Goal: Information Seeking & Learning: Learn about a topic

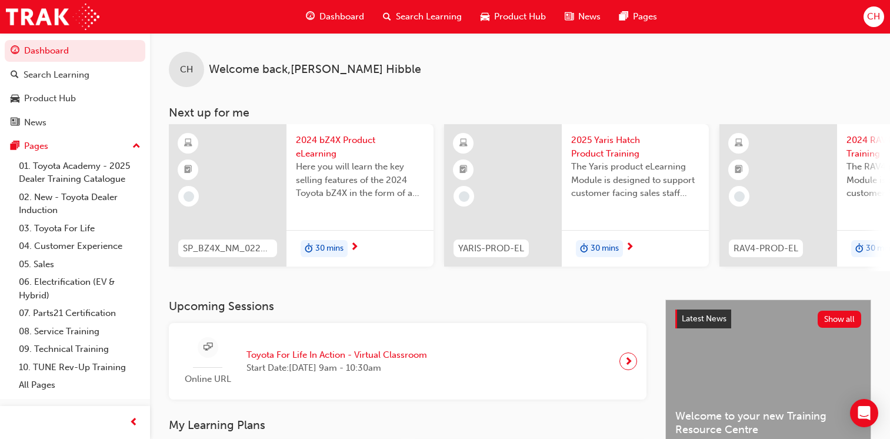
scroll to position [353, 0]
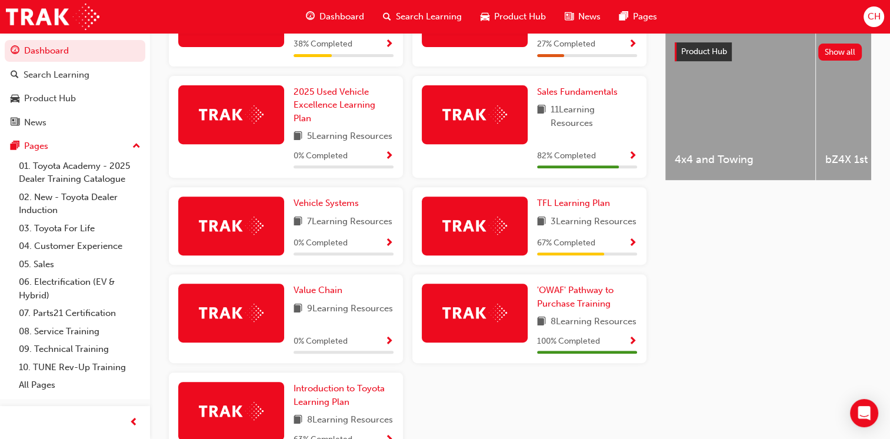
scroll to position [470, 0]
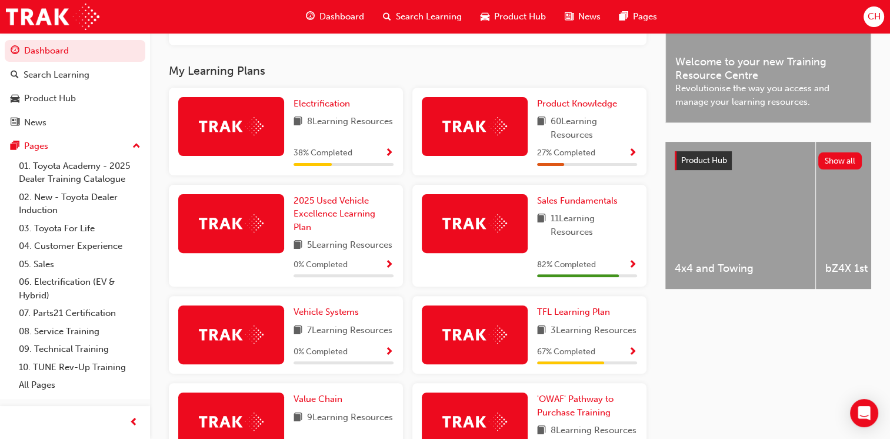
scroll to position [353, 0]
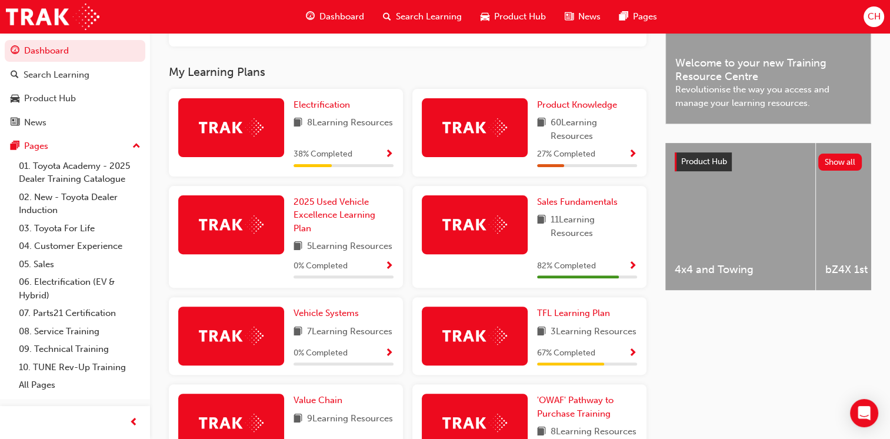
click at [599, 140] on span "60 Learning Resources" at bounding box center [593, 129] width 86 height 26
click at [630, 158] on span "Show Progress" at bounding box center [632, 154] width 9 height 11
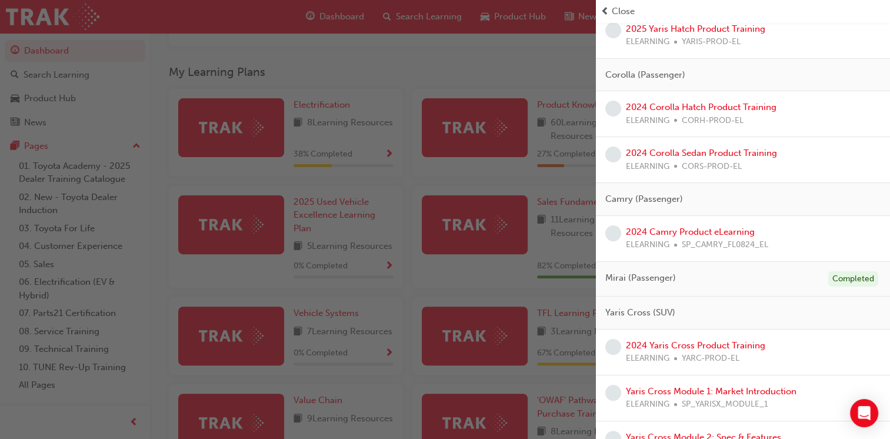
scroll to position [0, 0]
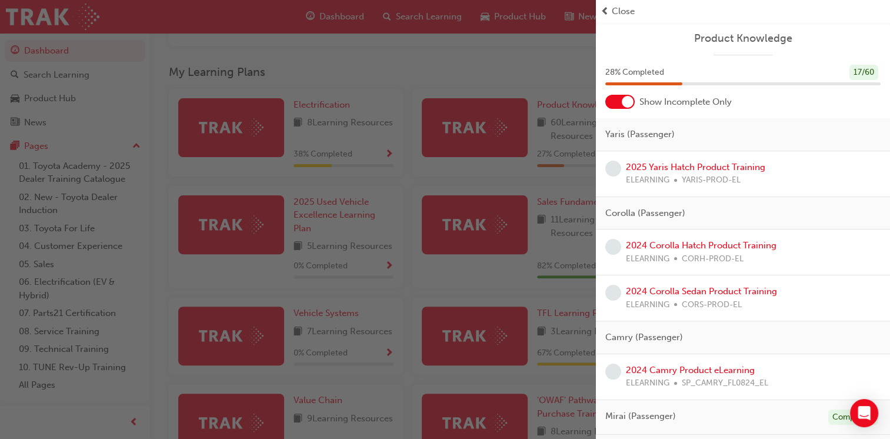
click at [606, 9] on span "prev-icon" at bounding box center [604, 12] width 9 height 14
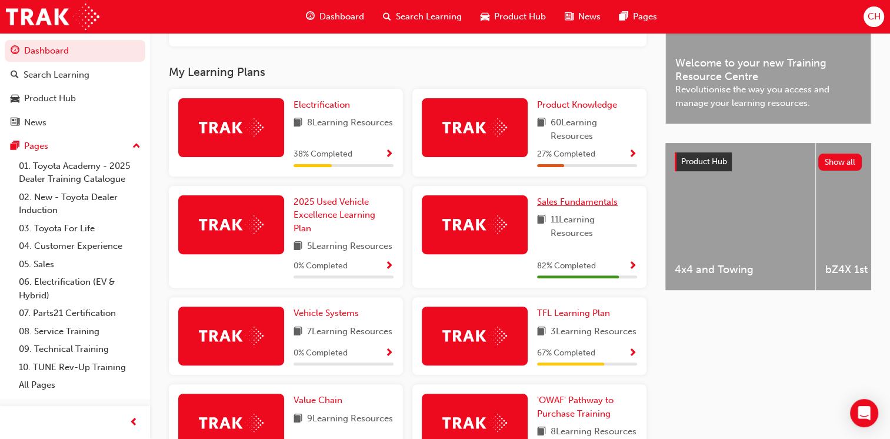
click at [595, 205] on span "Sales Fundamentals" at bounding box center [577, 201] width 81 height 11
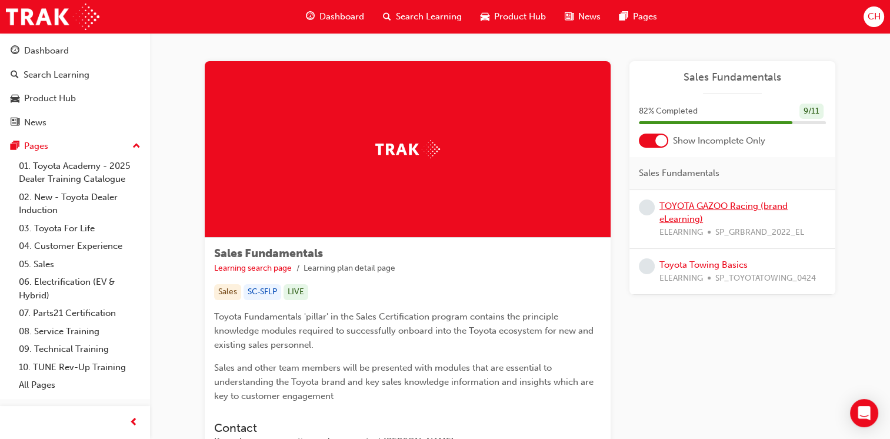
click at [735, 207] on link "TOYOTA GAZOO Racing (brand eLearning)" at bounding box center [723, 212] width 128 height 24
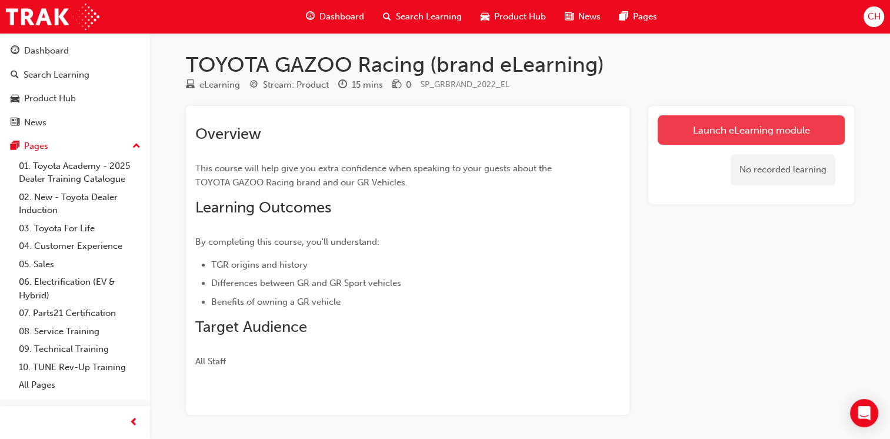
click at [741, 134] on link "Launch eLearning module" at bounding box center [750, 129] width 187 height 29
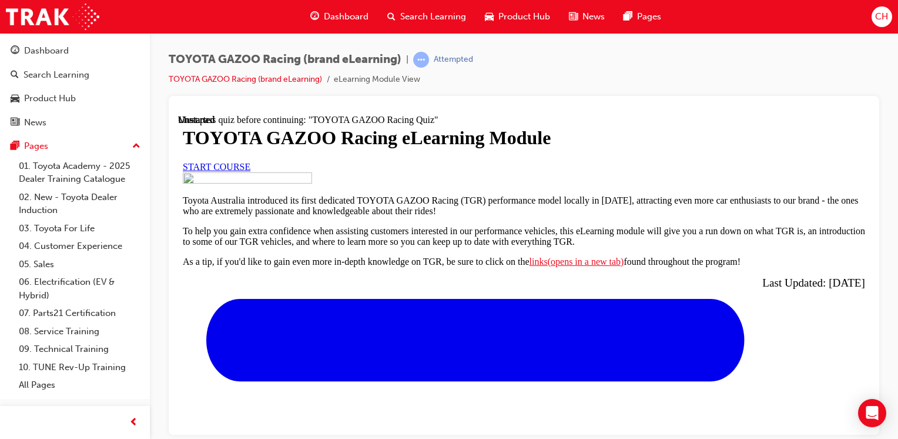
scroll to position [59, 0]
click at [250, 171] on link "START COURSE" at bounding box center [217, 166] width 68 height 10
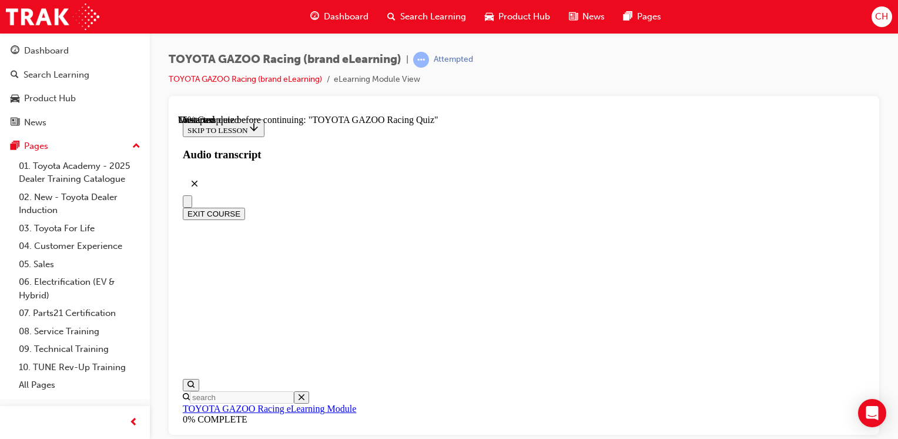
scroll to position [3328, 0]
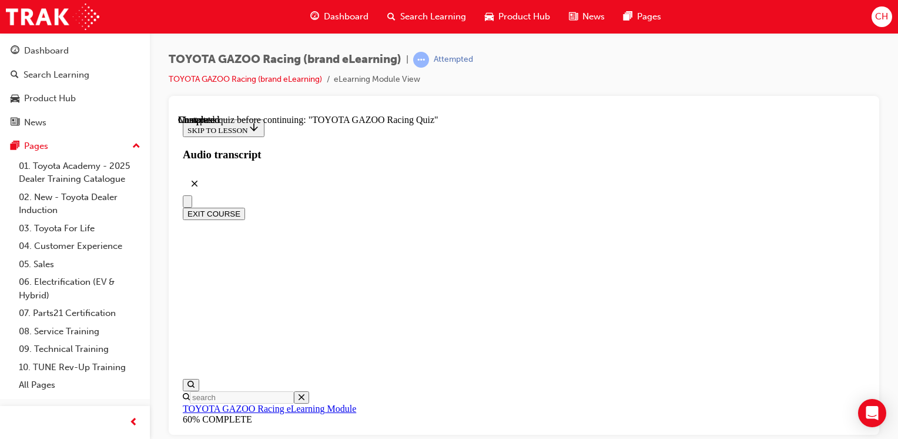
scroll to position [179, 0]
radio input "true"
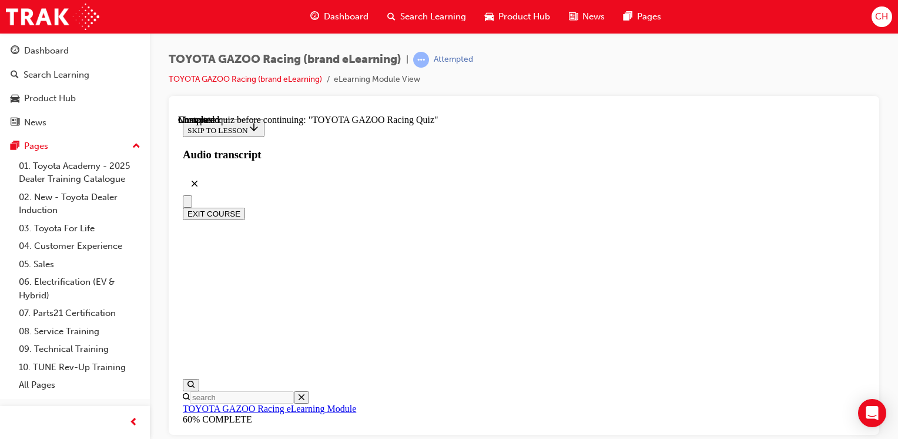
radio input "true"
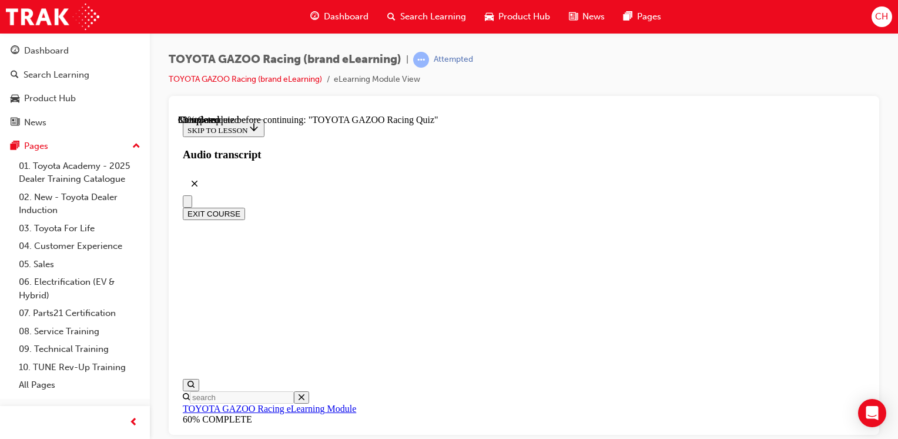
radio input "true"
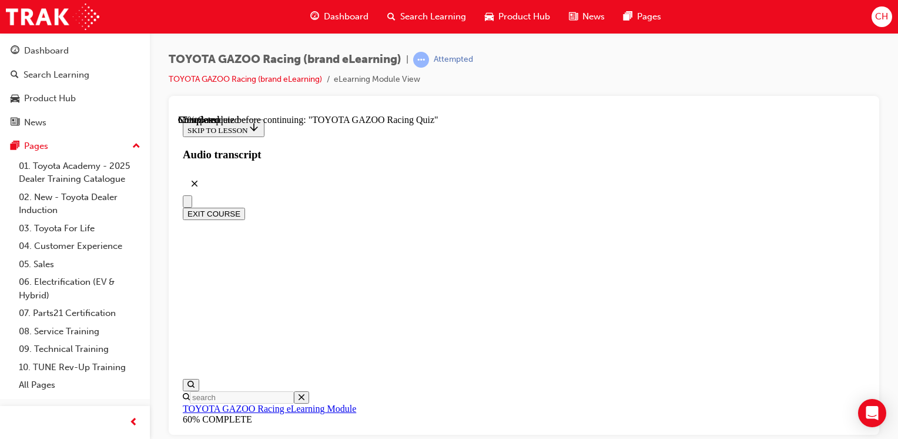
radio input "true"
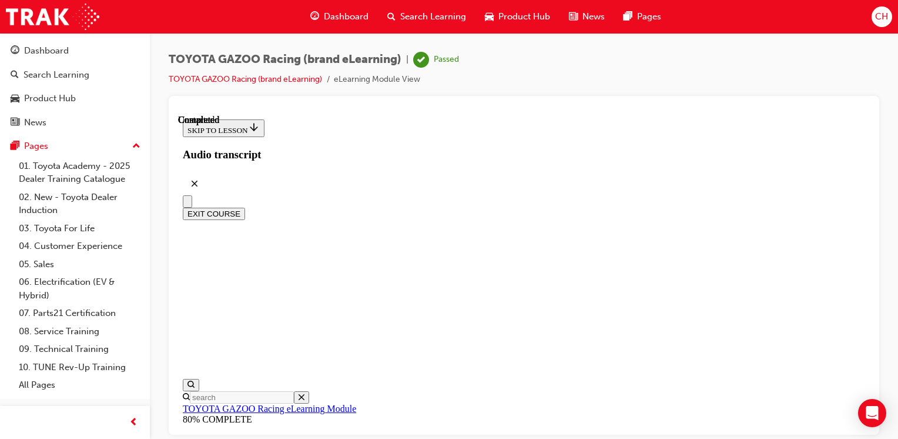
scroll to position [317, 0]
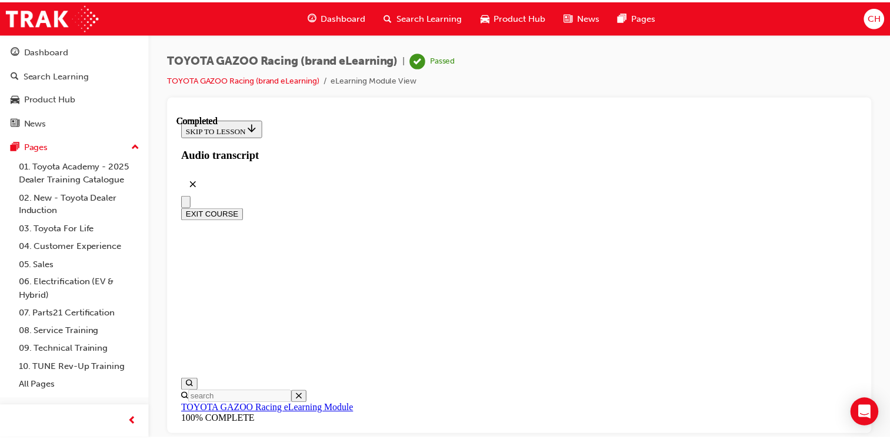
scroll to position [1191, 0]
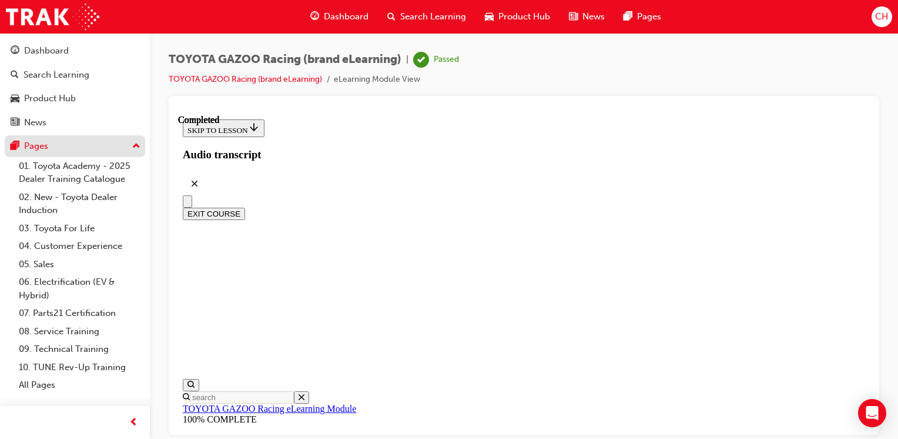
click at [32, 145] on div "Pages" at bounding box center [36, 146] width 24 height 14
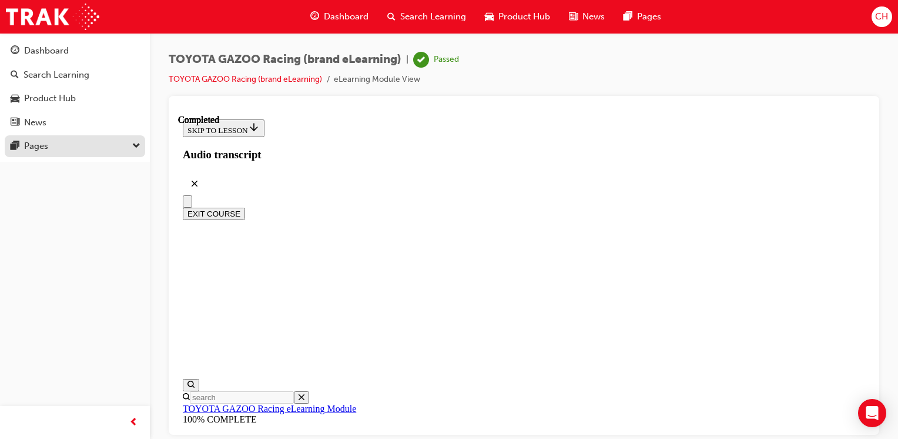
click at [32, 145] on div "Pages" at bounding box center [36, 146] width 24 height 14
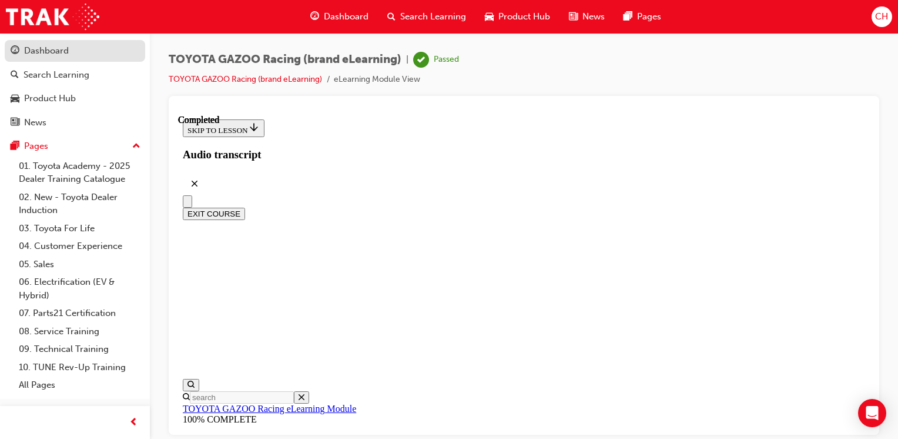
click at [40, 56] on div "Dashboard" at bounding box center [46, 51] width 45 height 14
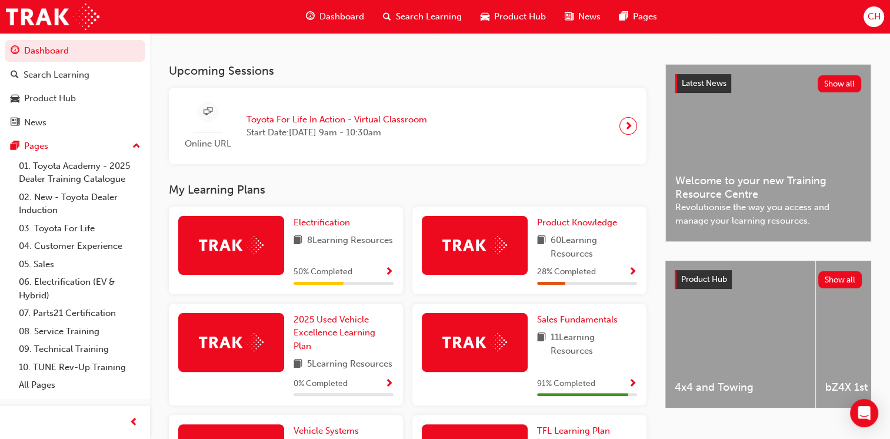
scroll to position [294, 0]
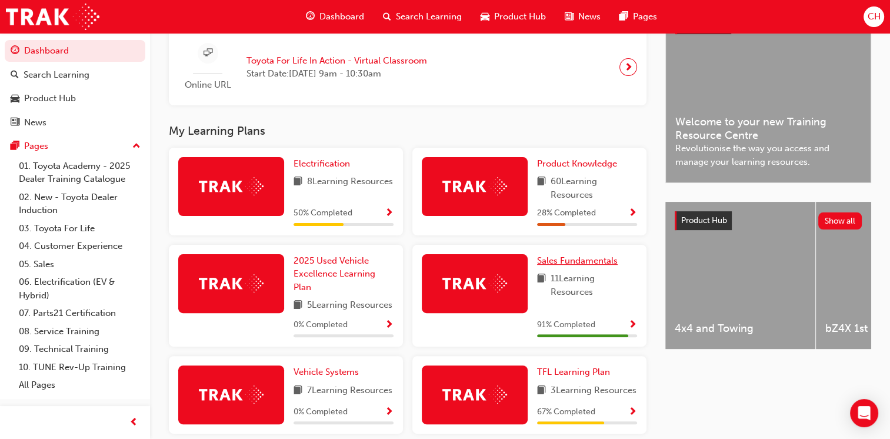
click at [583, 266] on span "Sales Fundamentals" at bounding box center [577, 260] width 81 height 11
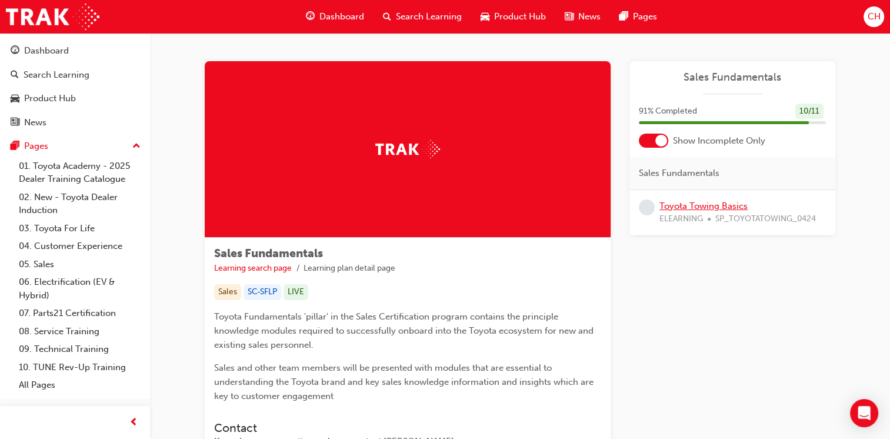
click at [705, 208] on link "Toyota Towing Basics" at bounding box center [703, 205] width 88 height 11
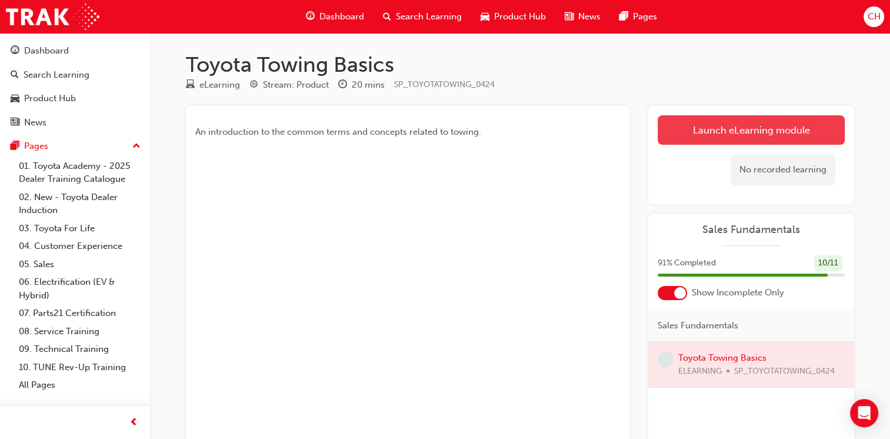
click at [710, 128] on link "Launch eLearning module" at bounding box center [750, 129] width 187 height 29
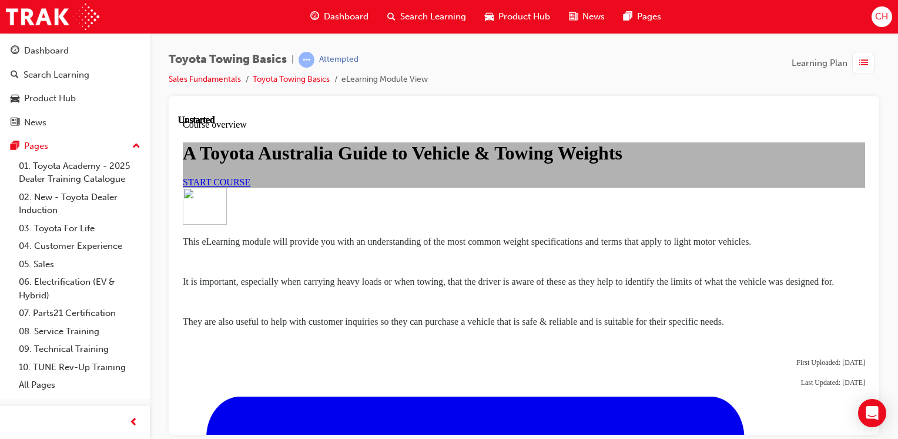
click at [250, 186] on span "START COURSE" at bounding box center [217, 181] width 68 height 10
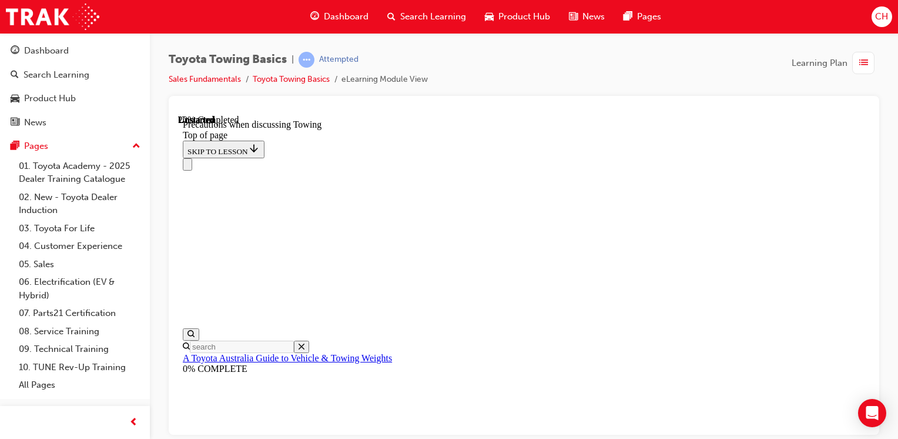
scroll to position [36, 0]
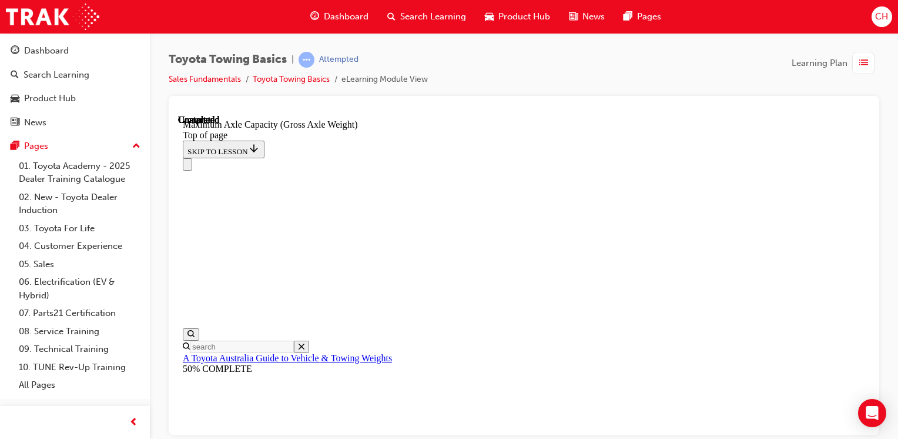
scroll to position [1089, 0]
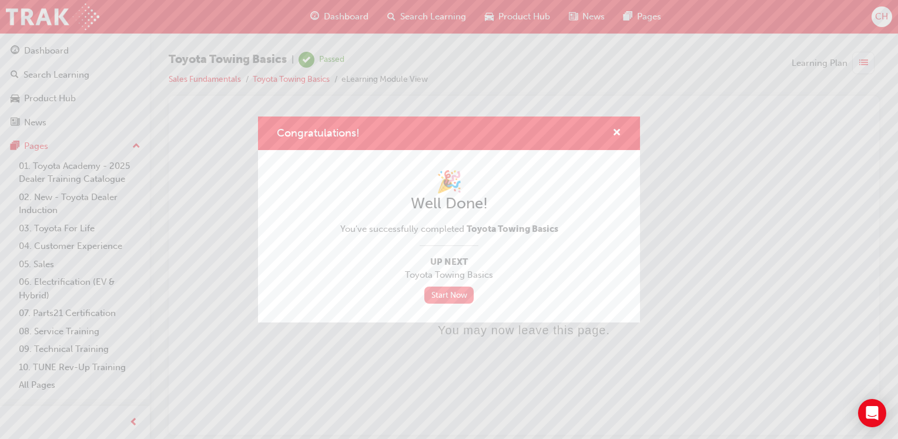
click at [447, 297] on link "Start Now" at bounding box center [448, 294] width 49 height 17
click at [440, 290] on link "Start Now" at bounding box center [448, 294] width 49 height 17
click at [616, 132] on span "cross-icon" at bounding box center [617, 133] width 9 height 11
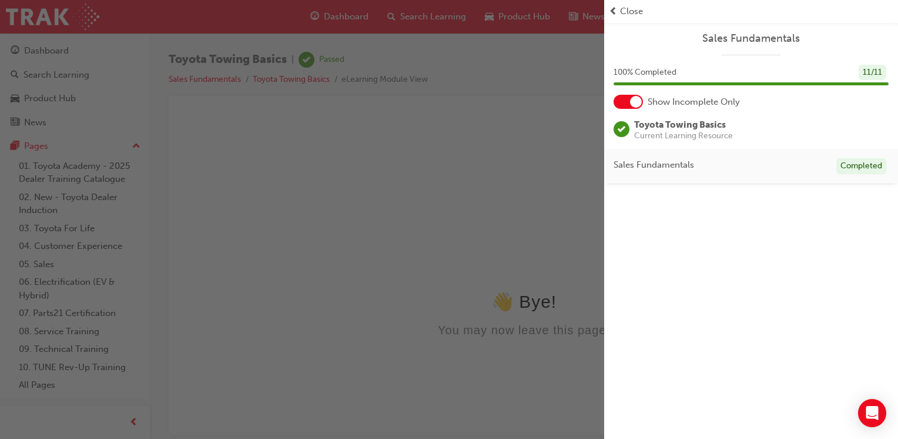
click at [517, 114] on div "button" at bounding box center [302, 219] width 604 height 439
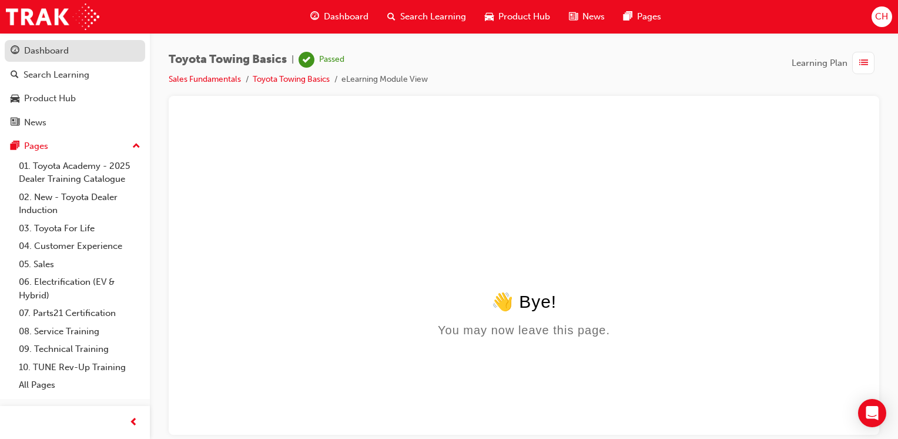
click at [52, 42] on link "Dashboard" at bounding box center [75, 51] width 141 height 22
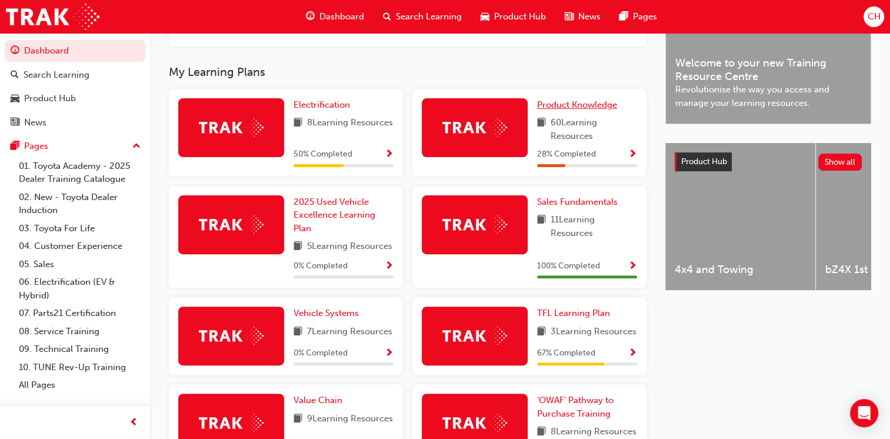
click at [576, 109] on span "Product Knowledge" at bounding box center [577, 104] width 80 height 11
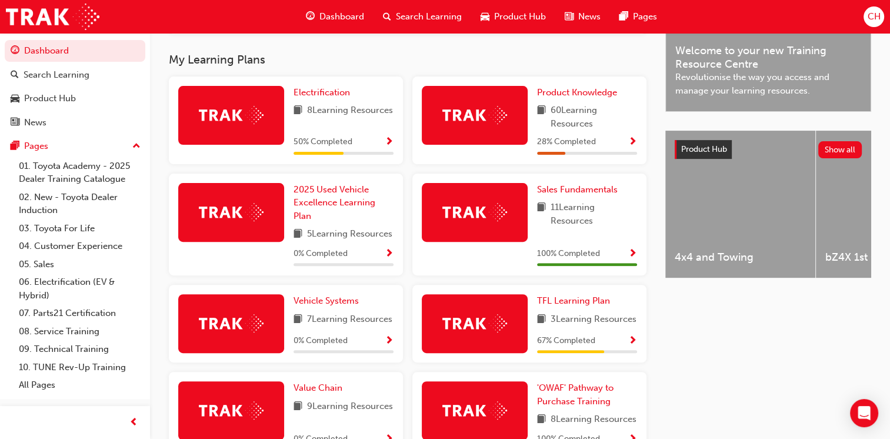
scroll to position [364, 0]
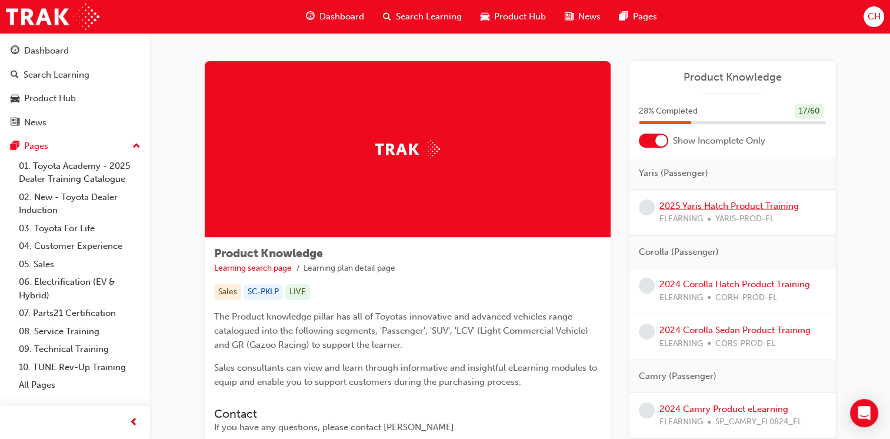
click at [733, 208] on link "2025 Yaris Hatch Product Training" at bounding box center [728, 205] width 139 height 11
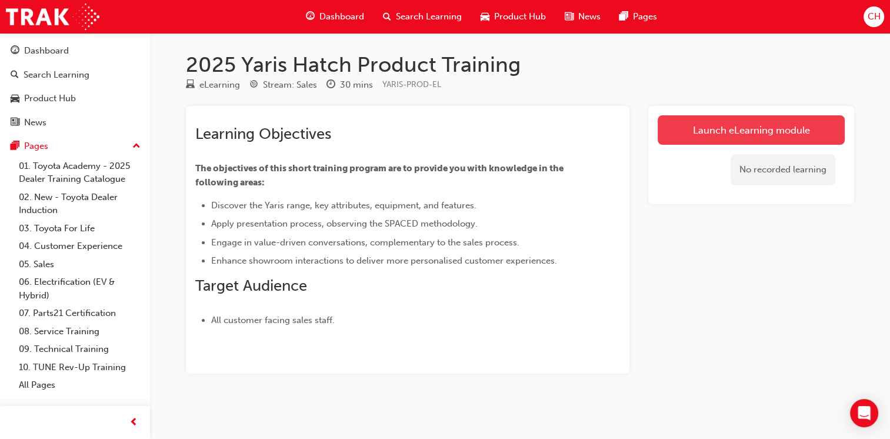
click at [734, 135] on link "Launch eLearning module" at bounding box center [750, 129] width 187 height 29
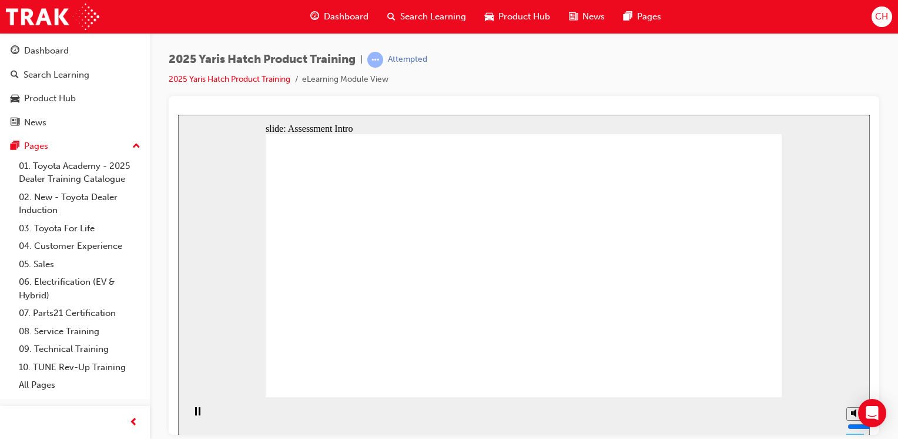
drag, startPoint x: 728, startPoint y: 370, endPoint x: 740, endPoint y: 376, distance: 13.4
radio input "true"
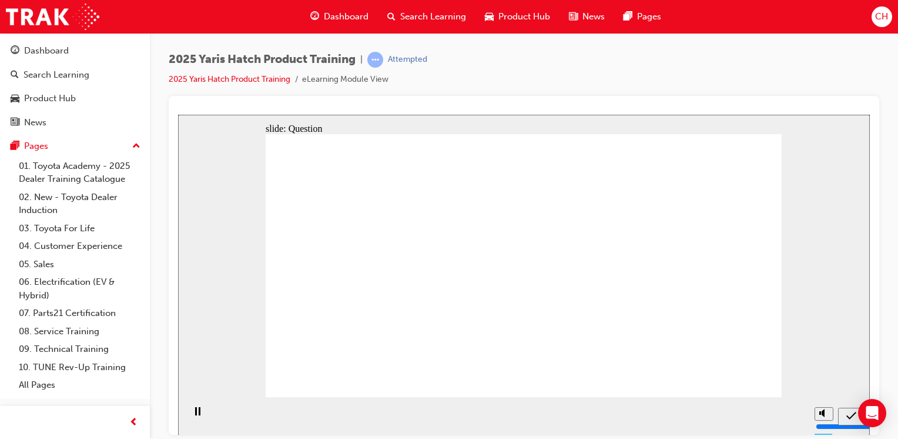
drag, startPoint x: 720, startPoint y: 369, endPoint x: 727, endPoint y: 376, distance: 10.0
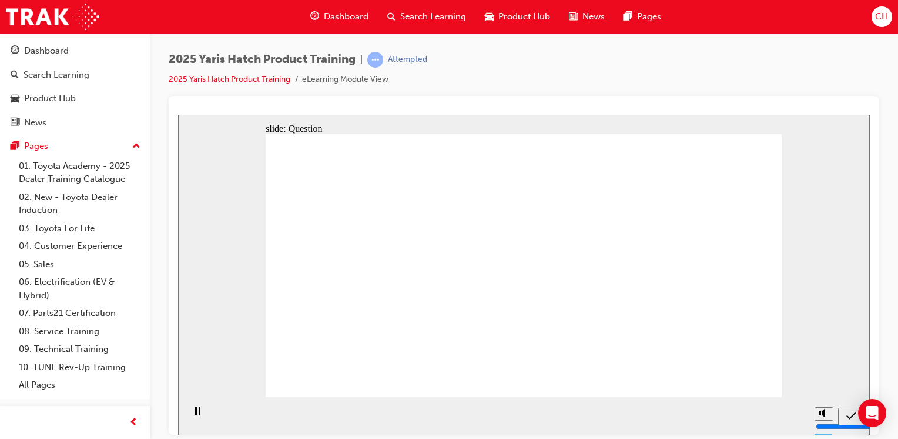
radio input "false"
radio input "true"
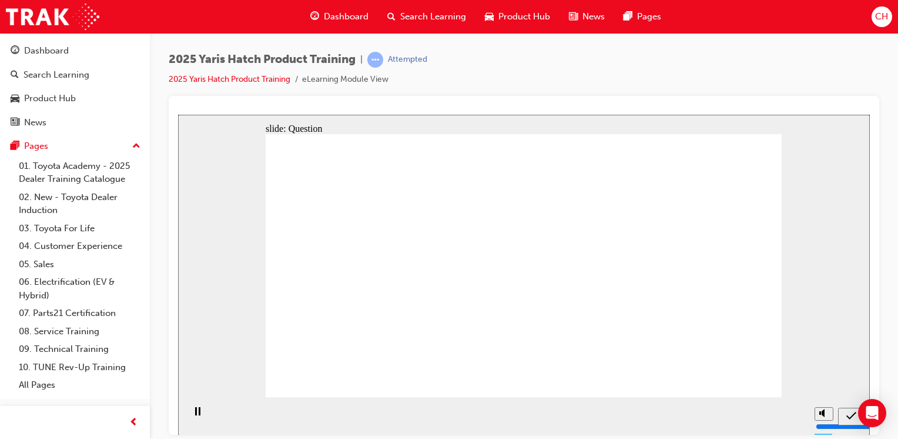
radio input "true"
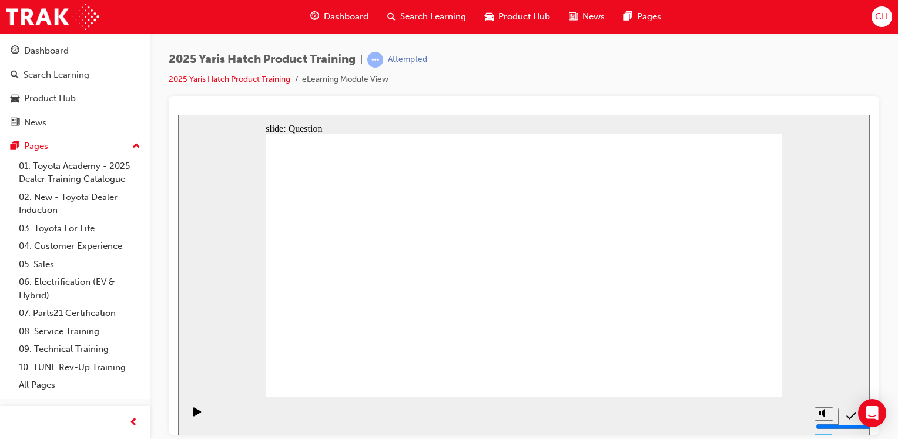
drag, startPoint x: 520, startPoint y: 255, endPoint x: 496, endPoint y: 259, distance: 23.9
drag, startPoint x: 503, startPoint y: 257, endPoint x: 531, endPoint y: 334, distance: 82.0
drag, startPoint x: 528, startPoint y: 332, endPoint x: 507, endPoint y: 238, distance: 96.9
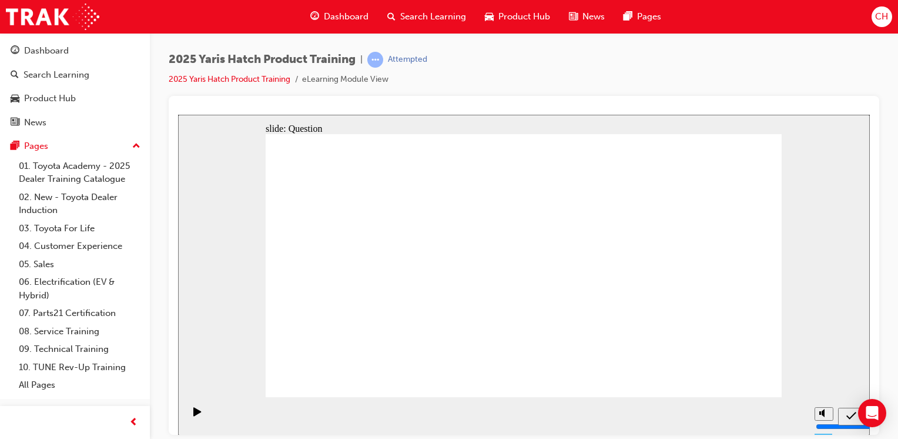
drag, startPoint x: 503, startPoint y: 236, endPoint x: 523, endPoint y: 249, distance: 23.8
drag, startPoint x: 516, startPoint y: 246, endPoint x: 515, endPoint y: 239, distance: 6.6
drag, startPoint x: 613, startPoint y: 252, endPoint x: 427, endPoint y: 329, distance: 201.9
drag, startPoint x: 437, startPoint y: 253, endPoint x: 347, endPoint y: 330, distance: 118.0
drag, startPoint x: 512, startPoint y: 242, endPoint x: 610, endPoint y: 327, distance: 130.0
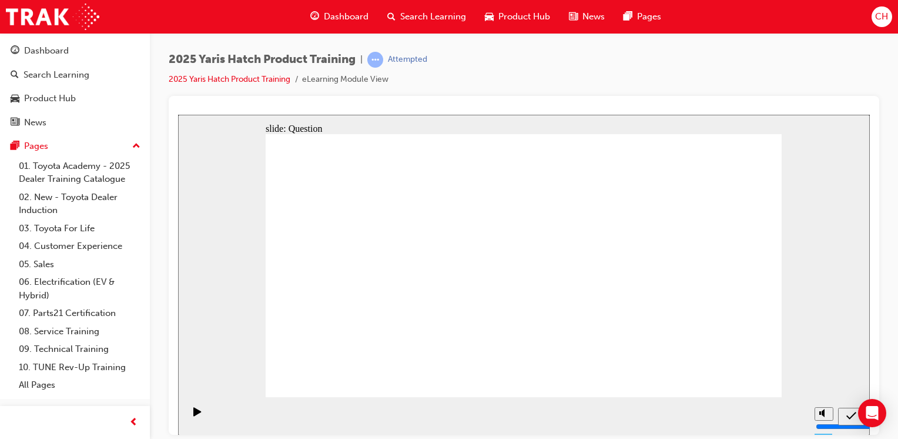
drag, startPoint x: 340, startPoint y: 252, endPoint x: 708, endPoint y: 329, distance: 375.6
drag, startPoint x: 720, startPoint y: 254, endPoint x: 539, endPoint y: 334, distance: 198.5
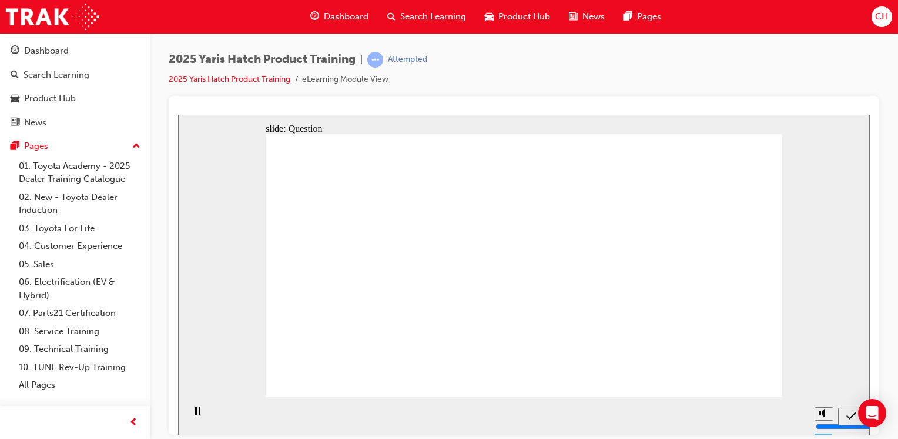
radio input "true"
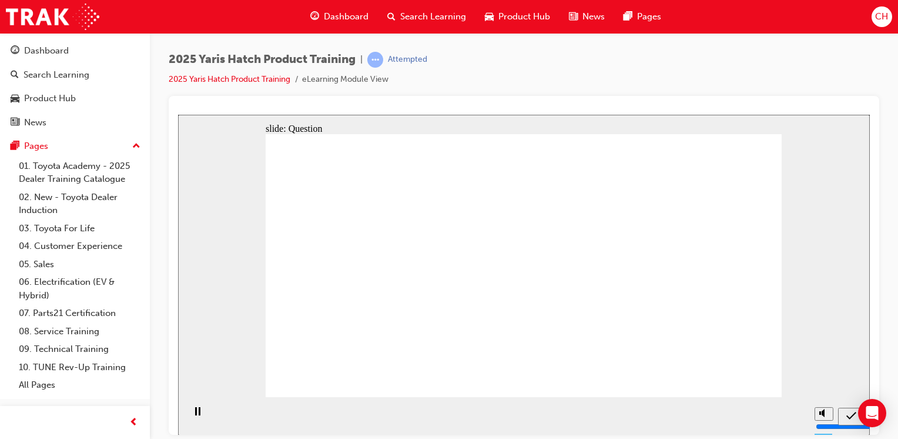
radio input "true"
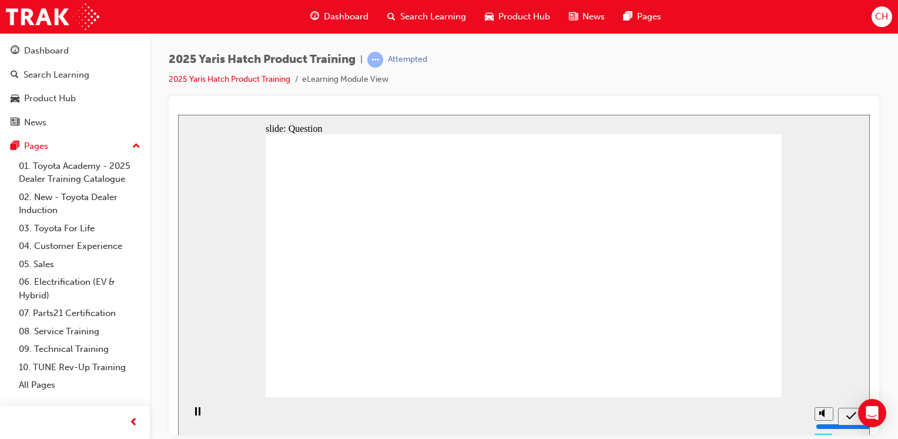
radio input "true"
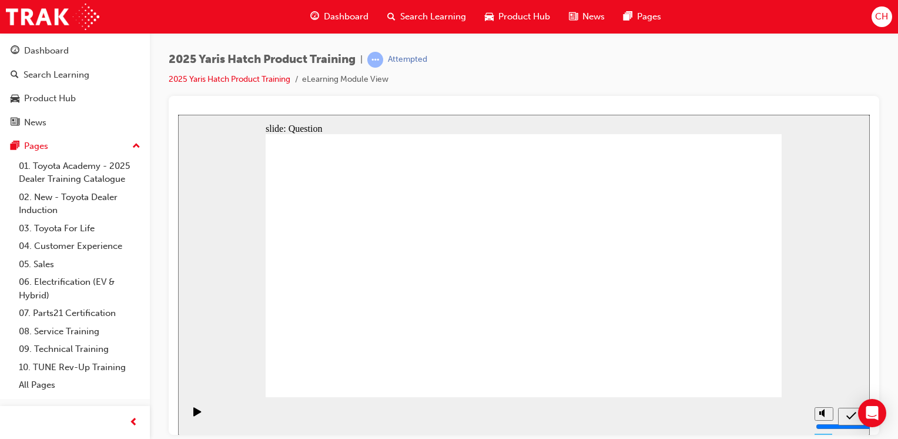
drag, startPoint x: 623, startPoint y: 270, endPoint x: 454, endPoint y: 343, distance: 184.6
drag, startPoint x: 522, startPoint y: 249, endPoint x: 620, endPoint y: 329, distance: 125.8
drag, startPoint x: 430, startPoint y: 242, endPoint x: 339, endPoint y: 317, distance: 118.3
drag, startPoint x: 331, startPoint y: 242, endPoint x: 694, endPoint y: 303, distance: 367.8
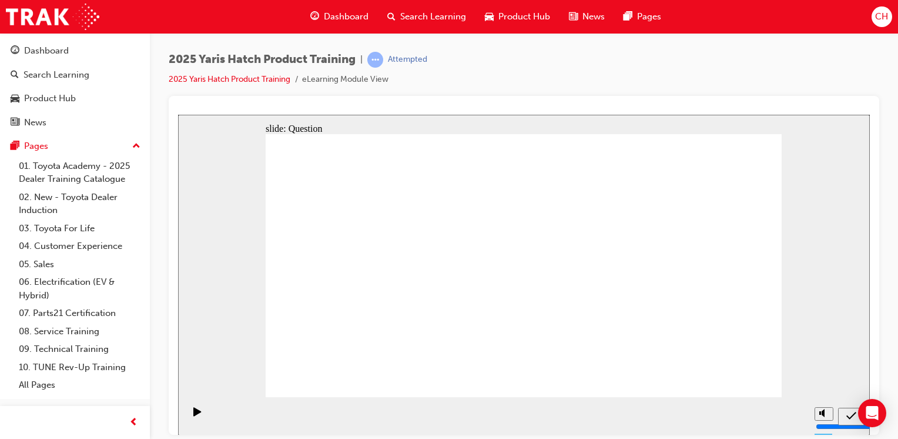
drag, startPoint x: 701, startPoint y: 230, endPoint x: 505, endPoint y: 288, distance: 204.1
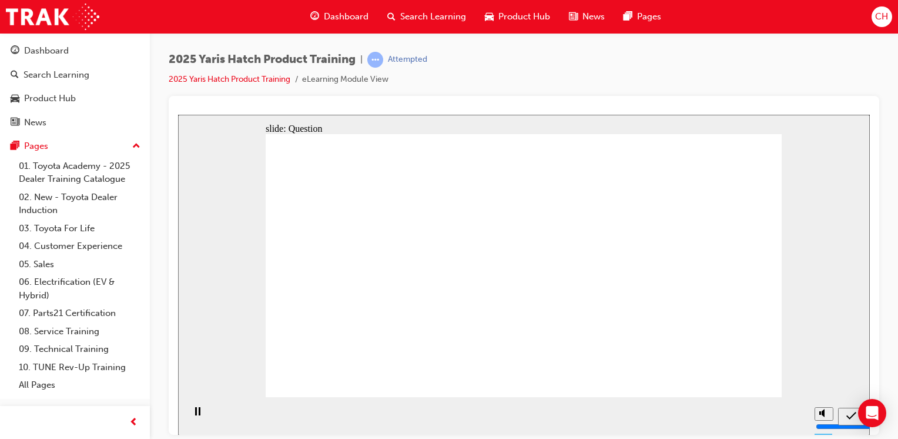
radio input "true"
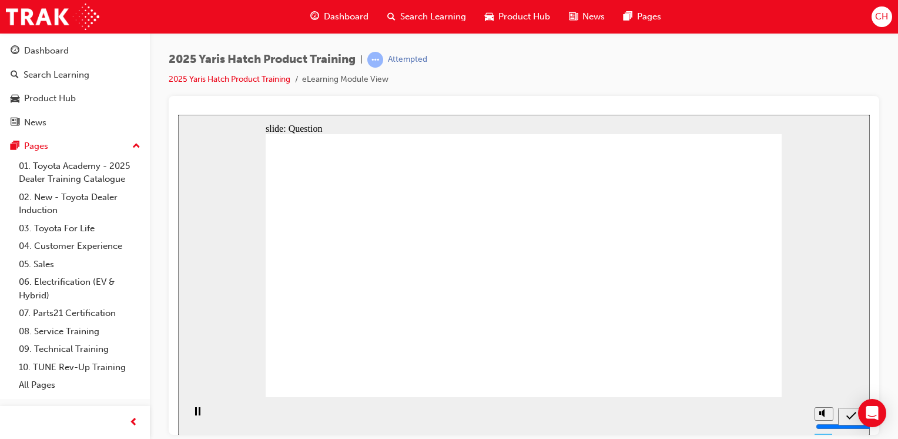
radio input "true"
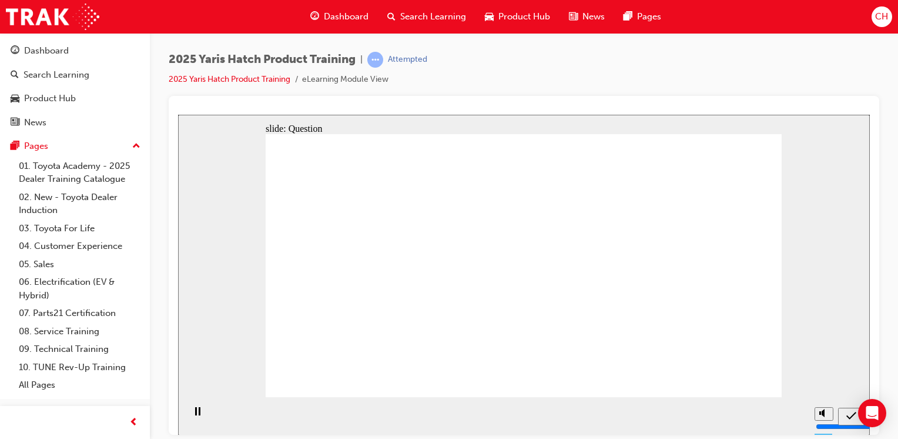
radio input "true"
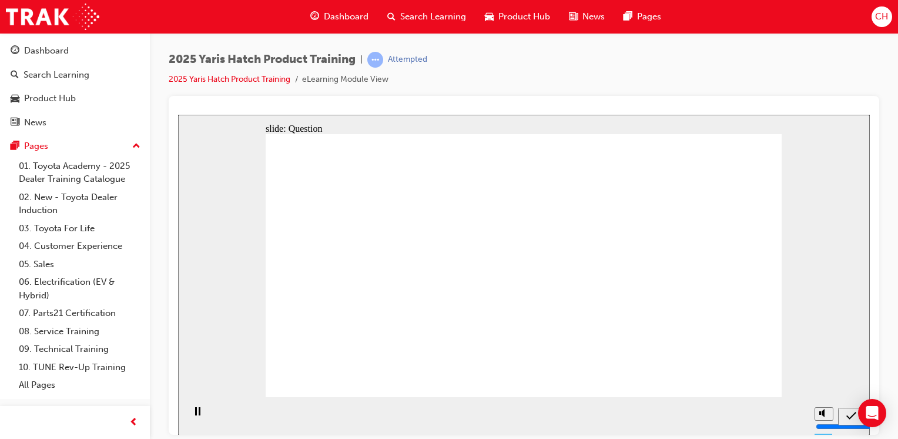
drag, startPoint x: 693, startPoint y: 243, endPoint x: 507, endPoint y: 322, distance: 201.0
drag, startPoint x: 600, startPoint y: 249, endPoint x: 412, endPoint y: 312, distance: 198.2
drag, startPoint x: 429, startPoint y: 254, endPoint x: 350, endPoint y: 327, distance: 107.3
drag, startPoint x: 510, startPoint y: 260, endPoint x: 590, endPoint y: 336, distance: 109.8
drag, startPoint x: 335, startPoint y: 248, endPoint x: 703, endPoint y: 331, distance: 376.7
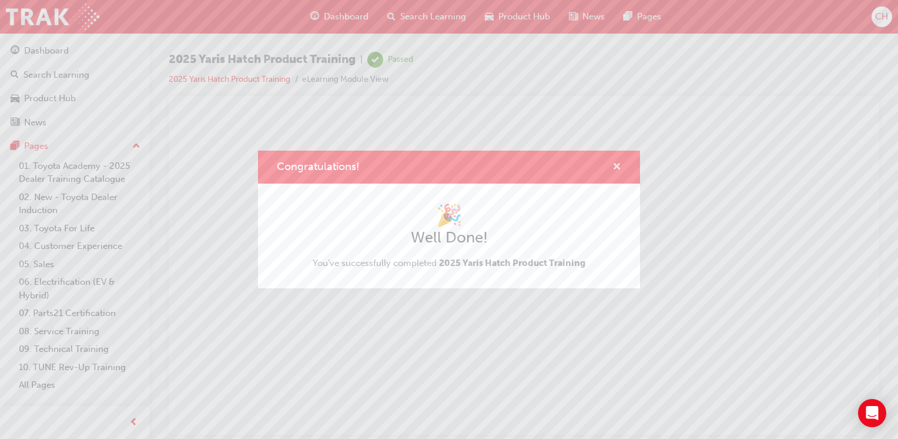
drag, startPoint x: 615, startPoint y: 163, endPoint x: 455, endPoint y: 54, distance: 194.1
click at [615, 163] on span "cross-icon" at bounding box center [617, 167] width 9 height 11
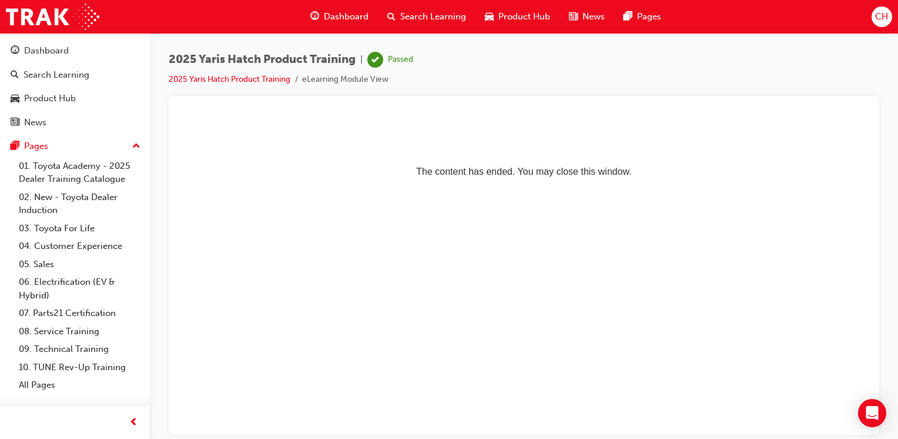
click at [313, 13] on span "guage-icon" at bounding box center [314, 16] width 9 height 15
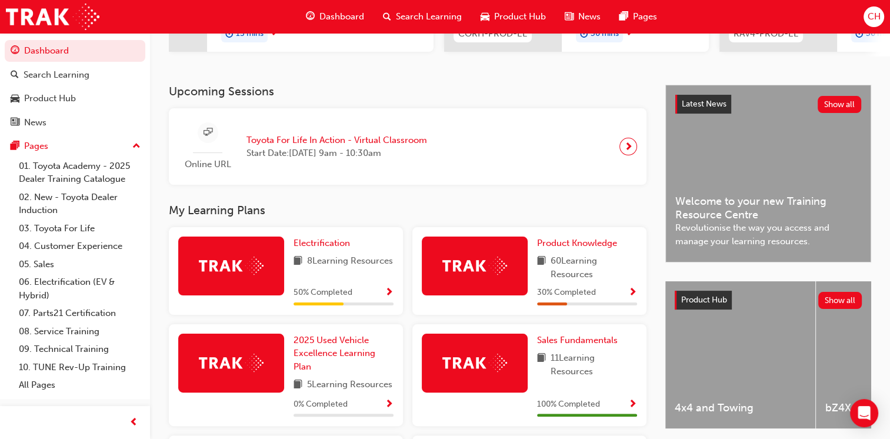
scroll to position [235, 0]
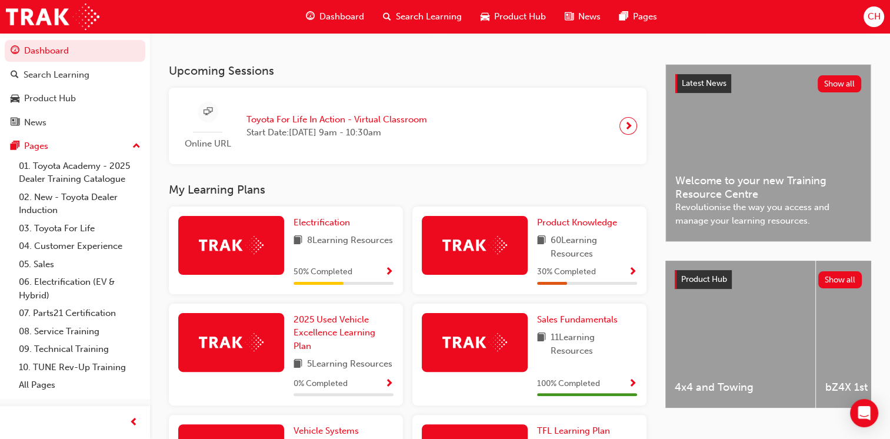
click at [631, 276] on span "Show Progress" at bounding box center [632, 272] width 9 height 11
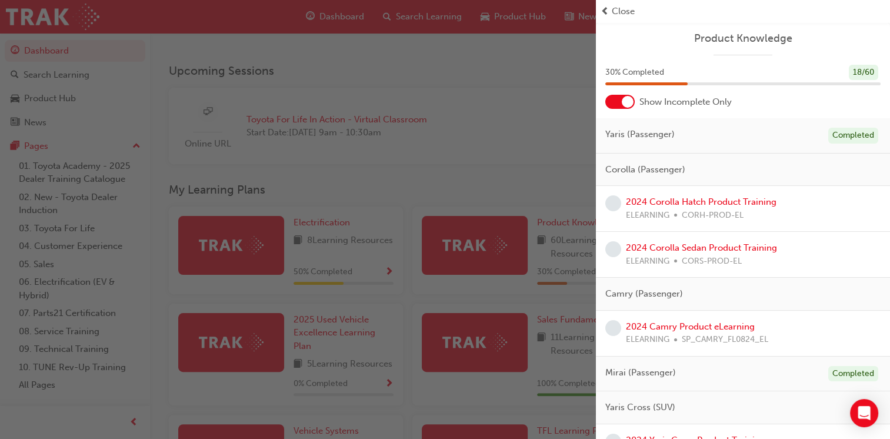
click at [607, 14] on span "prev-icon" at bounding box center [604, 12] width 9 height 14
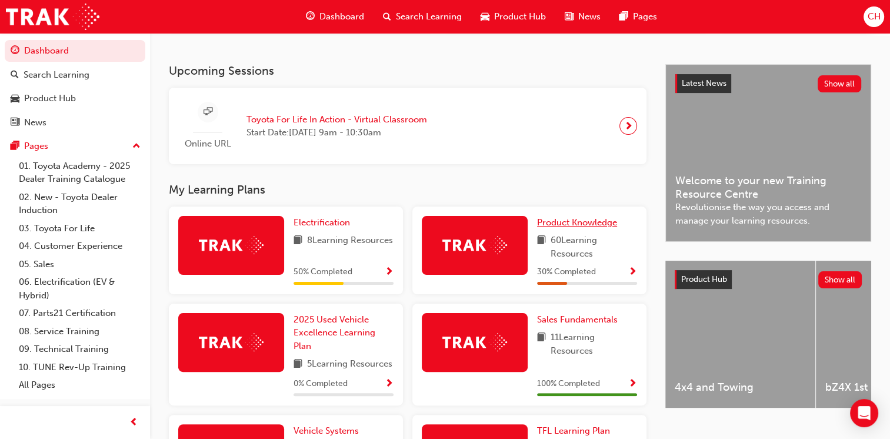
click at [551, 225] on span "Product Knowledge" at bounding box center [577, 222] width 80 height 11
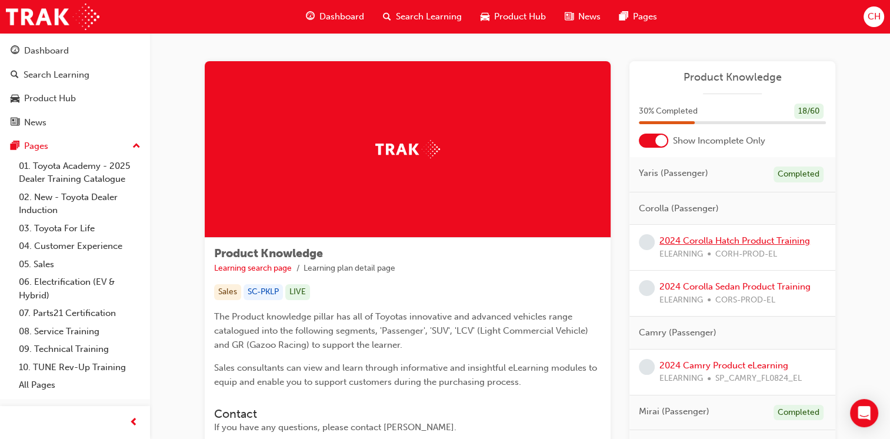
click at [694, 241] on link "2024 Corolla Hatch Product Training" at bounding box center [734, 240] width 151 height 11
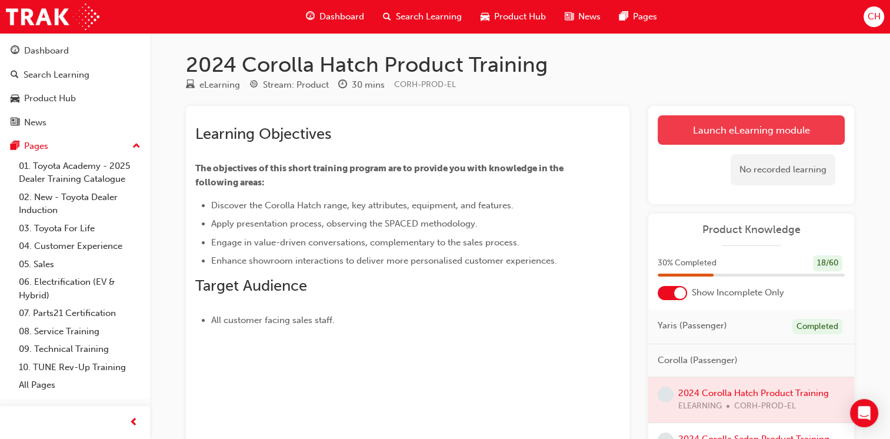
click at [750, 136] on link "Launch eLearning module" at bounding box center [750, 129] width 187 height 29
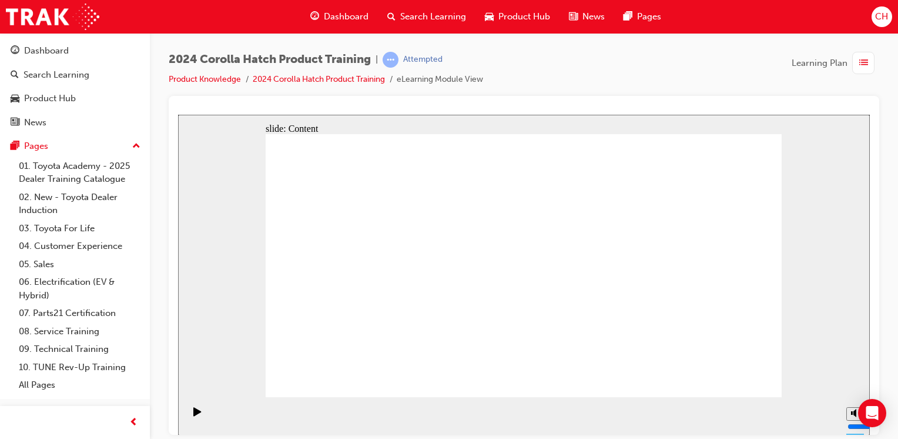
drag, startPoint x: 336, startPoint y: 273, endPoint x: 314, endPoint y: 304, distance: 37.9
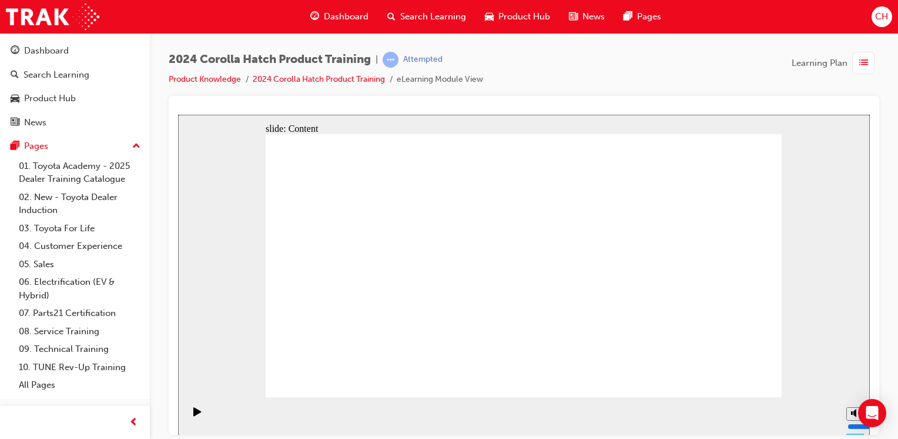
click at [195, 416] on icon "Play (Ctrl+Alt+P)" at bounding box center [197, 410] width 8 height 9
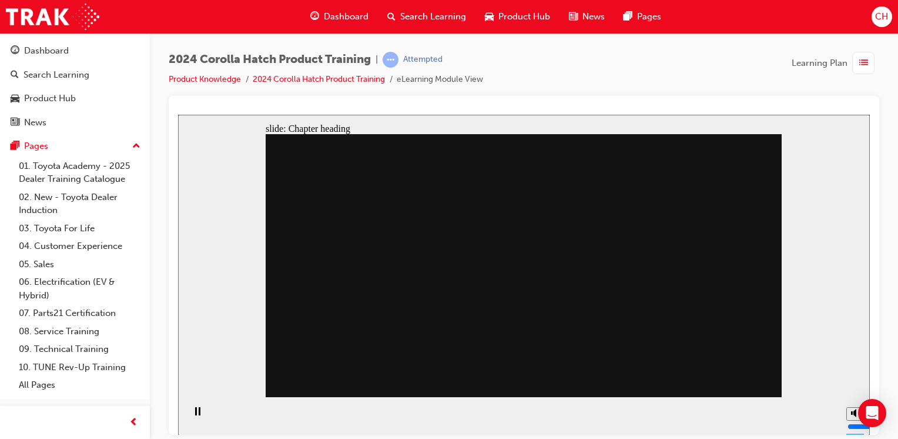
drag, startPoint x: 534, startPoint y: 233, endPoint x: 591, endPoint y: 212, distance: 60.6
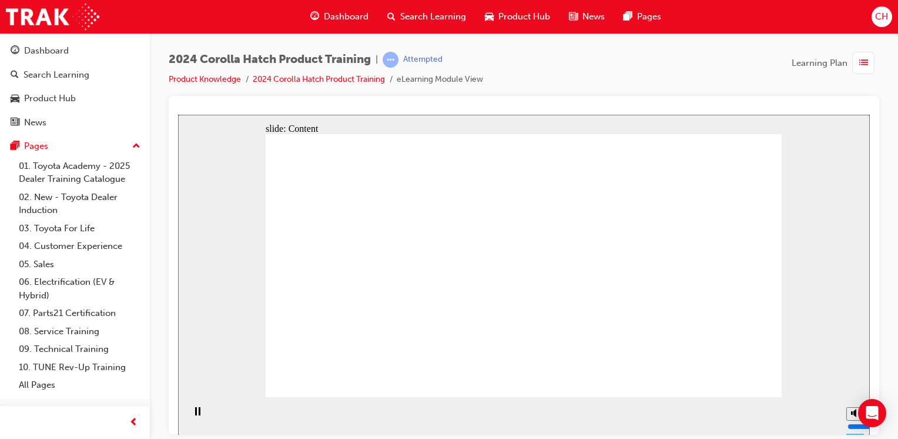
drag, startPoint x: 422, startPoint y: 232, endPoint x: 388, endPoint y: 254, distance: 40.0
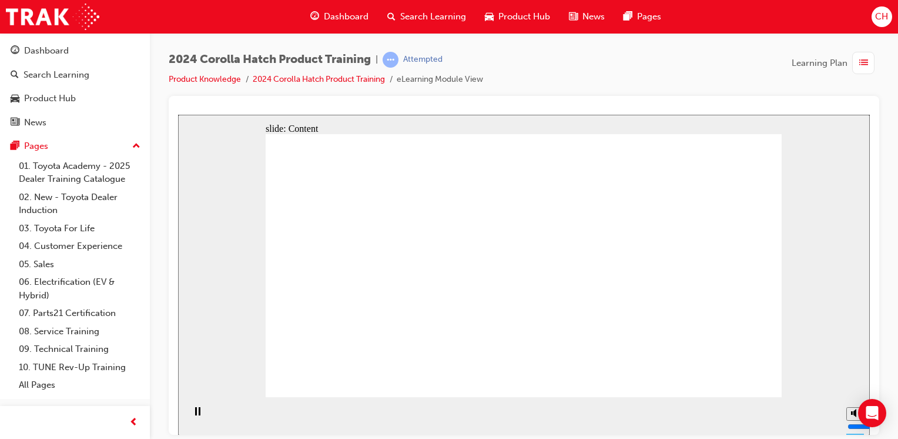
drag, startPoint x: 748, startPoint y: 385, endPoint x: 742, endPoint y: 377, distance: 10.0
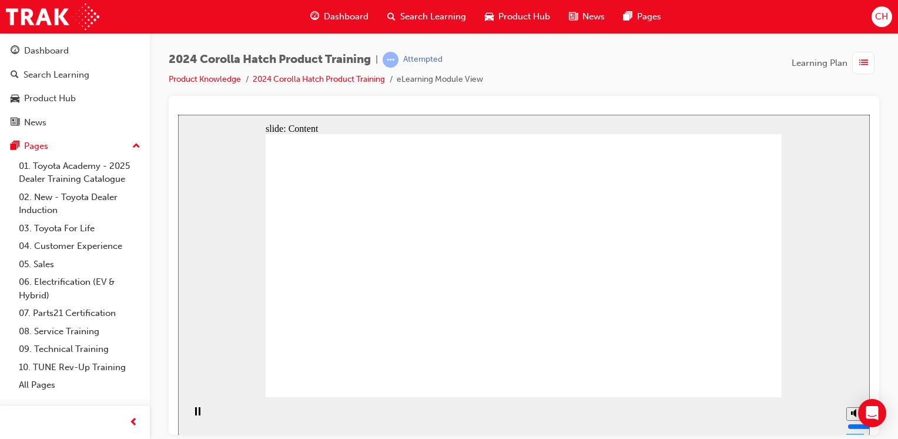
radio input "true"
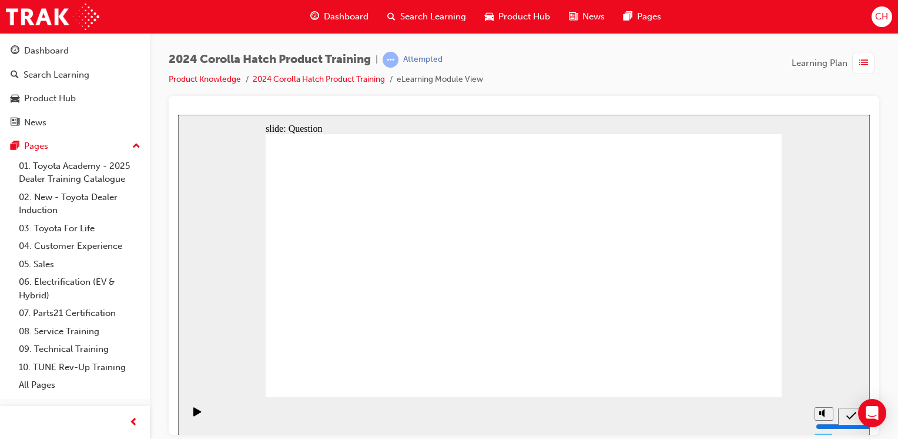
radio input "true"
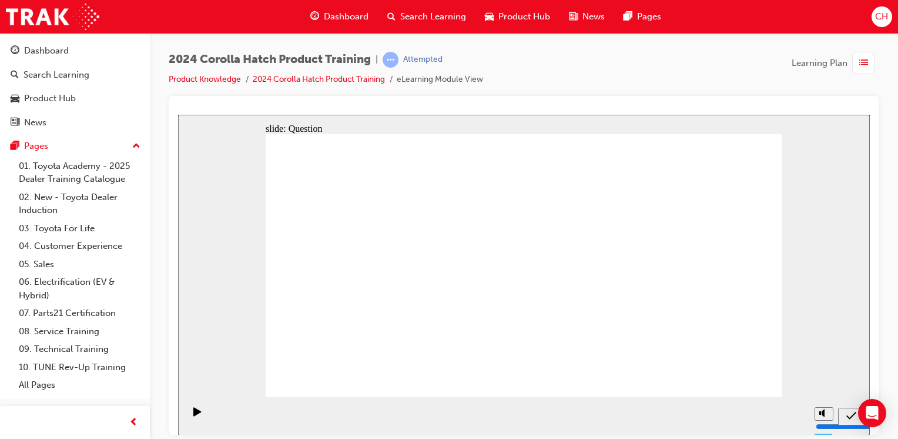
drag, startPoint x: 530, startPoint y: 258, endPoint x: 673, endPoint y: 322, distance: 157.1
radio input "true"
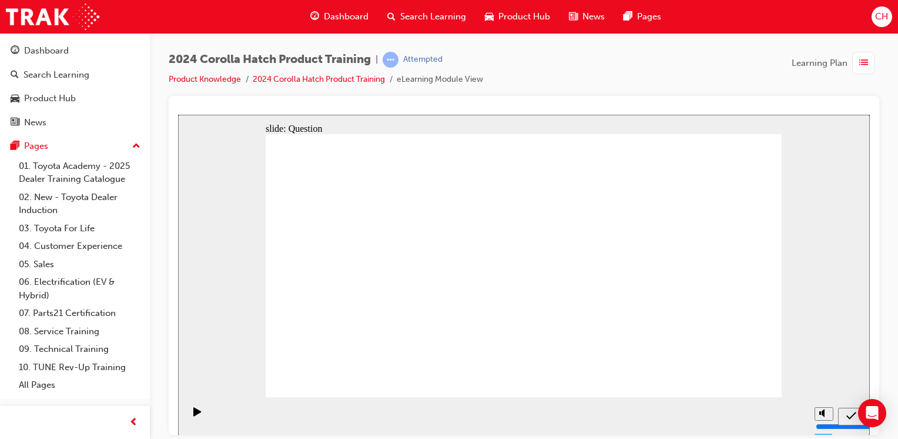
radio input "true"
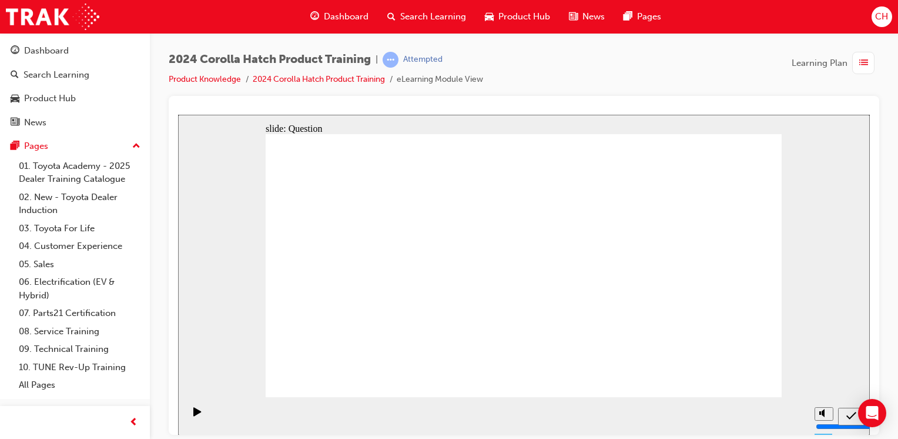
drag, startPoint x: 437, startPoint y: 250, endPoint x: 355, endPoint y: 330, distance: 114.3
drag, startPoint x: 369, startPoint y: 242, endPoint x: 459, endPoint y: 315, distance: 116.2
drag, startPoint x: 616, startPoint y: 255, endPoint x: 529, endPoint y: 333, distance: 117.0
drag, startPoint x: 687, startPoint y: 245, endPoint x: 700, endPoint y: 330, distance: 86.2
drag, startPoint x: 549, startPoint y: 256, endPoint x: 634, endPoint y: 332, distance: 114.1
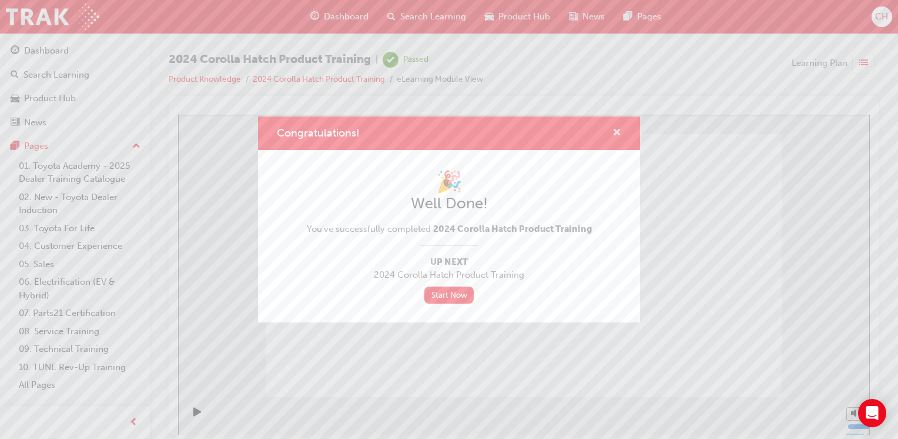
click at [617, 131] on span "cross-icon" at bounding box center [617, 133] width 9 height 11
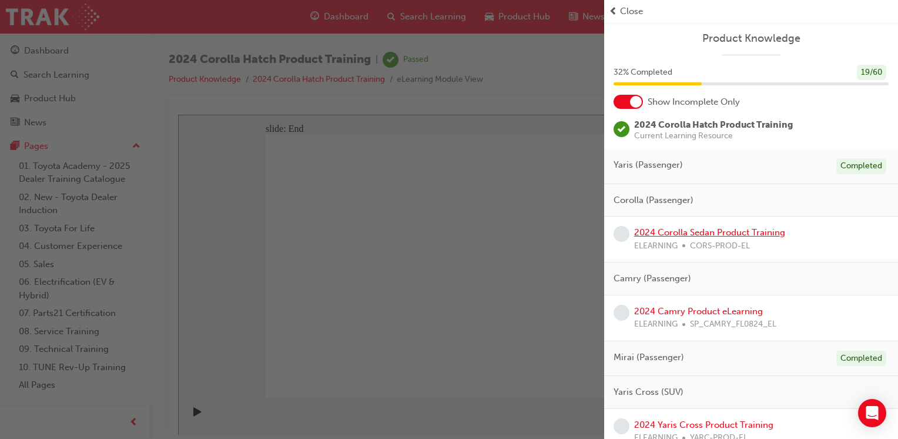
click at [670, 227] on link "2024 Corolla Sedan Product Training" at bounding box center [709, 232] width 151 height 11
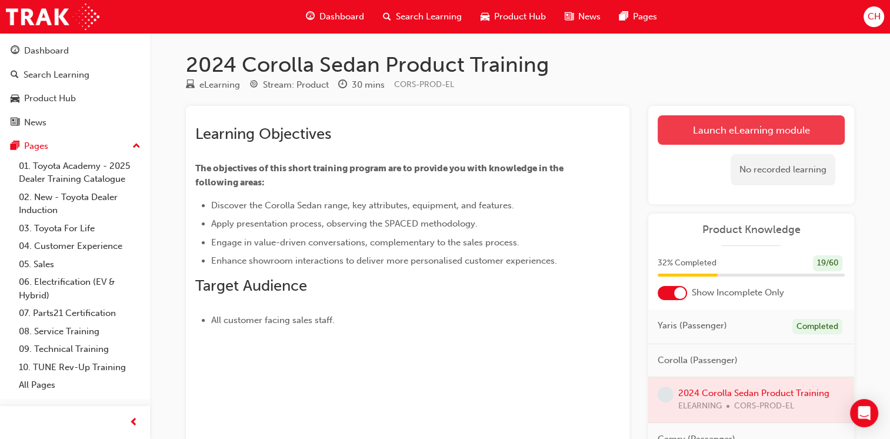
click at [721, 136] on link "Launch eLearning module" at bounding box center [750, 129] width 187 height 29
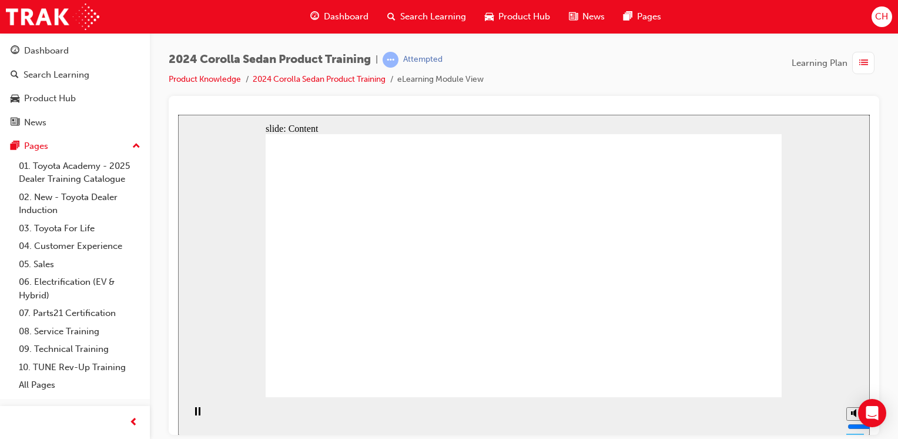
drag, startPoint x: 715, startPoint y: 372, endPoint x: 739, endPoint y: 376, distance: 24.5
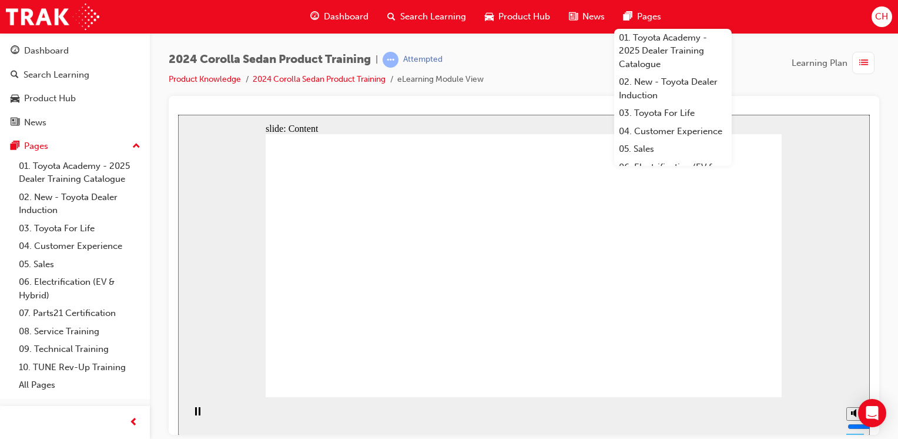
drag, startPoint x: 419, startPoint y: 285, endPoint x: 421, endPoint y: 269, distance: 16.0
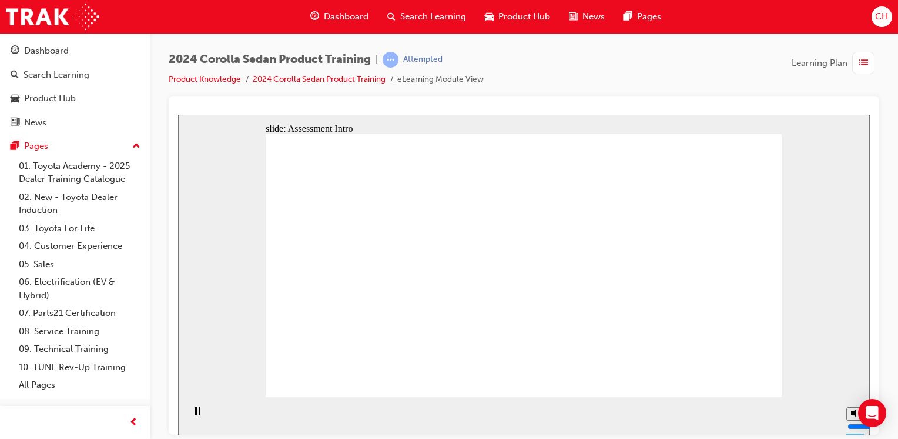
radio input "true"
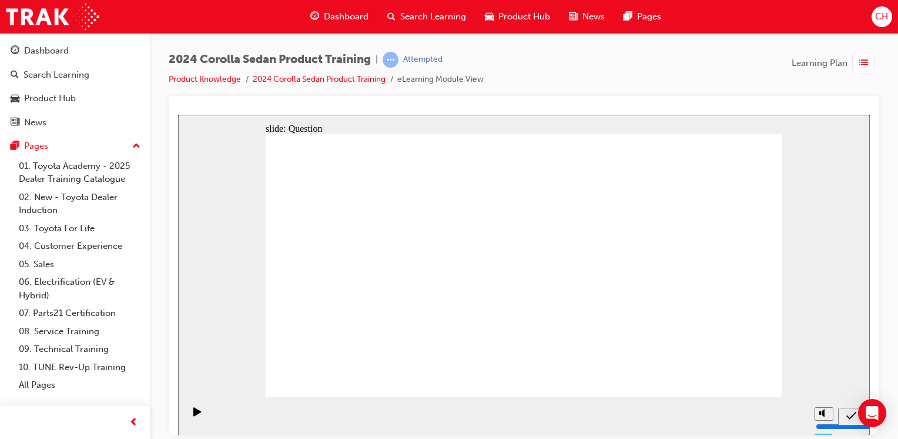
radio input "true"
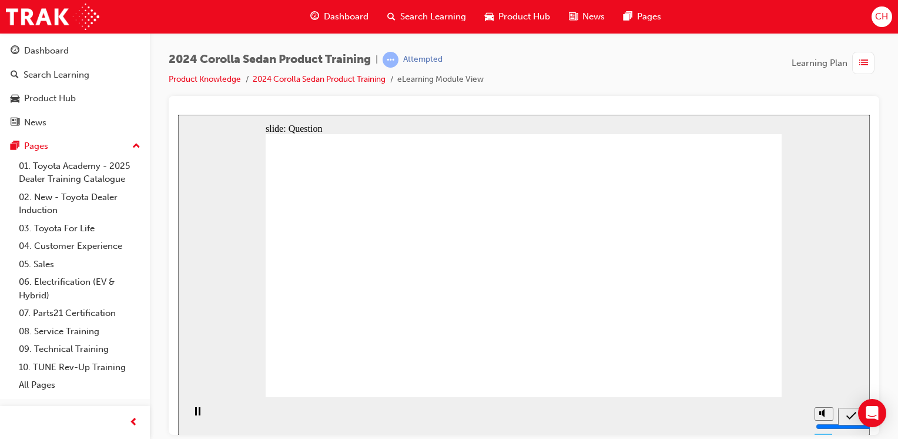
radio input "true"
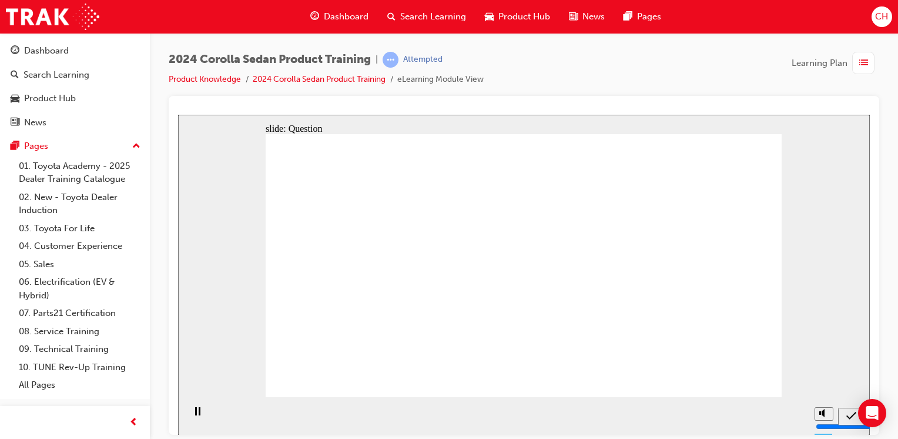
drag, startPoint x: 407, startPoint y: 262, endPoint x: 417, endPoint y: 337, distance: 75.9
drag, startPoint x: 496, startPoint y: 261, endPoint x: 503, endPoint y: 373, distance: 112.0
drag, startPoint x: 567, startPoint y: 267, endPoint x: 596, endPoint y: 349, distance: 87.4
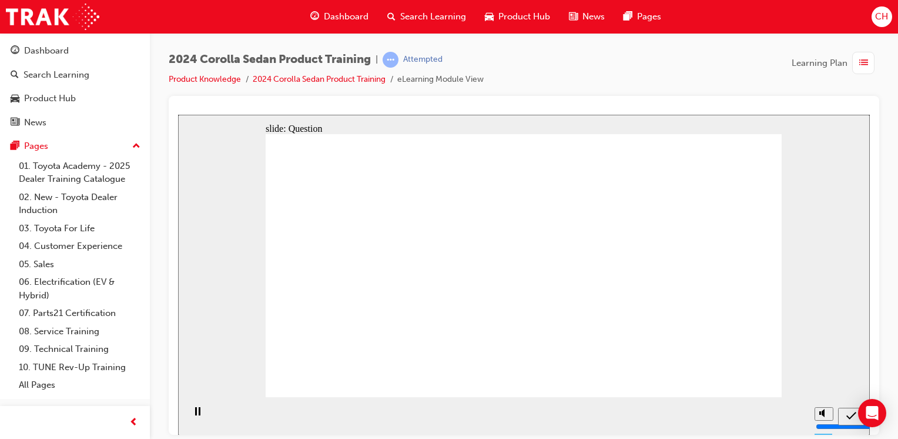
drag, startPoint x: 651, startPoint y: 279, endPoint x: 668, endPoint y: 337, distance: 60.7
radio input "true"
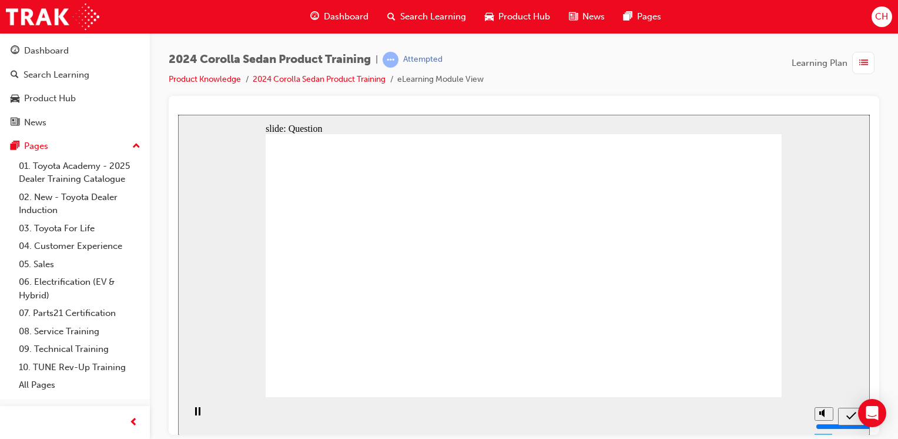
radio input "true"
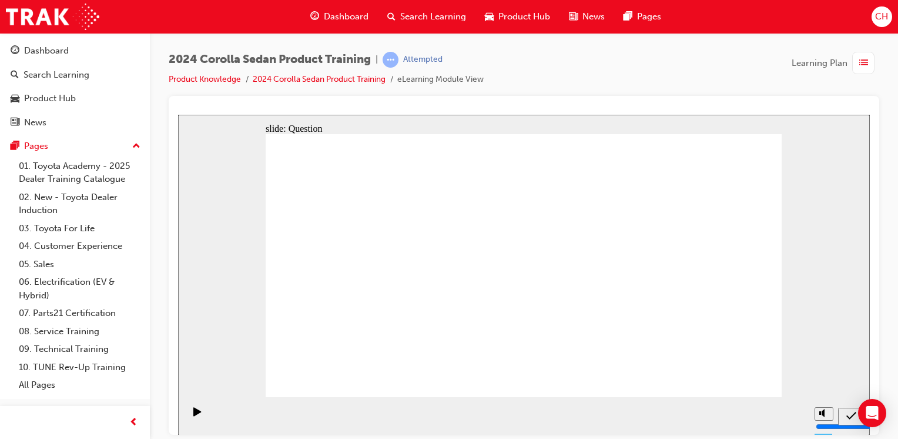
radio input "true"
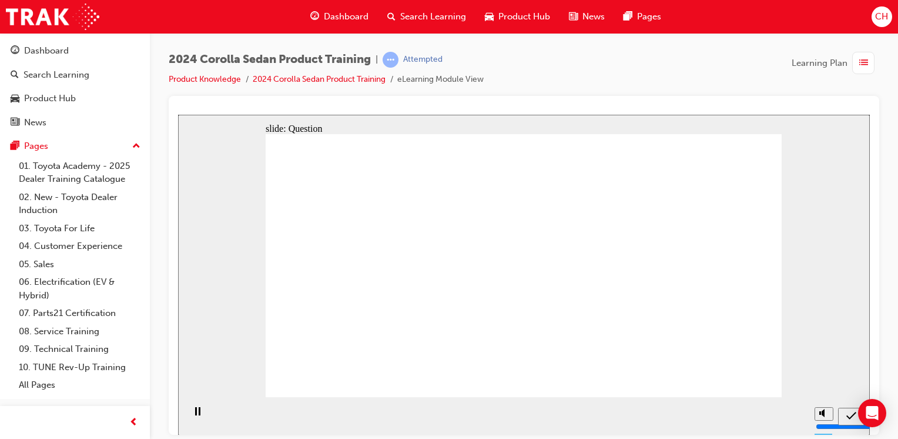
radio input "true"
drag, startPoint x: 557, startPoint y: 258, endPoint x: 393, endPoint y: 322, distance: 175.9
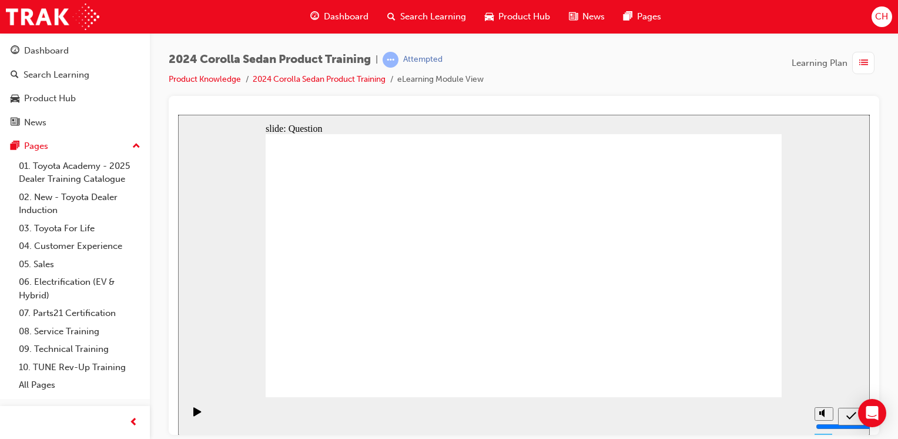
drag, startPoint x: 555, startPoint y: 330, endPoint x: 560, endPoint y: 334, distance: 6.7
drag, startPoint x: 413, startPoint y: 250, endPoint x: 672, endPoint y: 333, distance: 271.5
drag, startPoint x: 668, startPoint y: 263, endPoint x: 496, endPoint y: 340, distance: 188.7
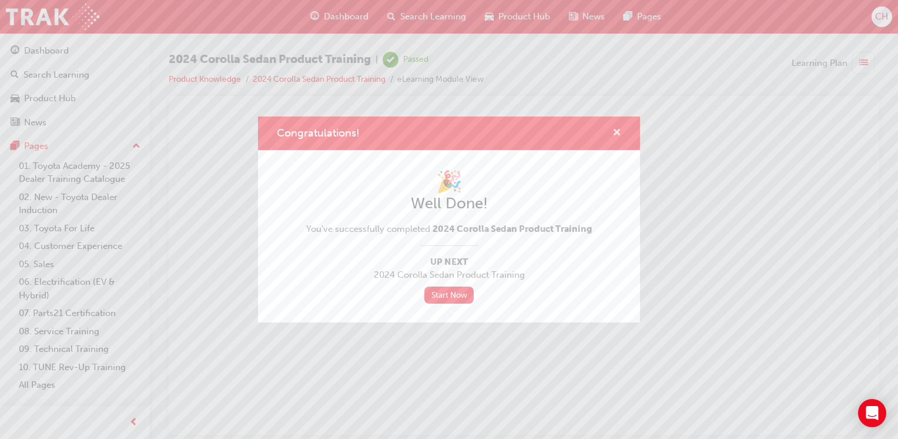
click at [619, 135] on span "cross-icon" at bounding box center [617, 133] width 9 height 11
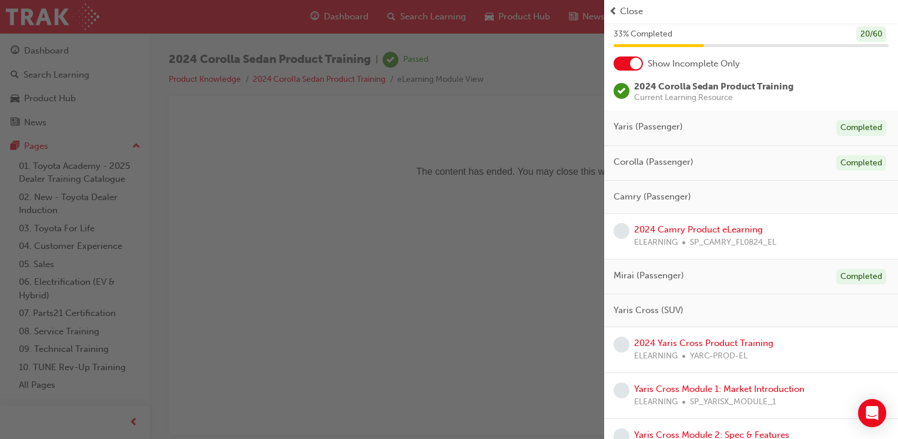
scroll to position [59, 0]
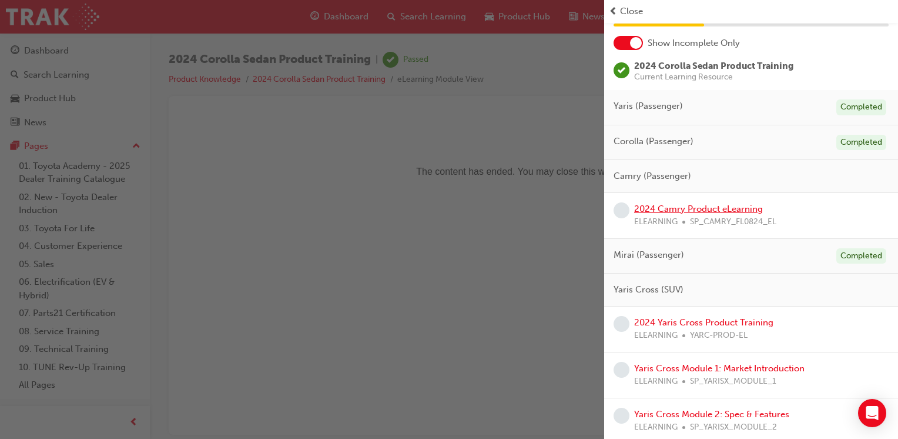
click at [675, 208] on link "2024 Camry Product eLearning" at bounding box center [698, 208] width 129 height 11
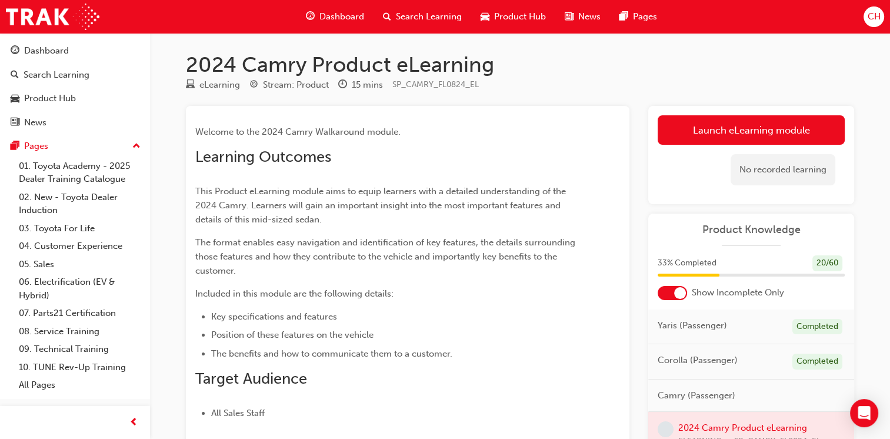
click at [746, 129] on link "Launch eLearning module" at bounding box center [750, 129] width 187 height 29
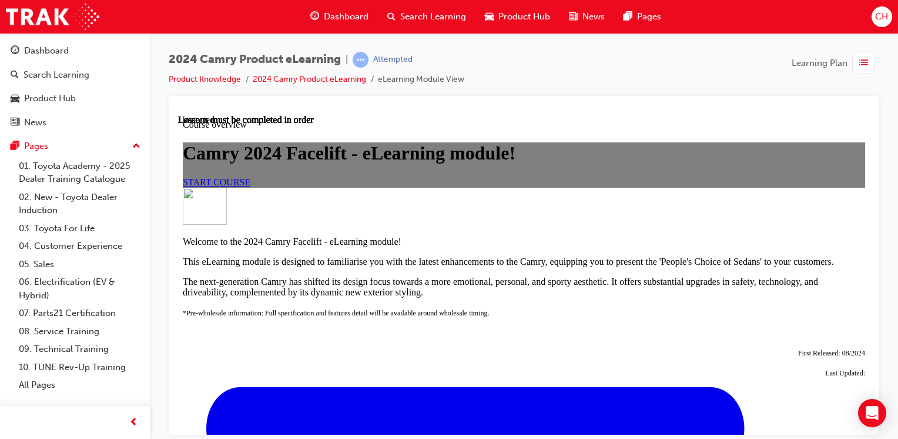
click at [250, 186] on span "START COURSE" at bounding box center [217, 181] width 68 height 10
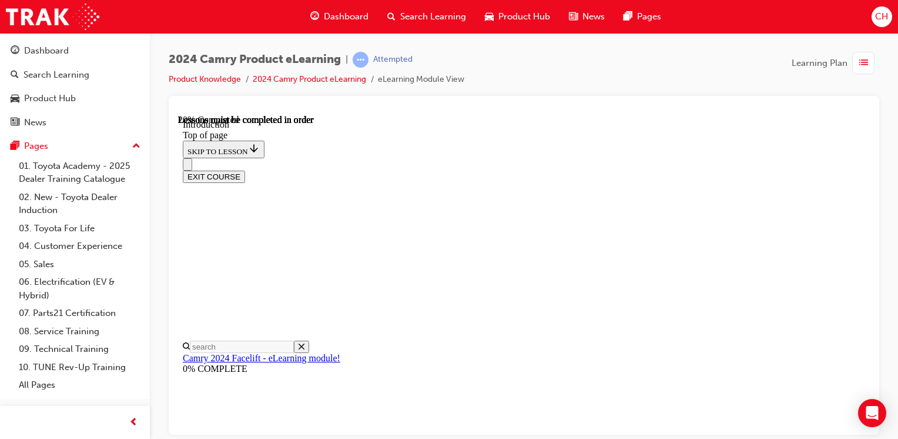
scroll to position [472, 0]
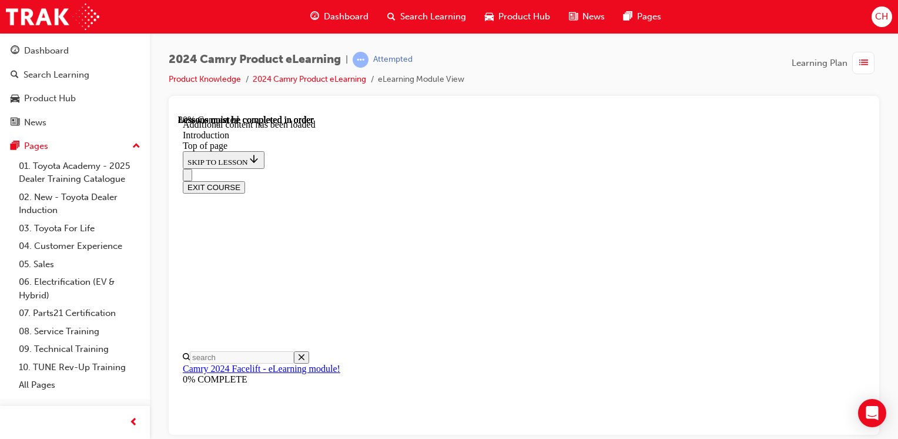
scroll to position [590, 0]
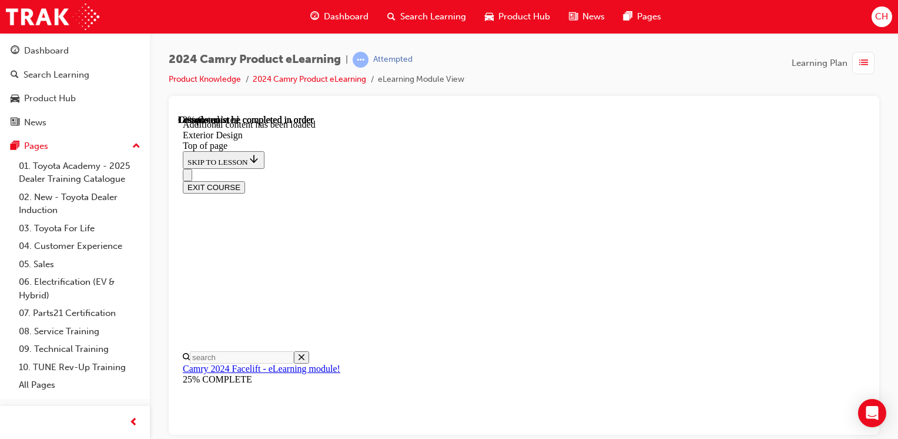
scroll to position [798, 0]
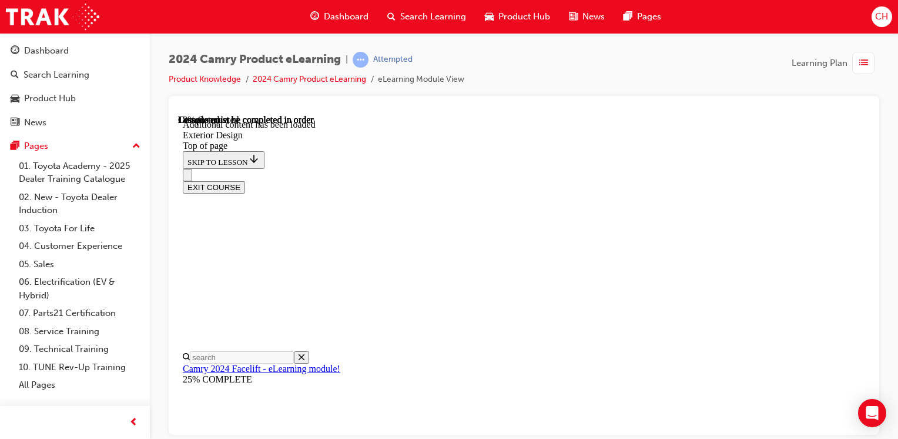
drag, startPoint x: 661, startPoint y: 275, endPoint x: 702, endPoint y: 280, distance: 40.9
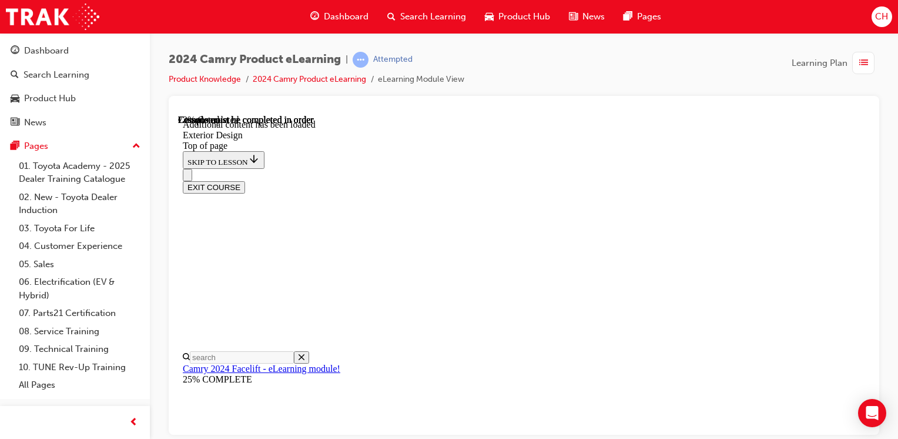
drag, startPoint x: 675, startPoint y: 238, endPoint x: 608, endPoint y: 246, distance: 67.6
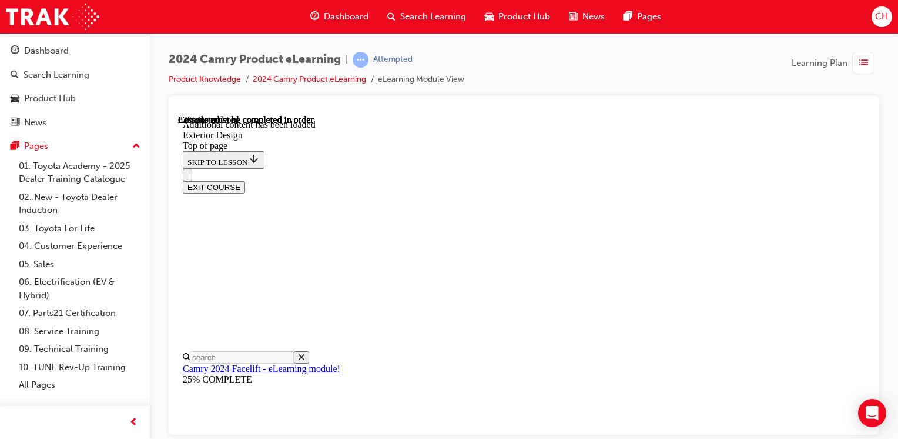
click at [600, 168] on div "EXIT COURSE" at bounding box center [520, 180] width 674 height 25
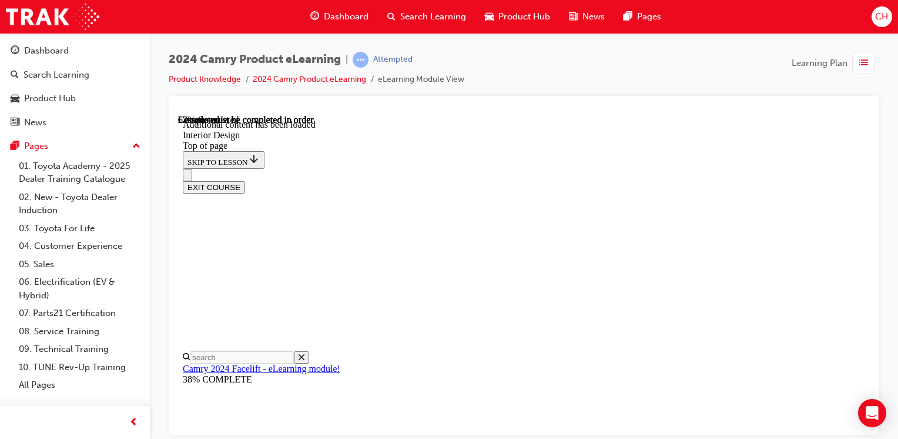
click at [600, 168] on div "EXIT COURSE" at bounding box center [520, 180] width 674 height 25
drag, startPoint x: 600, startPoint y: 124, endPoint x: 609, endPoint y: 129, distance: 10.8
click at [609, 168] on div "EXIT COURSE" at bounding box center [520, 180] width 674 height 25
click at [608, 168] on div "EXIT COURSE" at bounding box center [520, 180] width 674 height 25
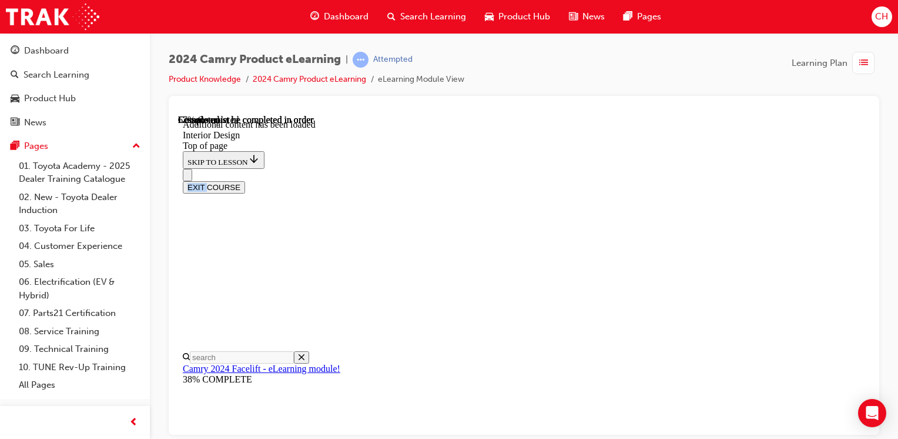
scroll to position [380, 0]
drag, startPoint x: 606, startPoint y: 189, endPoint x: 517, endPoint y: 151, distance: 96.4
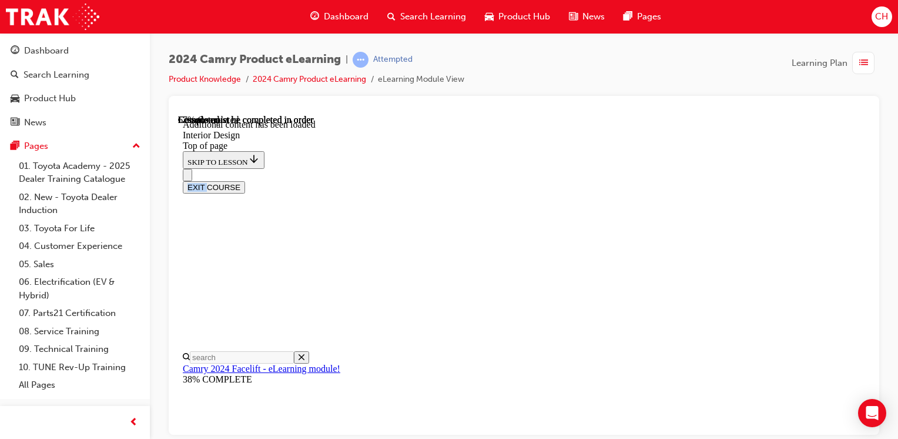
drag, startPoint x: 525, startPoint y: 222, endPoint x: 523, endPoint y: 254, distance: 31.8
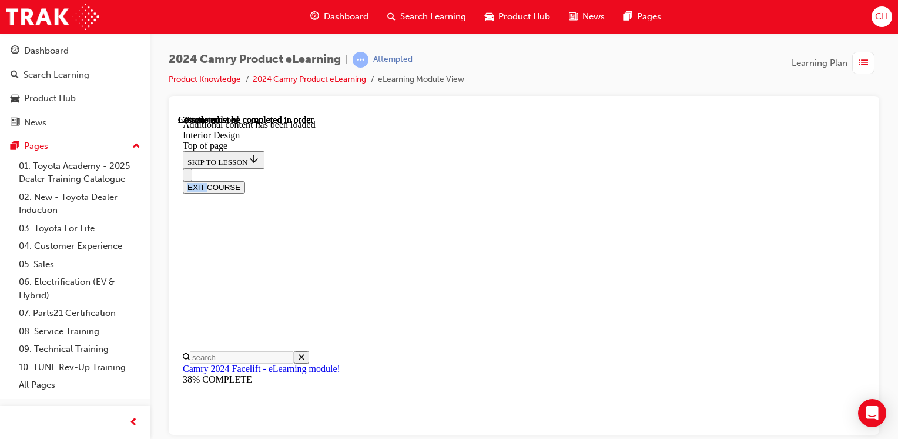
drag, startPoint x: 523, startPoint y: 254, endPoint x: 554, endPoint y: 320, distance: 73.4
drag, startPoint x: 554, startPoint y: 320, endPoint x: 532, endPoint y: 369, distance: 53.4
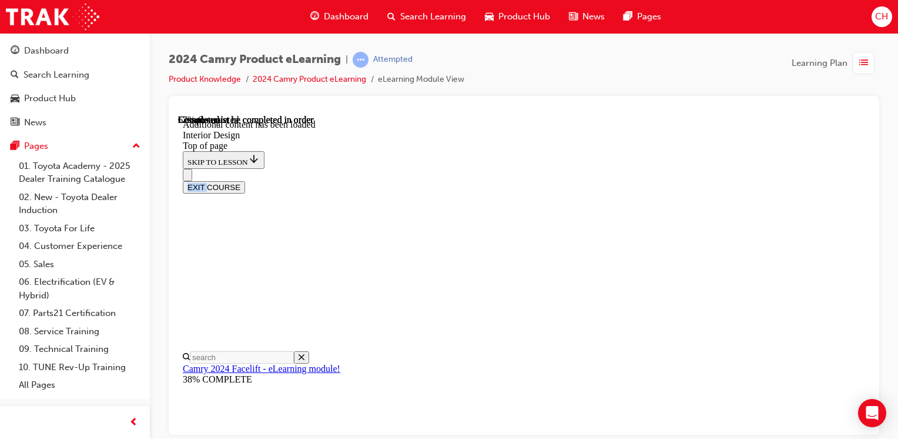
drag, startPoint x: 607, startPoint y: 343, endPoint x: 681, endPoint y: 207, distance: 154.4
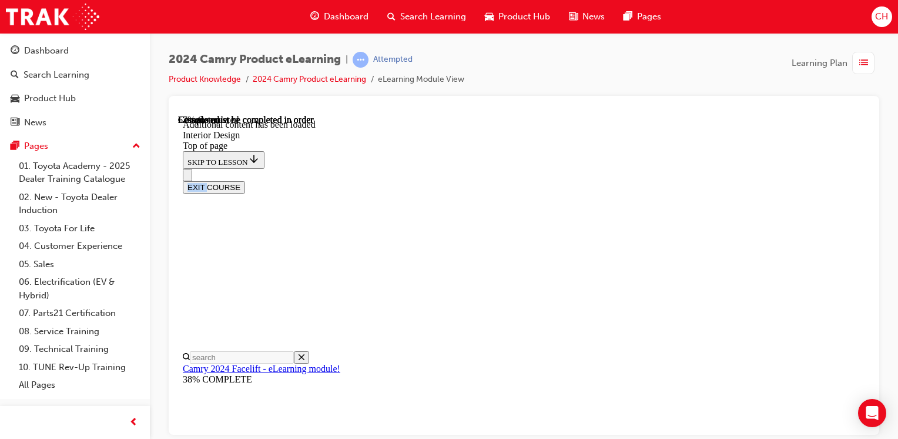
scroll to position [460, 0]
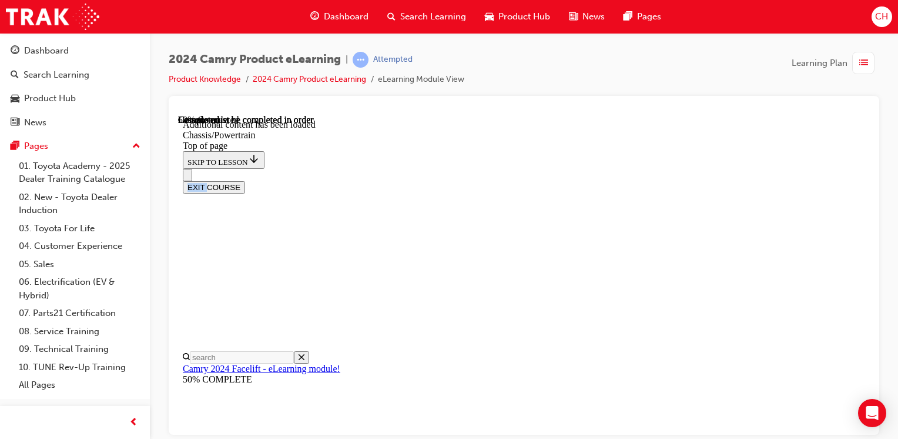
scroll to position [1293, 0]
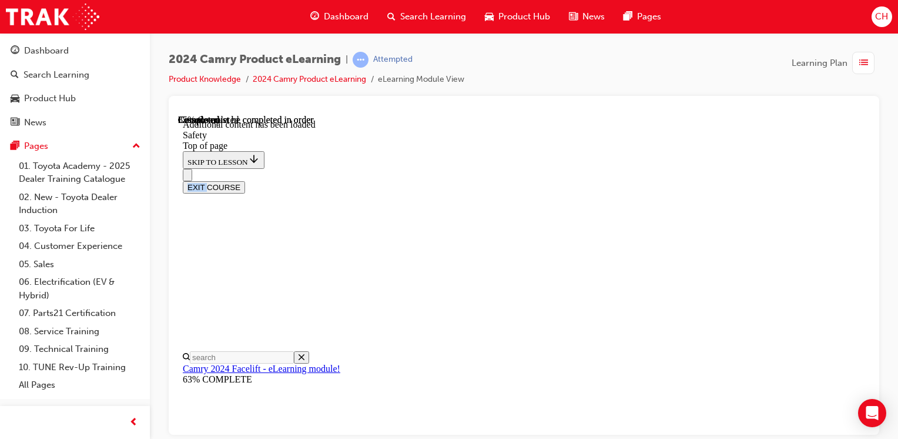
scroll to position [2841, 0]
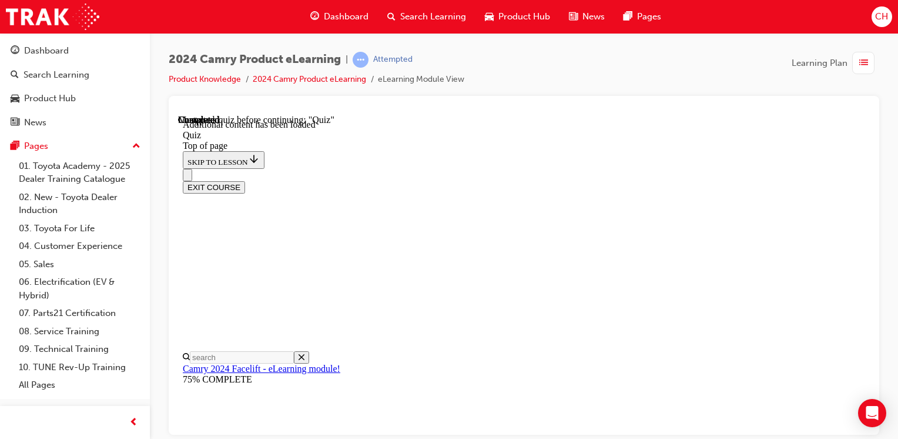
drag, startPoint x: 347, startPoint y: 326, endPoint x: 357, endPoint y: 353, distance: 28.6
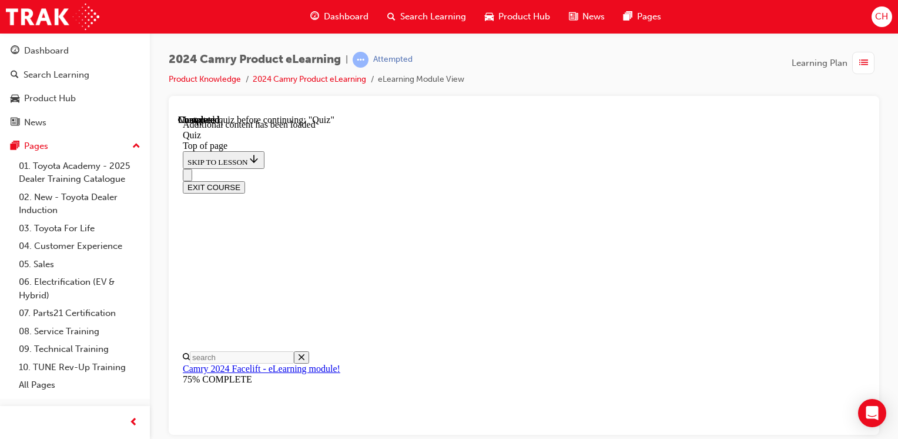
scroll to position [212, 0]
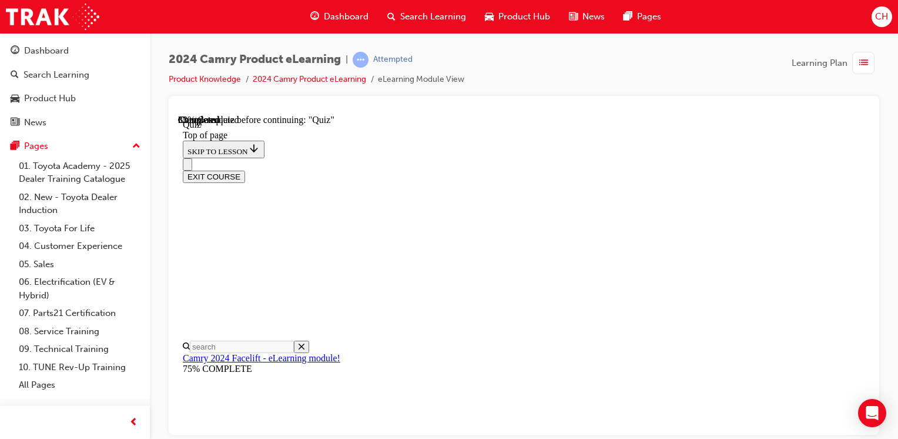
scroll to position [270, 0]
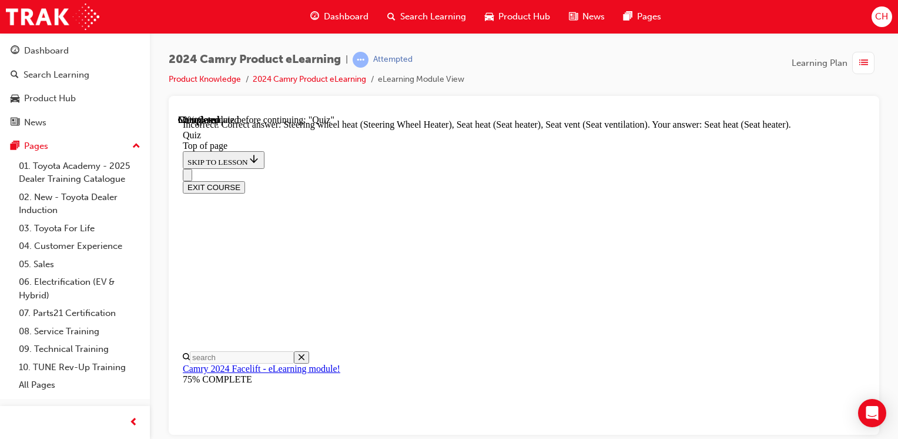
scroll to position [270, 0]
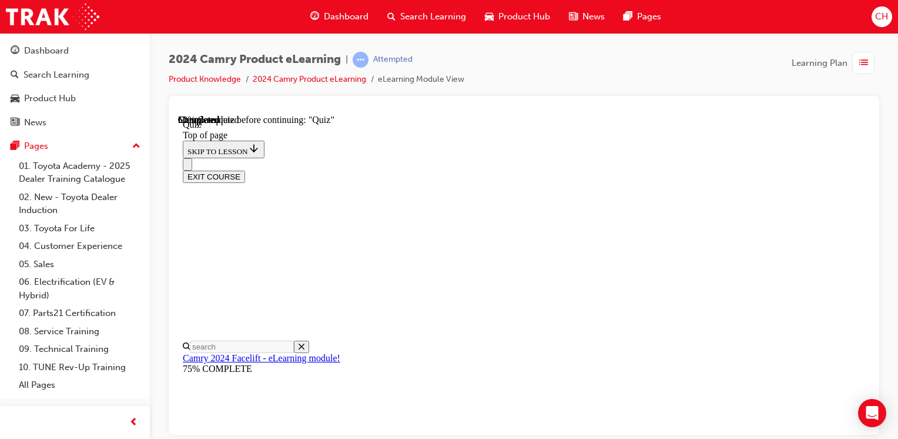
scroll to position [212, 0]
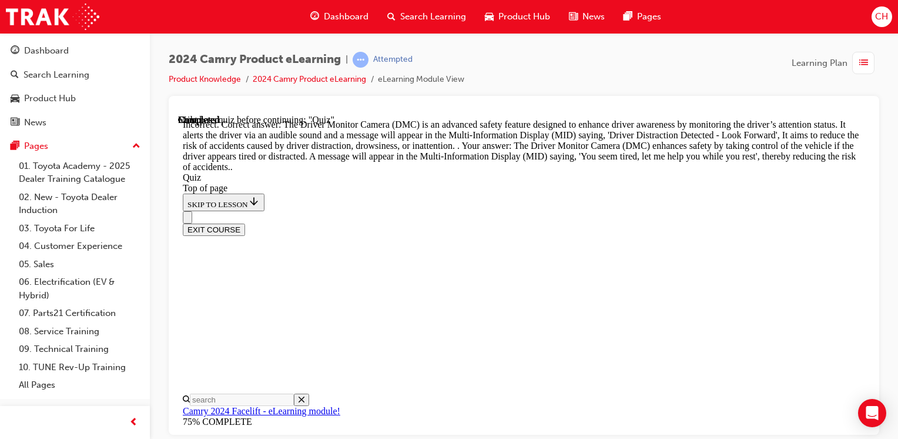
scroll to position [383, 0]
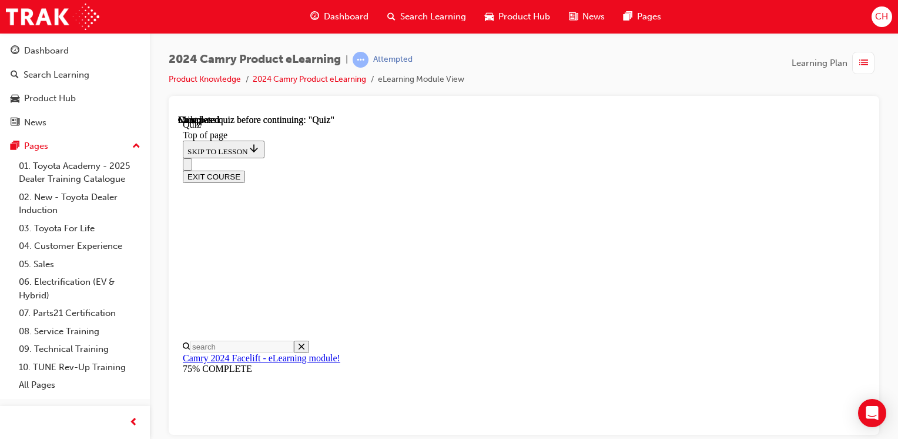
scroll to position [317, 0]
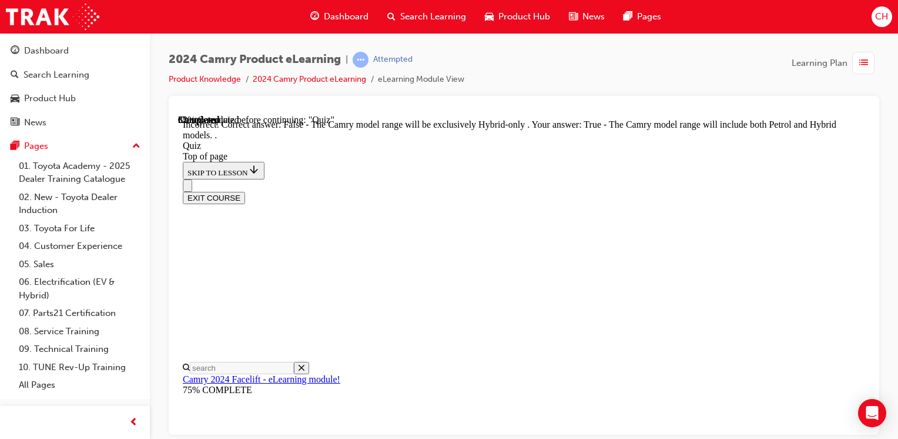
scroll to position [263, 0]
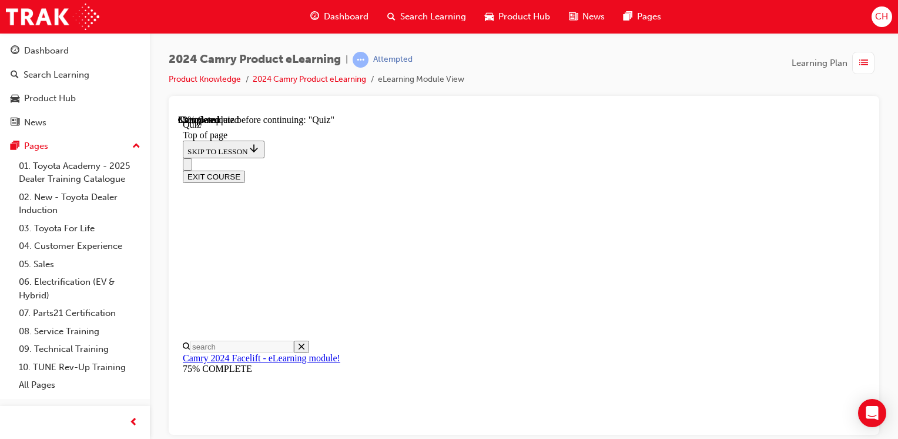
scroll to position [212, 0]
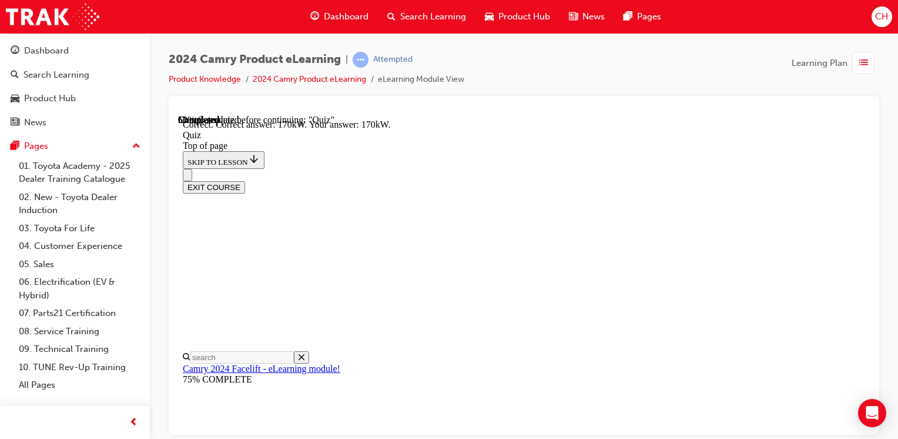
scroll to position [373, 0]
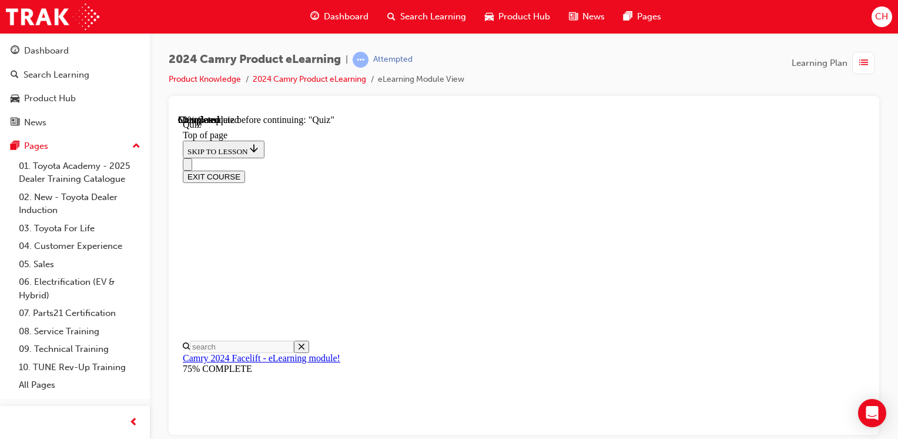
scroll to position [270, 0]
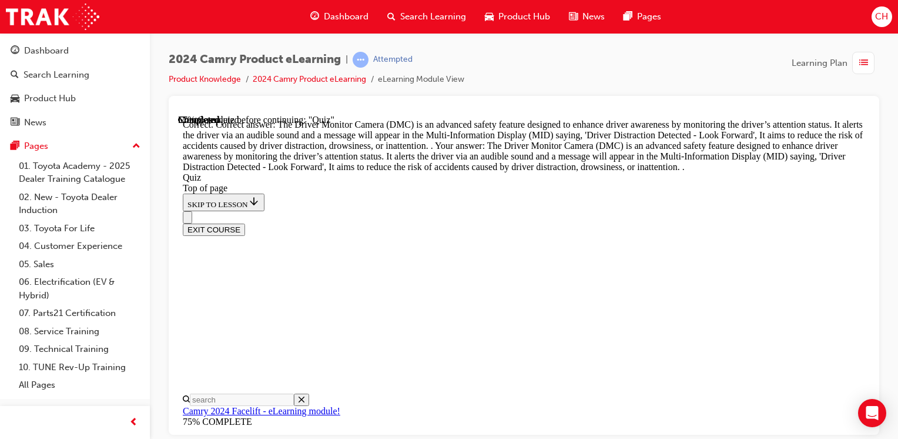
scroll to position [597, 0]
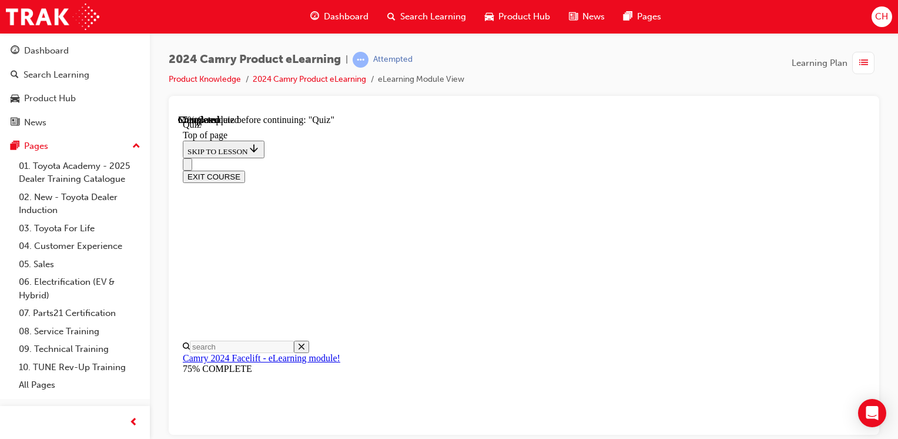
scroll to position [212, 0]
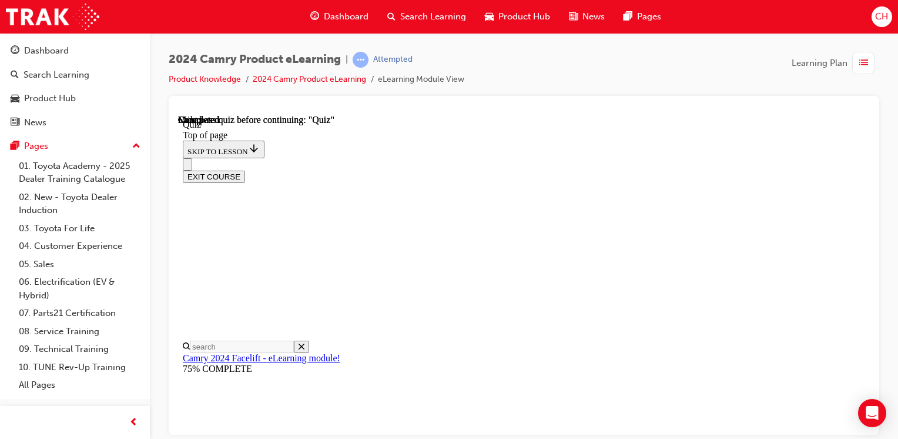
scroll to position [317, 0]
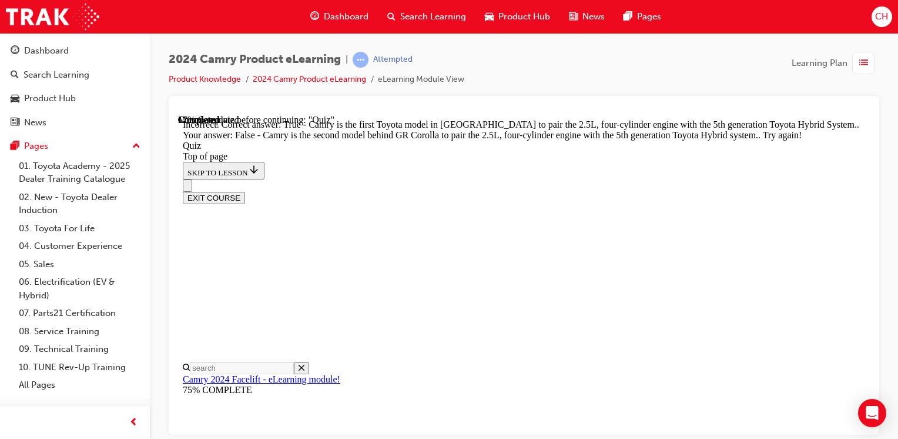
scroll to position [365, 0]
click at [188, 188] on icon "Close navigation menu" at bounding box center [188, 188] width 0 height 0
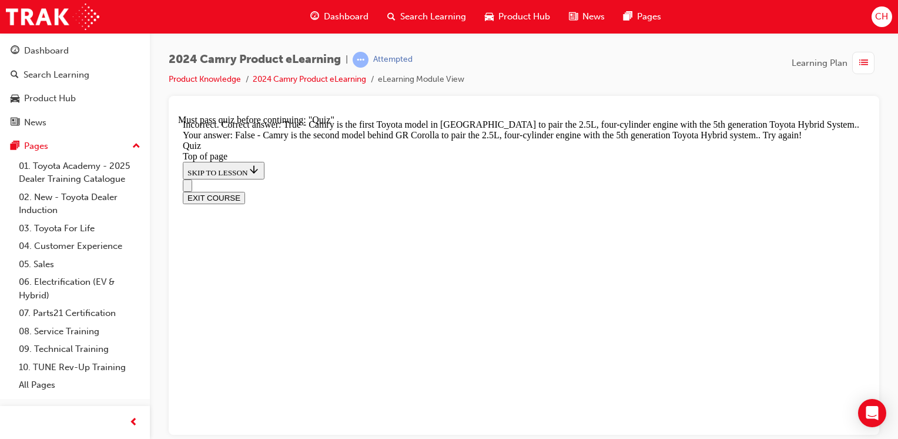
scroll to position [0, 0]
click at [197, 188] on icon "Open navigation menu" at bounding box center [194, 192] width 12 height 8
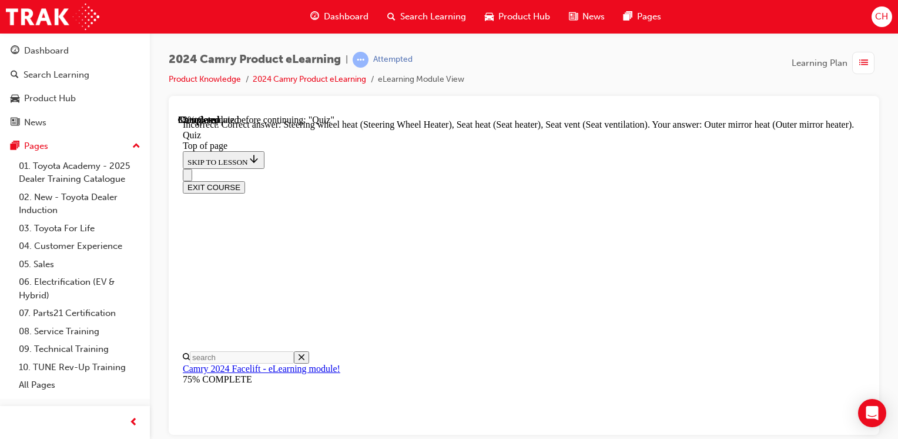
scroll to position [393, 0]
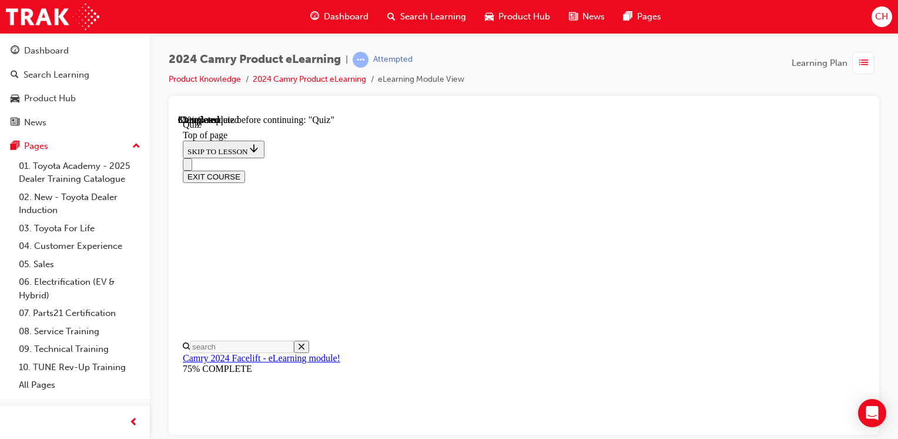
scroll to position [212, 0]
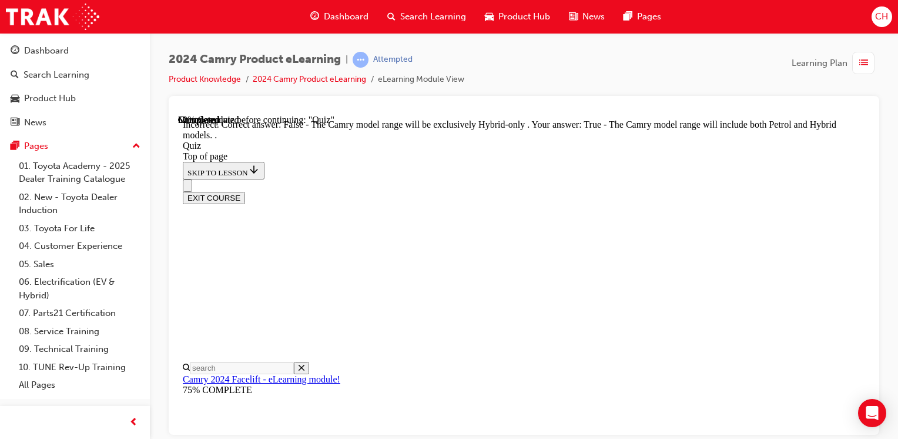
scroll to position [263, 0]
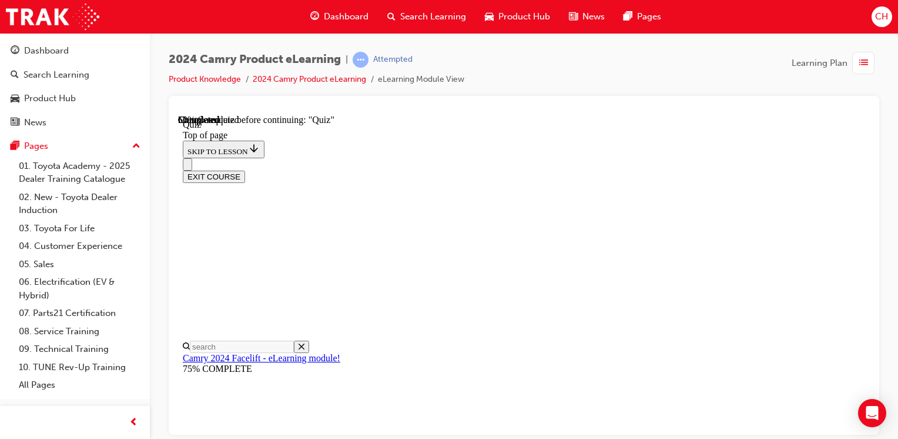
scroll to position [251, 0]
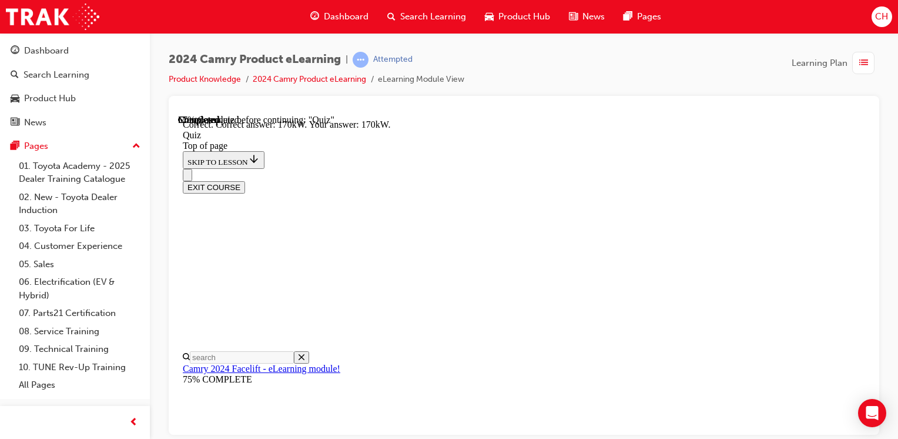
scroll to position [373, 0]
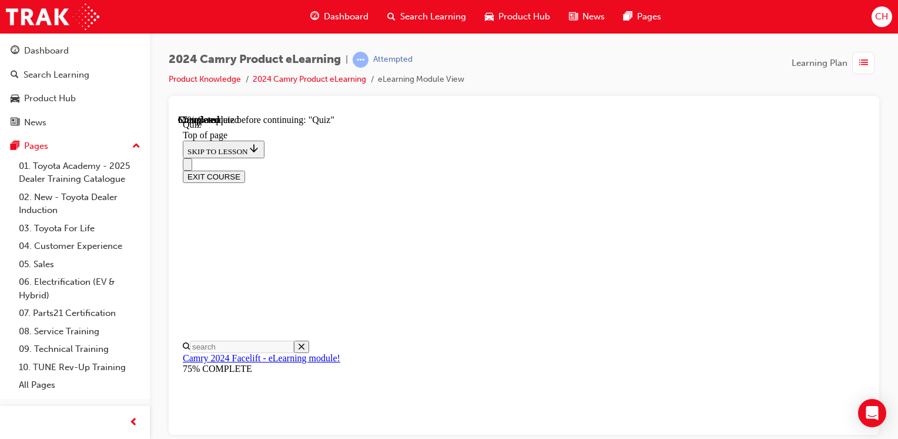
scroll to position [212, 0]
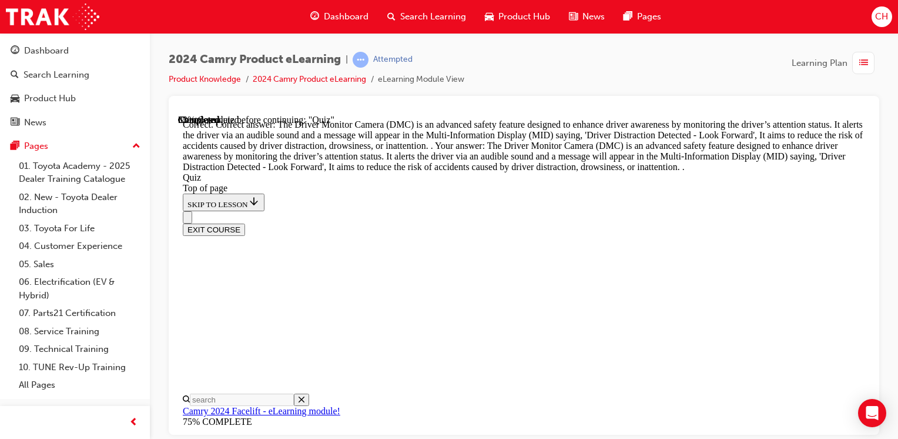
scroll to position [597, 0]
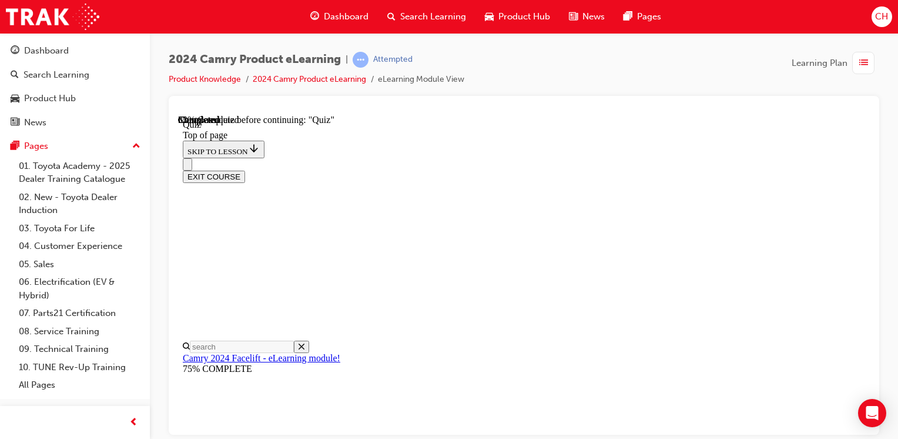
scroll to position [153, 0]
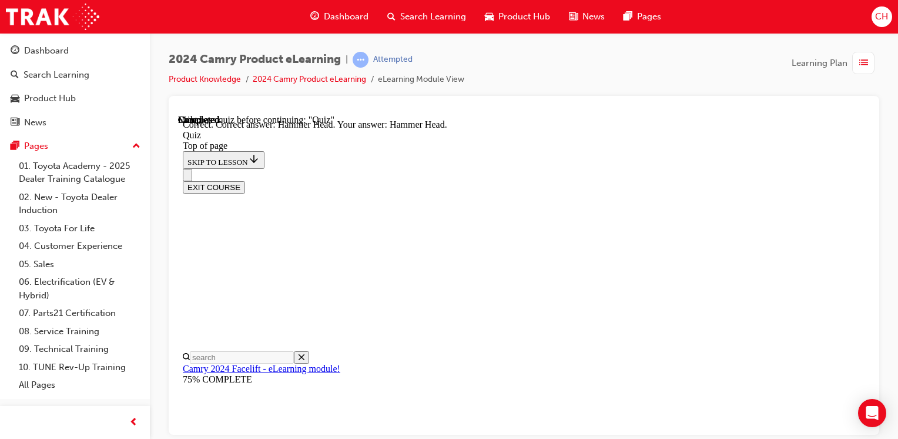
scroll to position [353, 0]
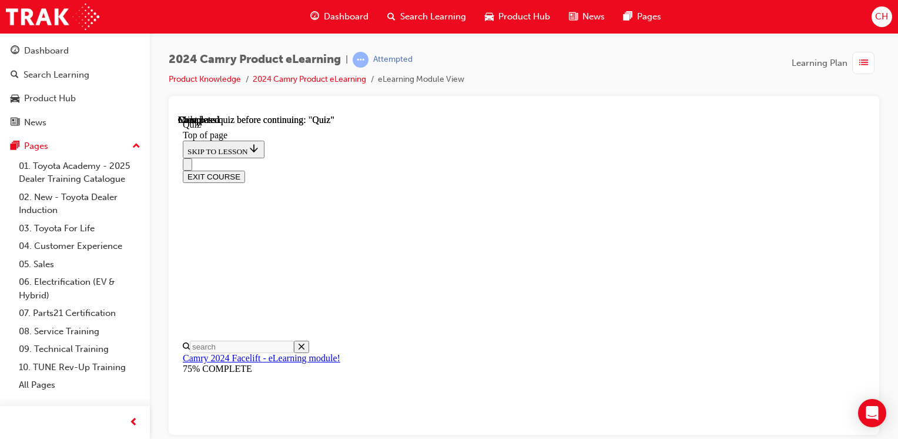
scroll to position [317, 0]
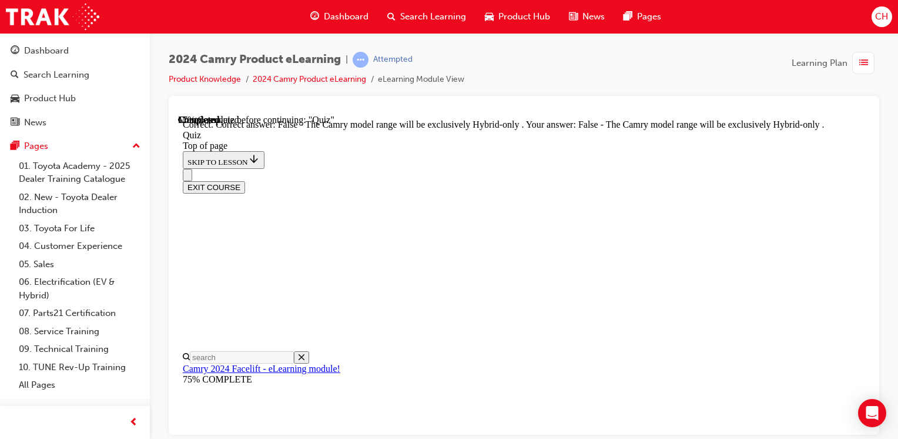
scroll to position [263, 0]
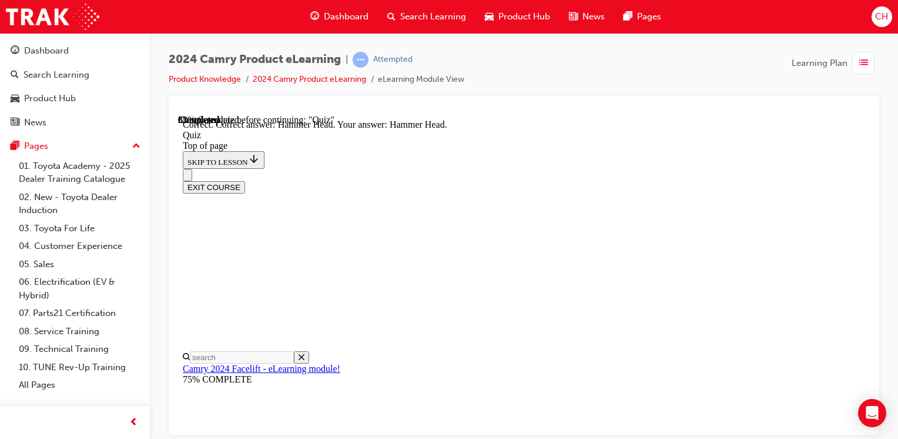
scroll to position [353, 0]
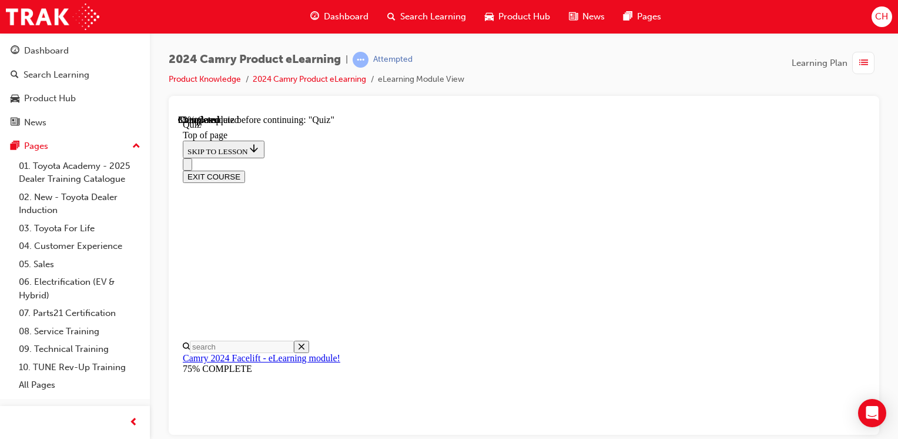
scroll to position [270, 0]
drag, startPoint x: 477, startPoint y: 282, endPoint x: 475, endPoint y: 270, distance: 11.3
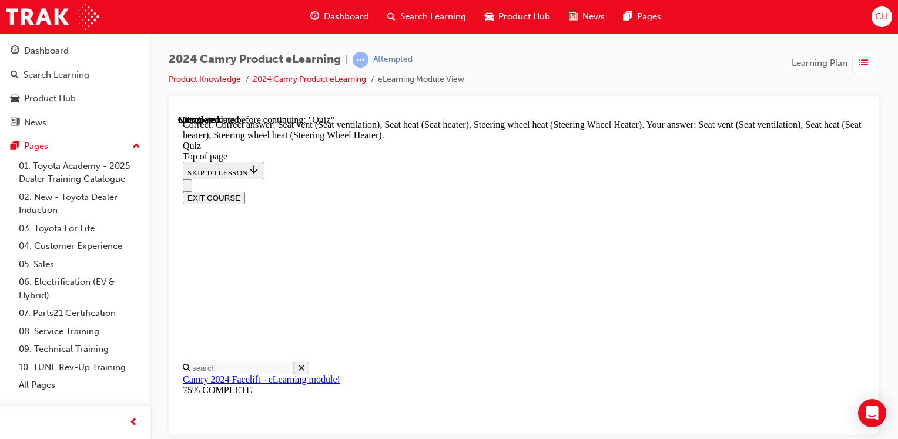
scroll to position [393, 0]
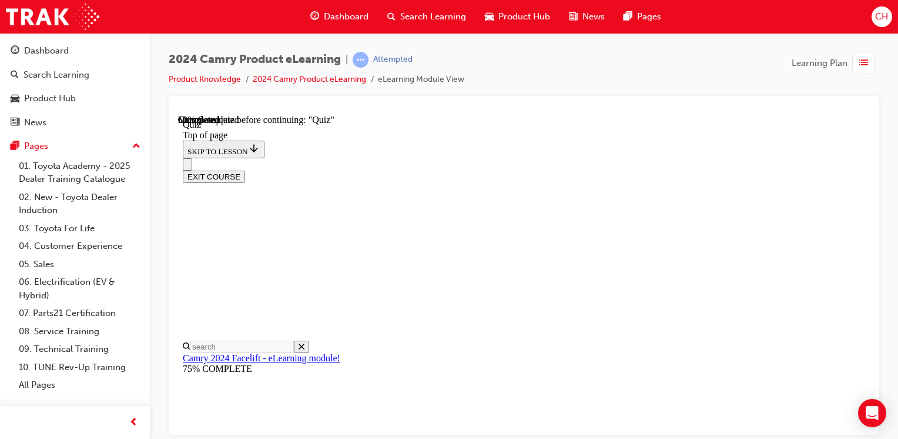
scroll to position [212, 0]
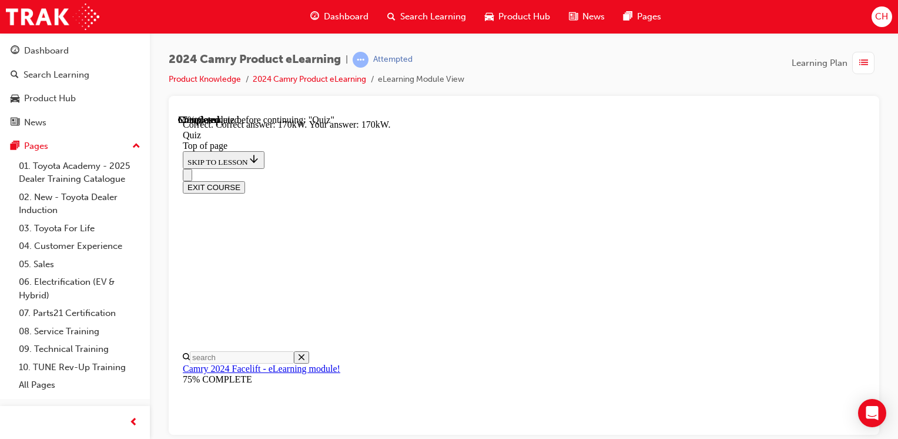
scroll to position [373, 0]
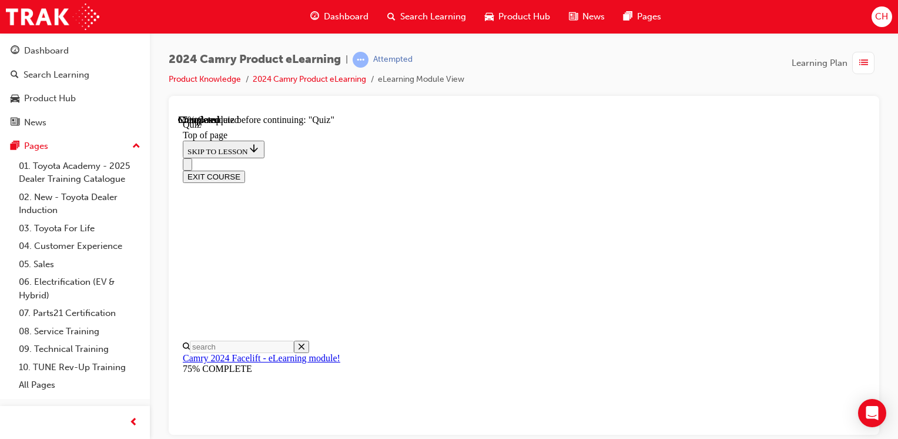
scroll to position [153, 0]
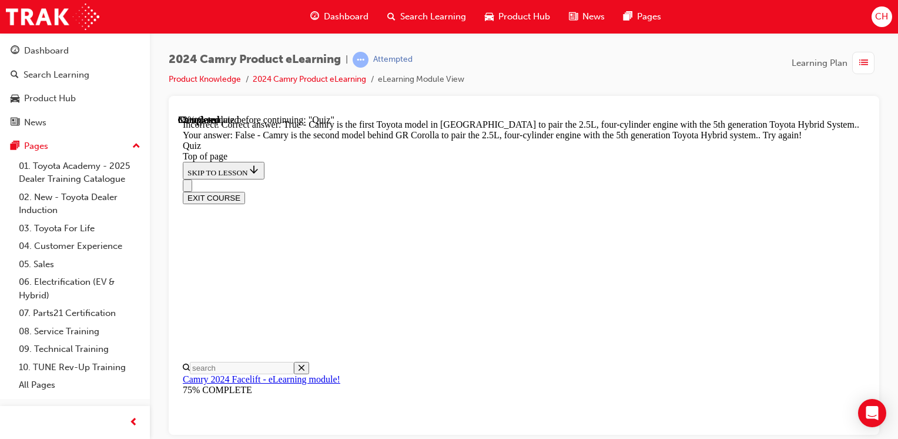
scroll to position [247, 0]
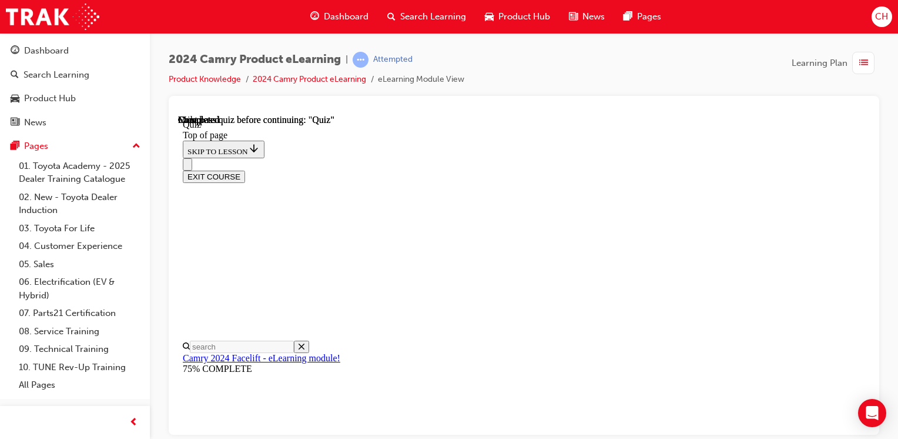
scroll to position [317, 0]
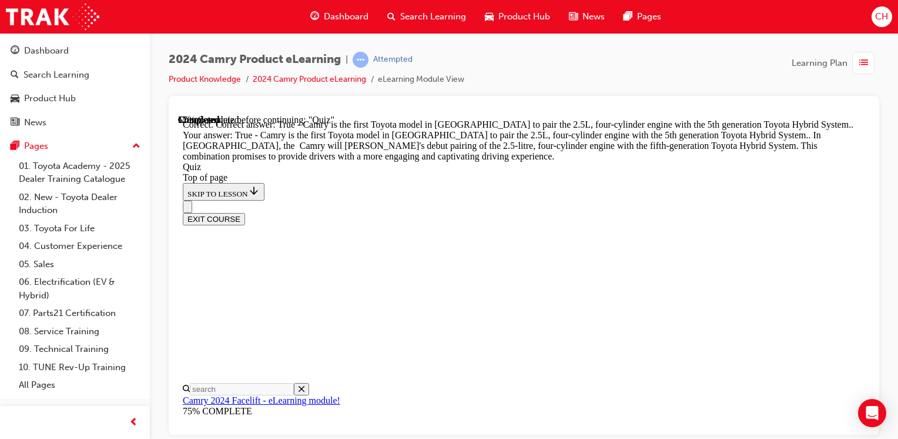
scroll to position [420, 0]
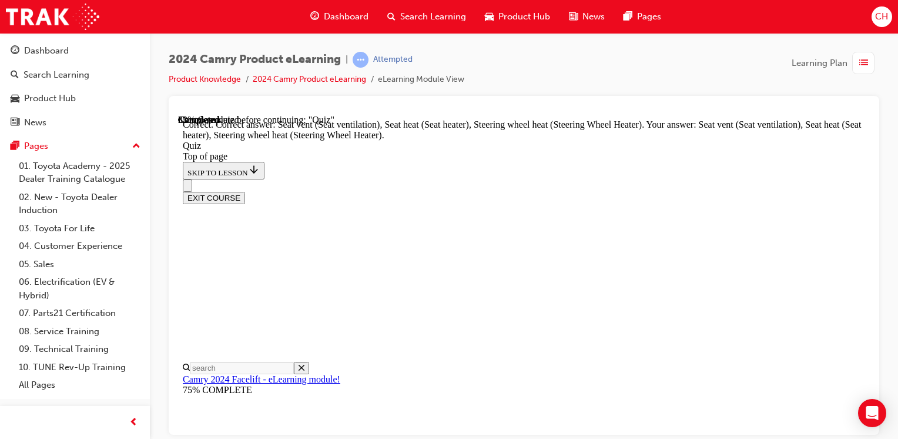
scroll to position [393, 0]
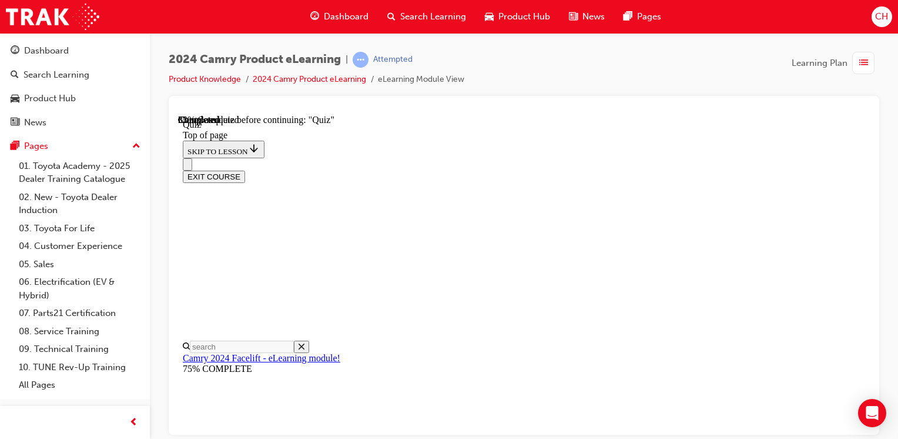
scroll to position [153, 0]
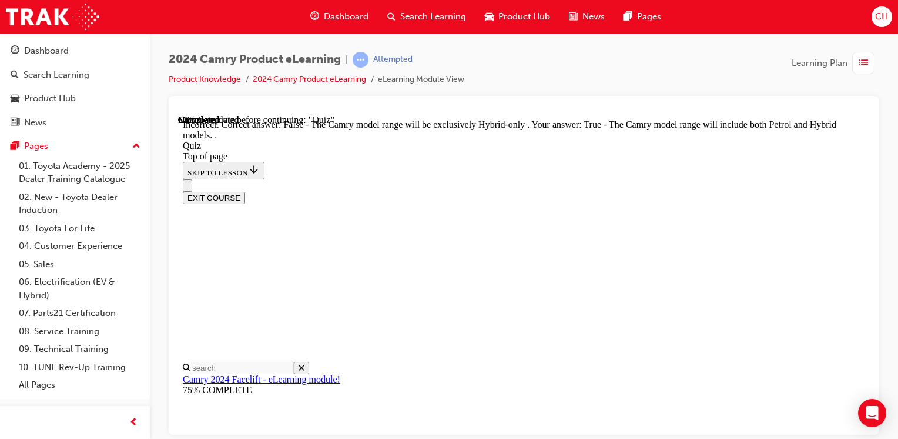
scroll to position [263, 0]
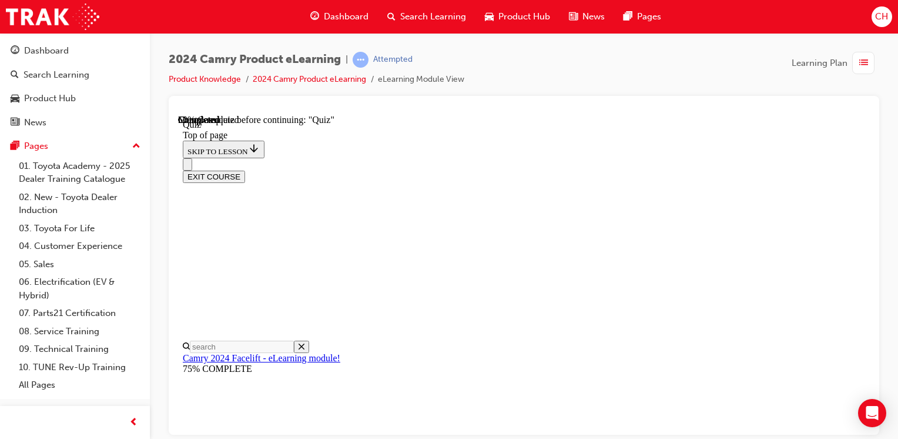
scroll to position [35, 0]
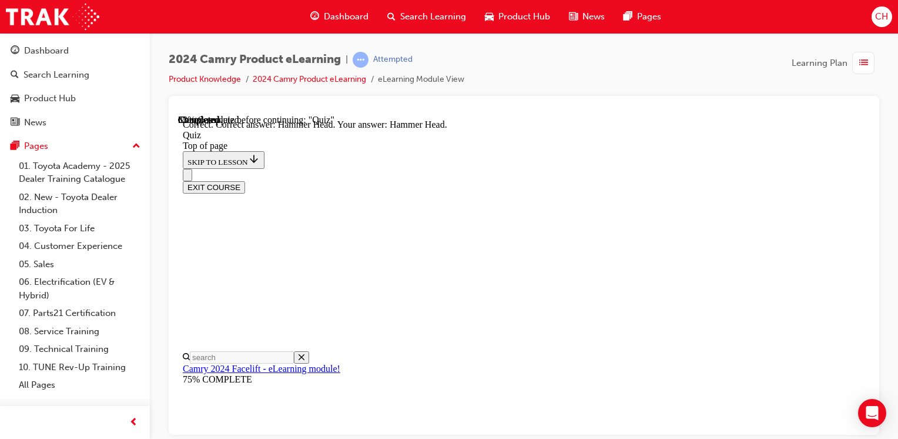
scroll to position [353, 0]
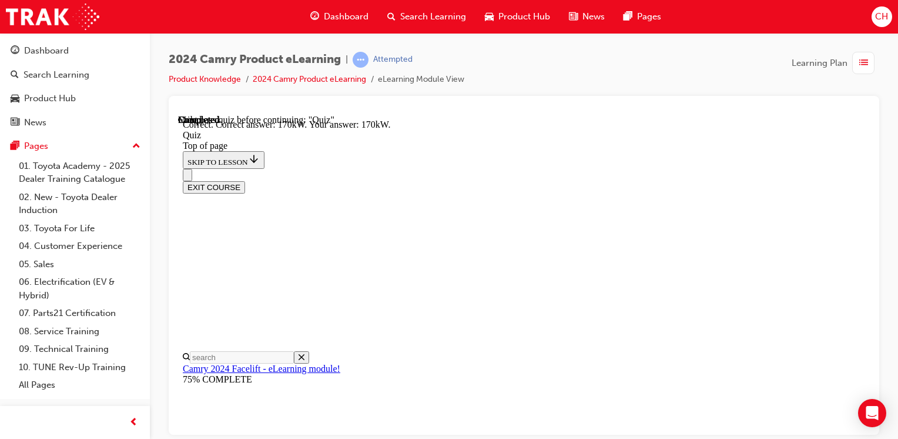
scroll to position [373, 0]
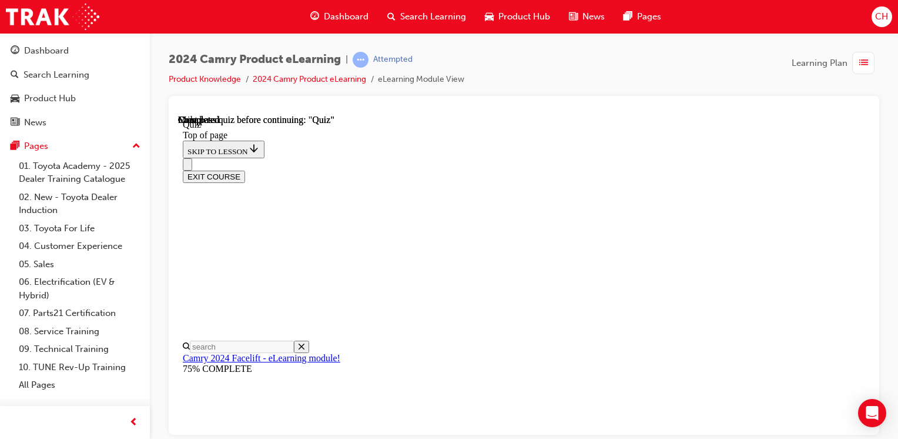
scroll to position [317, 0]
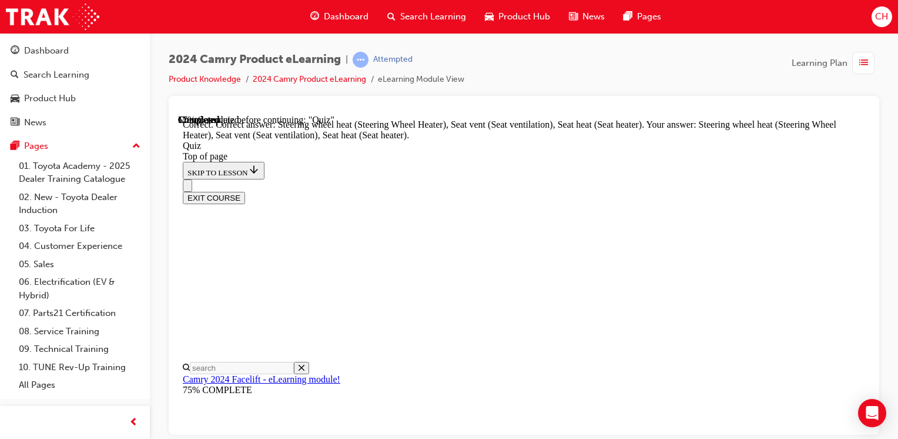
scroll to position [393, 0]
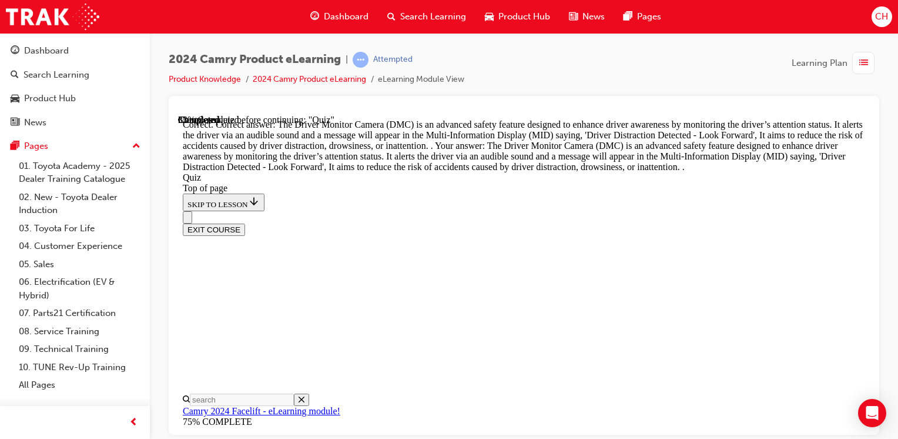
scroll to position [597, 0]
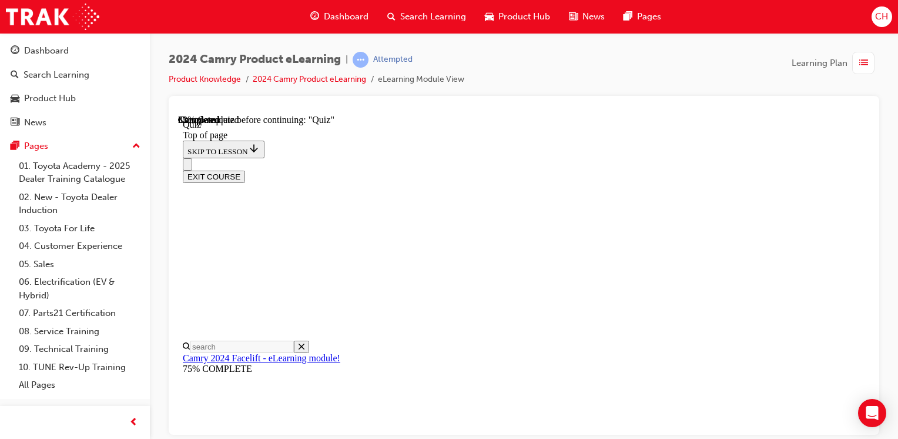
scroll to position [153, 0]
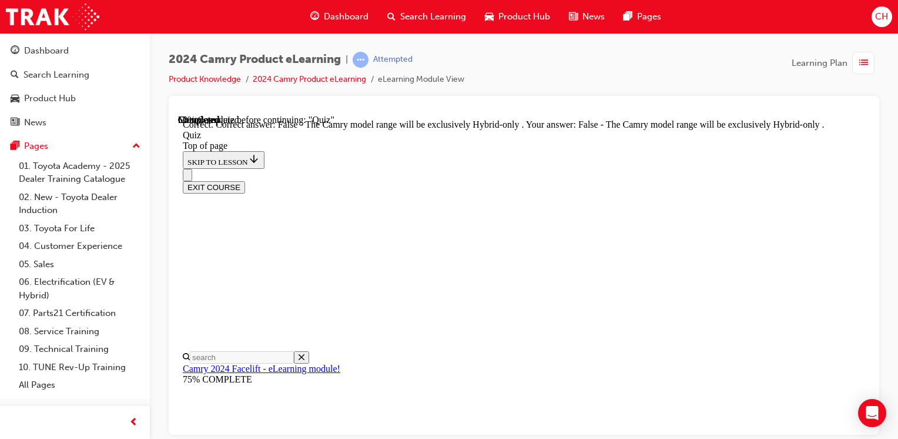
scroll to position [263, 0]
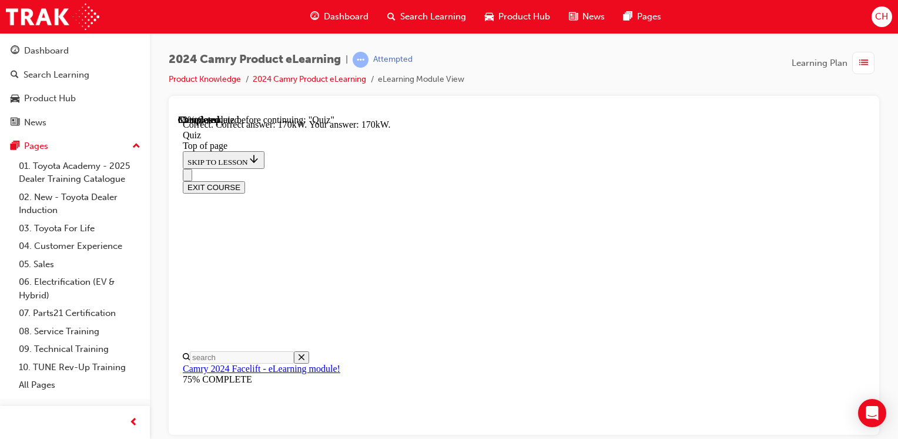
scroll to position [373, 0]
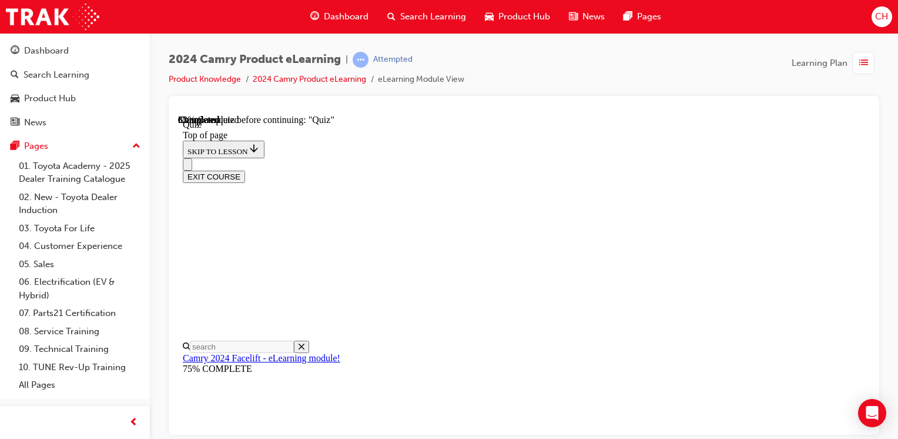
scroll to position [153, 0]
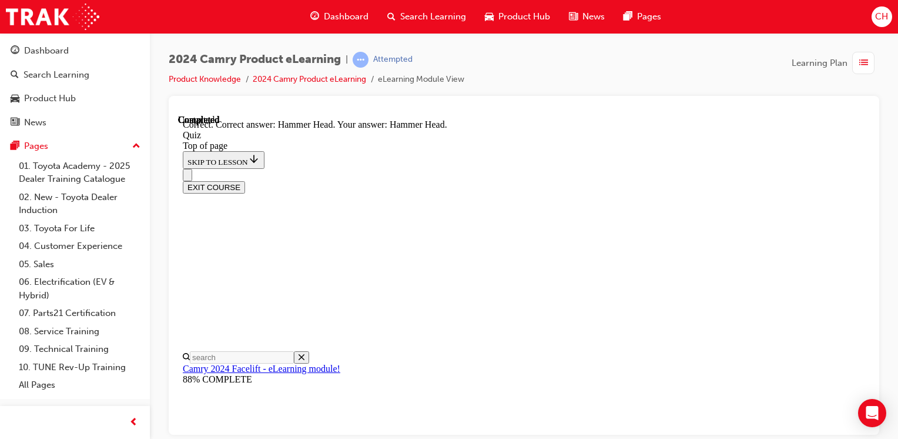
scroll to position [353, 0]
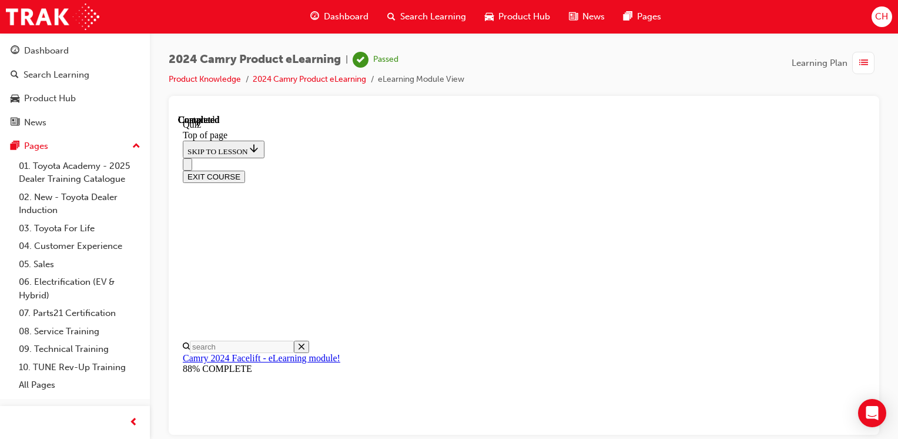
scroll to position [317, 0]
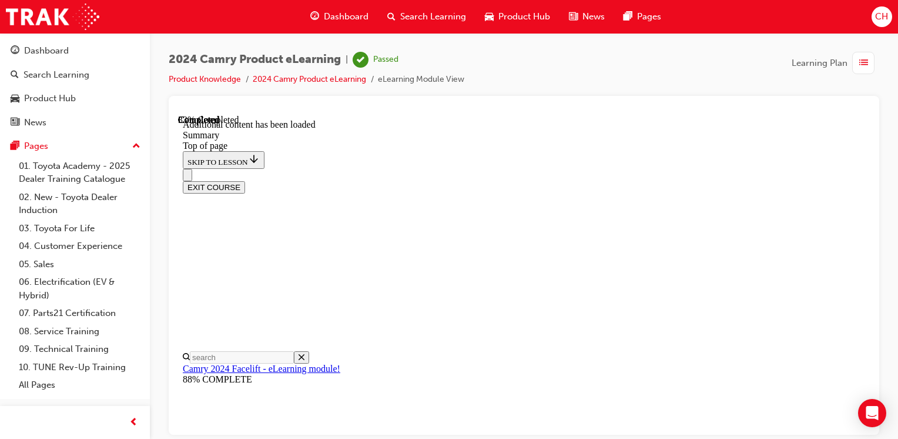
click at [245, 180] on button "EXIT COURSE" at bounding box center [214, 186] width 62 height 12
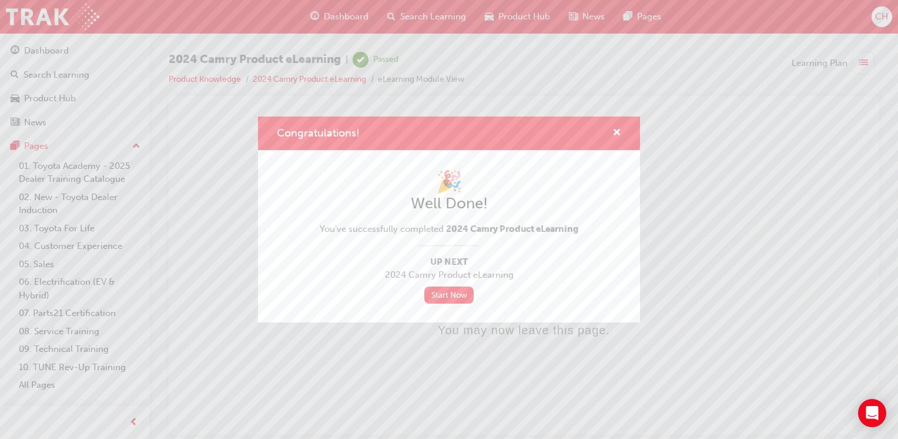
scroll to position [0, 0]
click at [620, 133] on span "cross-icon" at bounding box center [617, 133] width 9 height 11
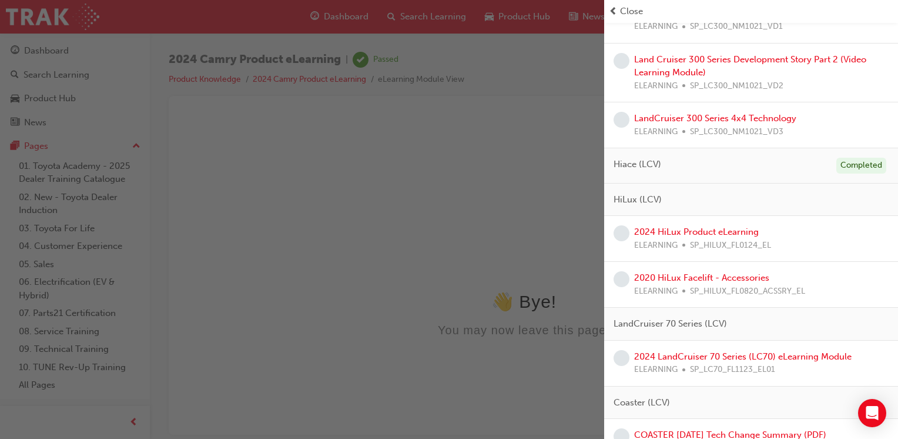
scroll to position [1623, 0]
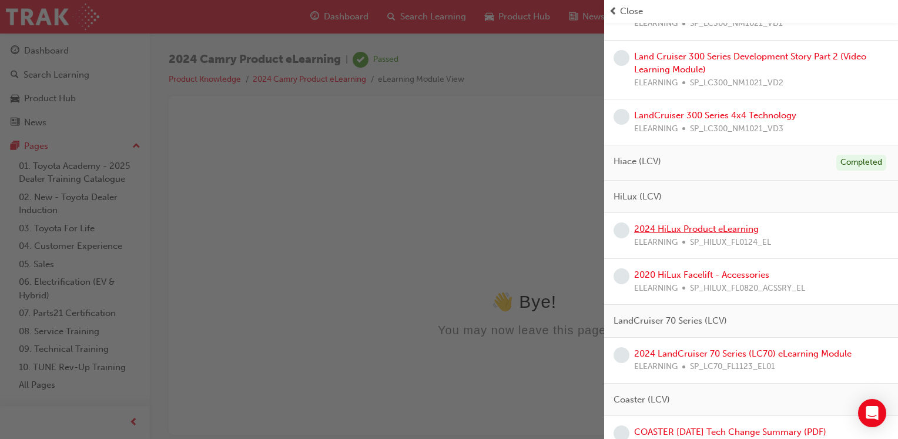
click at [688, 223] on link "2024 HiLux Product eLearning" at bounding box center [696, 228] width 125 height 11
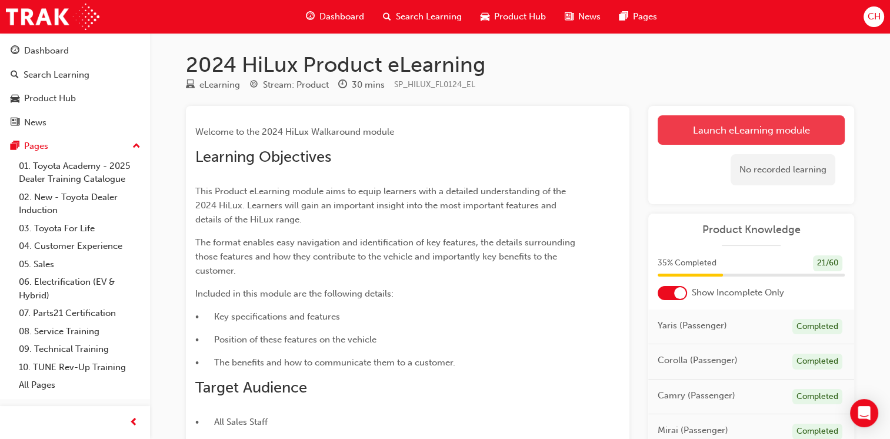
click at [739, 133] on link "Launch eLearning module" at bounding box center [750, 129] width 187 height 29
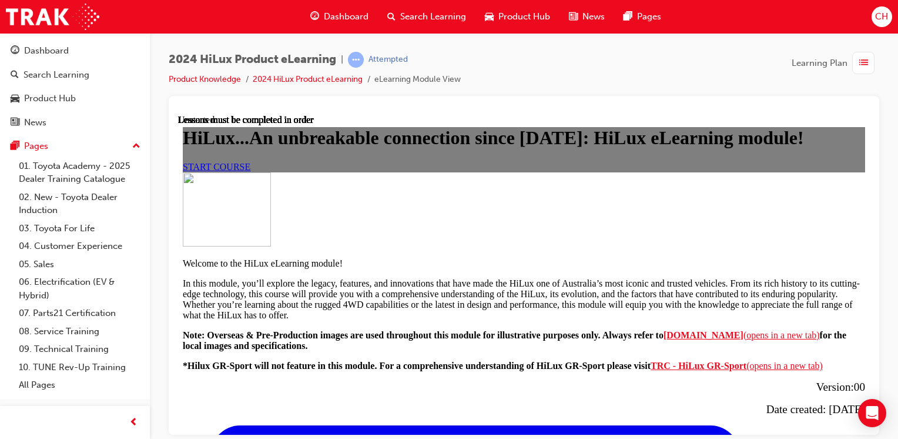
scroll to position [59, 0]
click at [250, 171] on span "START COURSE" at bounding box center [217, 166] width 68 height 10
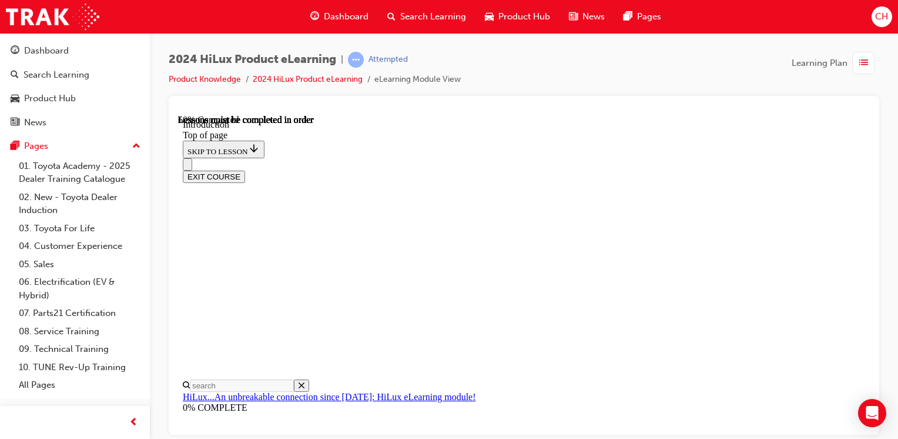
scroll to position [624, 0]
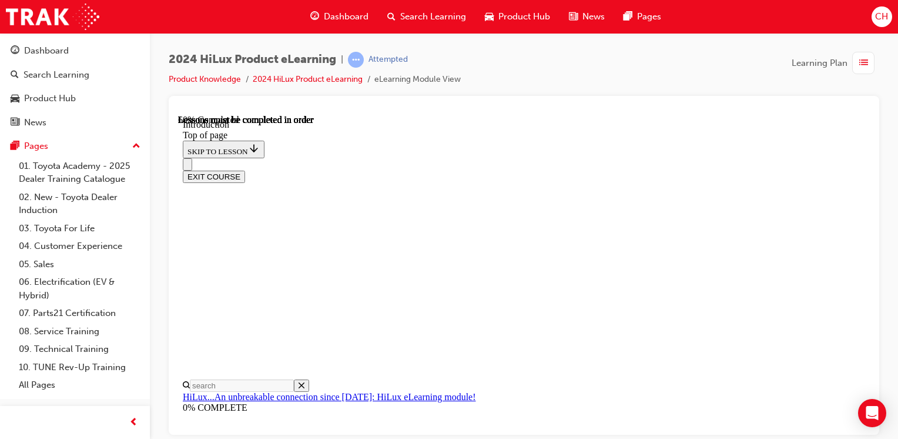
click at [630, 158] on div "EXIT COURSE" at bounding box center [520, 170] width 674 height 25
click at [474, 158] on div "EXIT COURSE" at bounding box center [520, 170] width 674 height 25
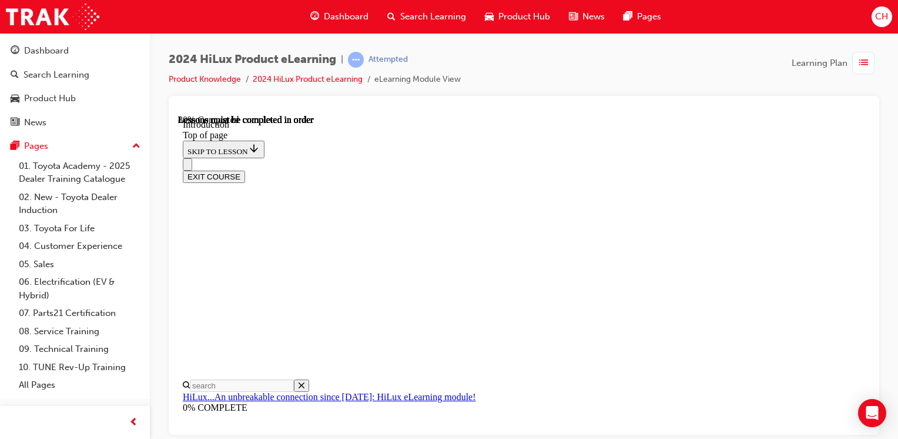
scroll to position [1174, 0]
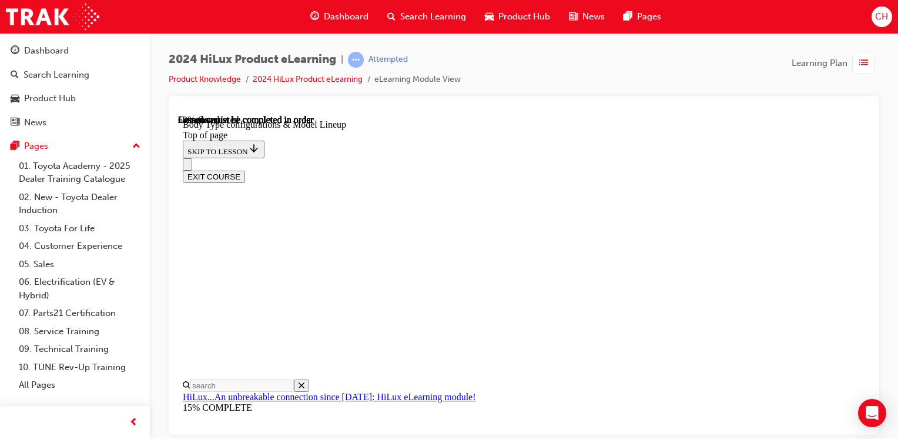
scroll to position [283, 0]
drag, startPoint x: 734, startPoint y: 297, endPoint x: 740, endPoint y: 296, distance: 6.6
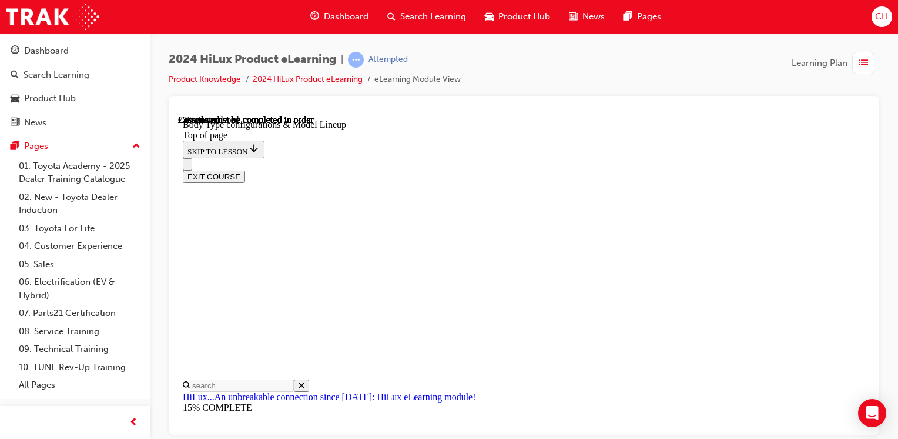
scroll to position [616, 0]
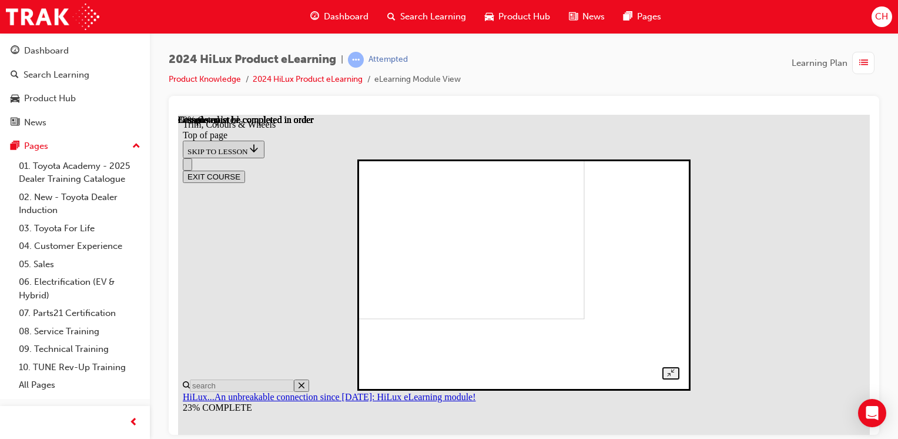
click at [510, 262] on img at bounding box center [437, 215] width 294 height 205
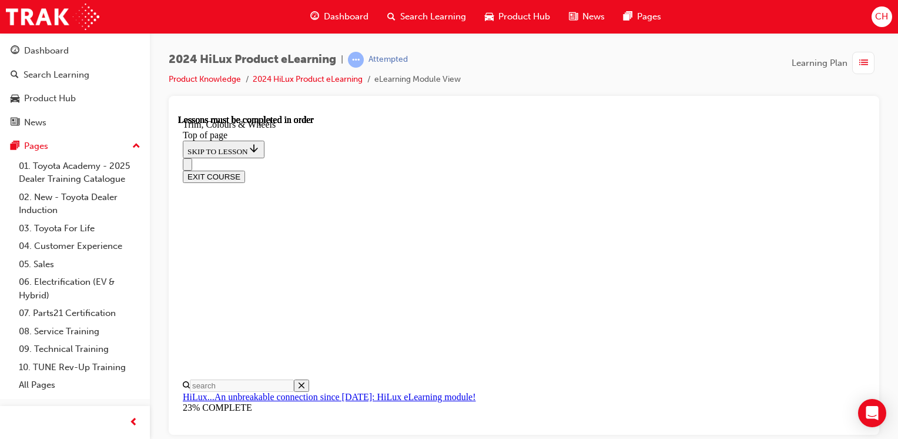
scroll to position [1472, 0]
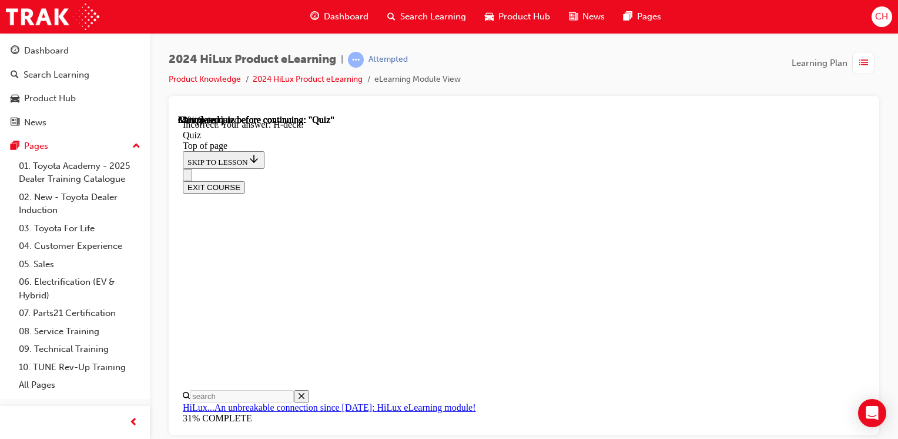
scroll to position [157, 0]
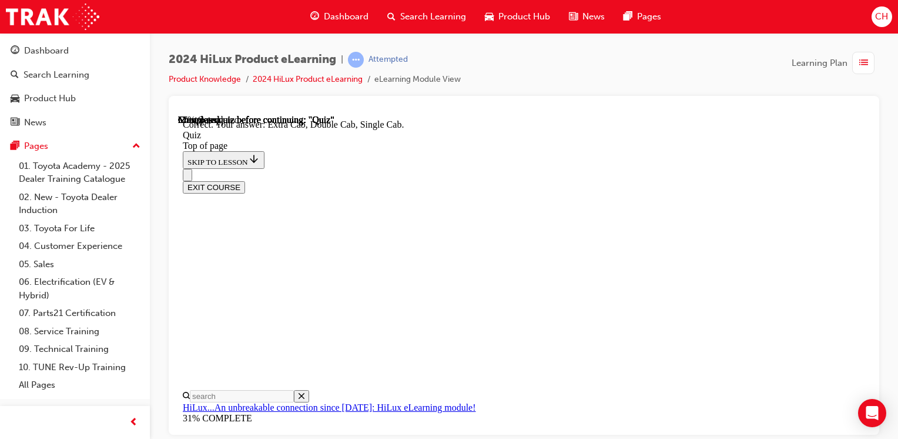
scroll to position [269, 0]
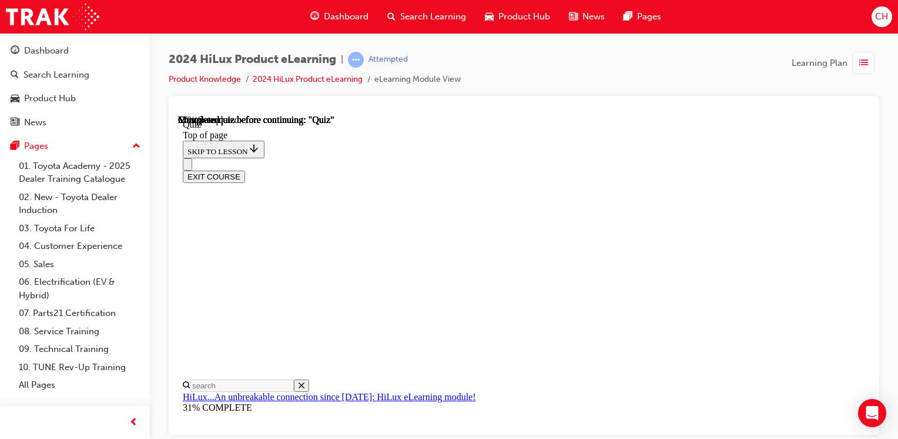
scroll to position [294, 0]
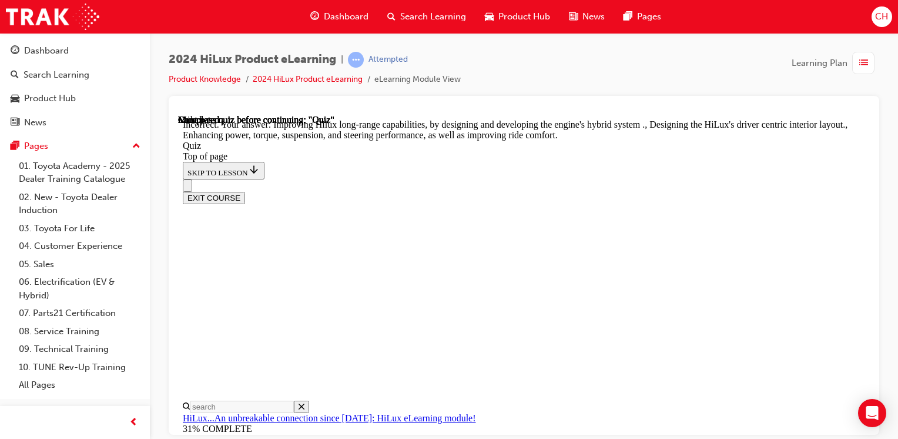
scroll to position [234, 0]
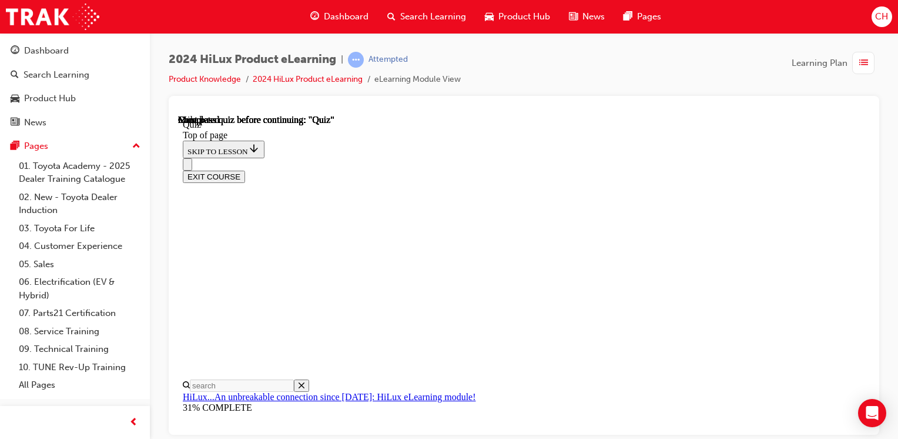
scroll to position [317, 0]
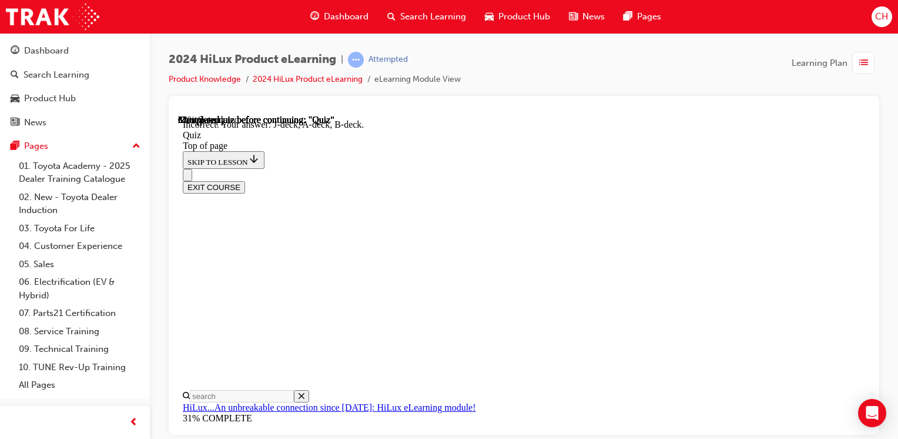
scroll to position [285, 0]
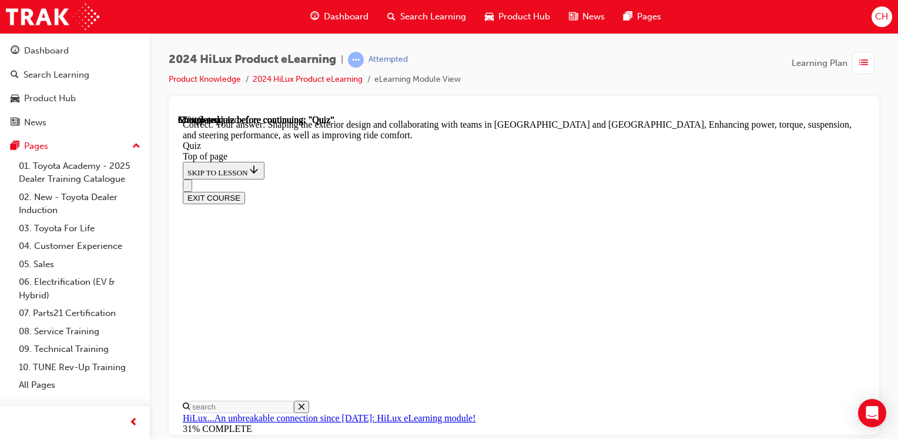
scroll to position [423, 0]
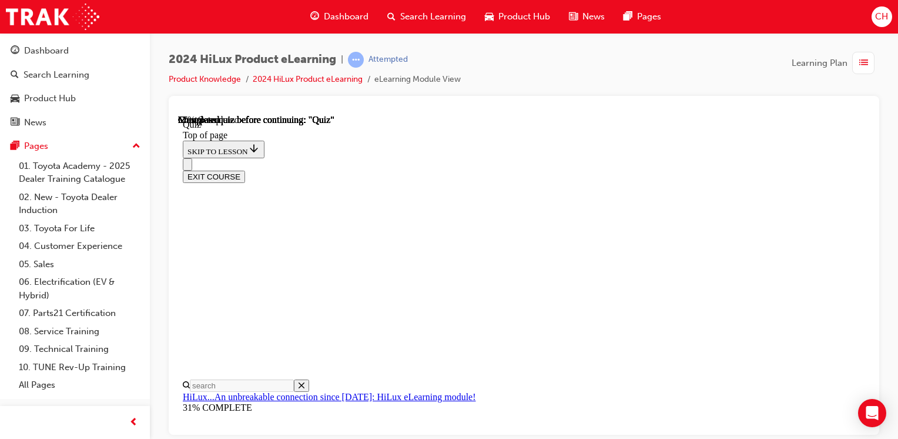
scroll to position [294, 0]
drag, startPoint x: 477, startPoint y: 263, endPoint x: 470, endPoint y: 229, distance: 34.7
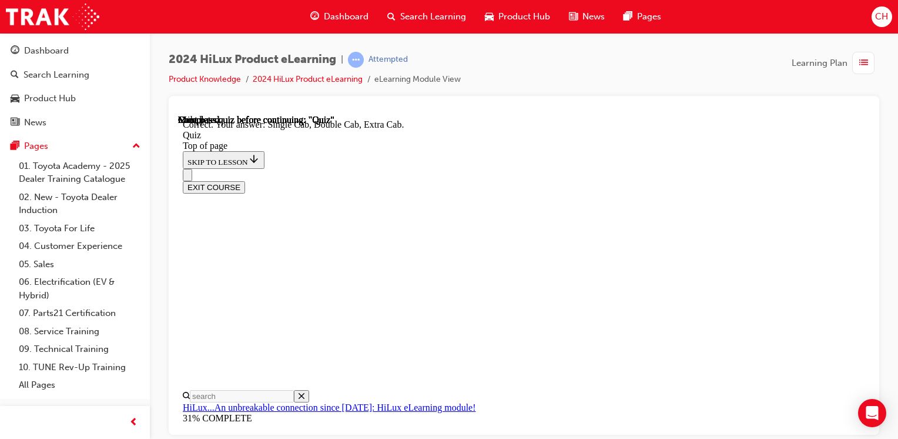
scroll to position [400, 0]
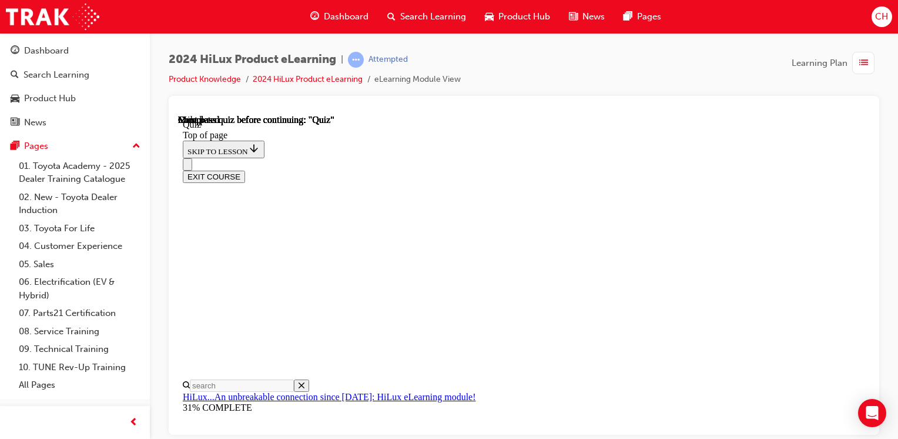
scroll to position [317, 0]
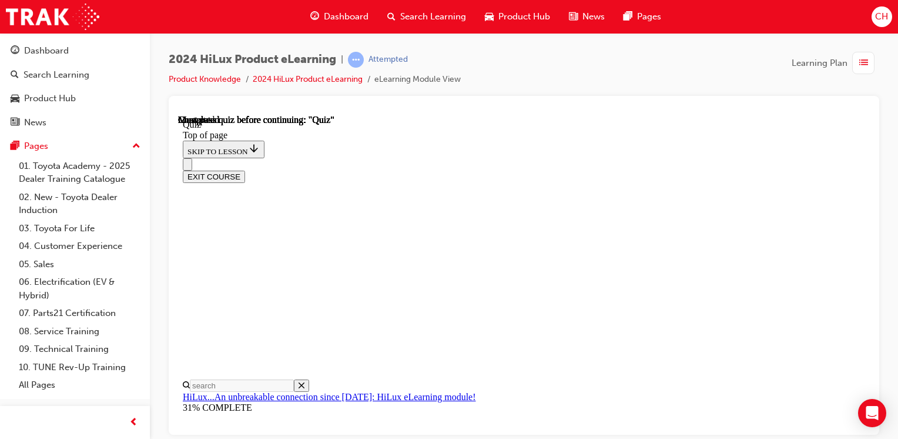
scroll to position [272, 0]
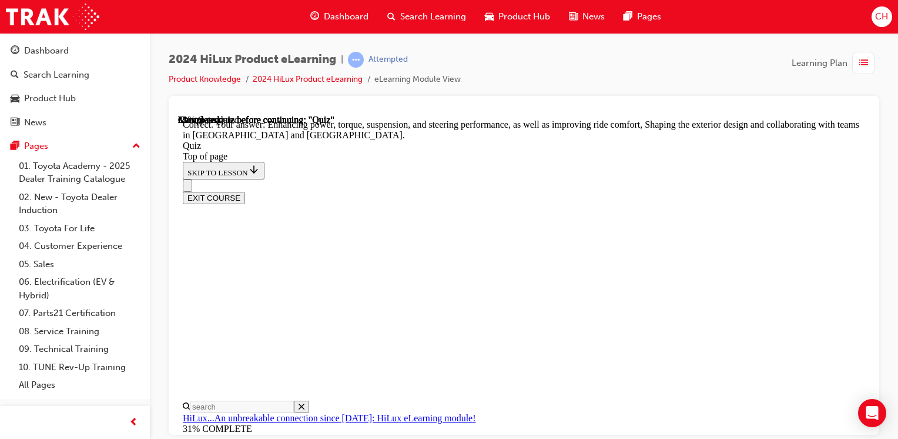
scroll to position [423, 0]
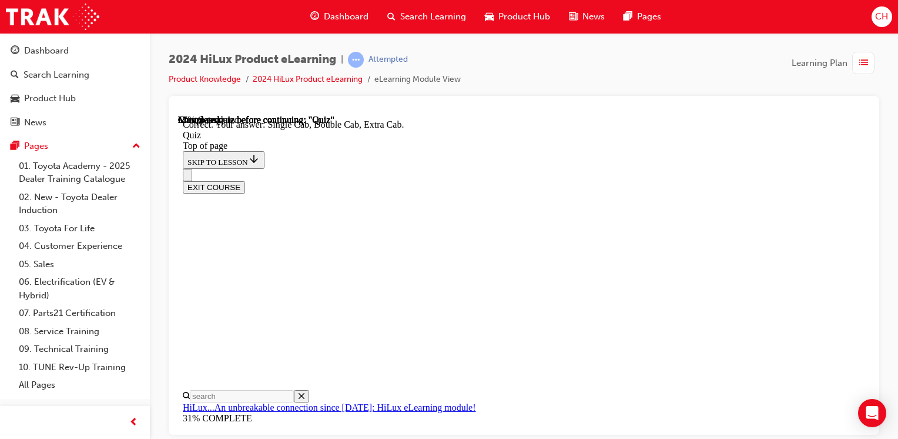
scroll to position [400, 0]
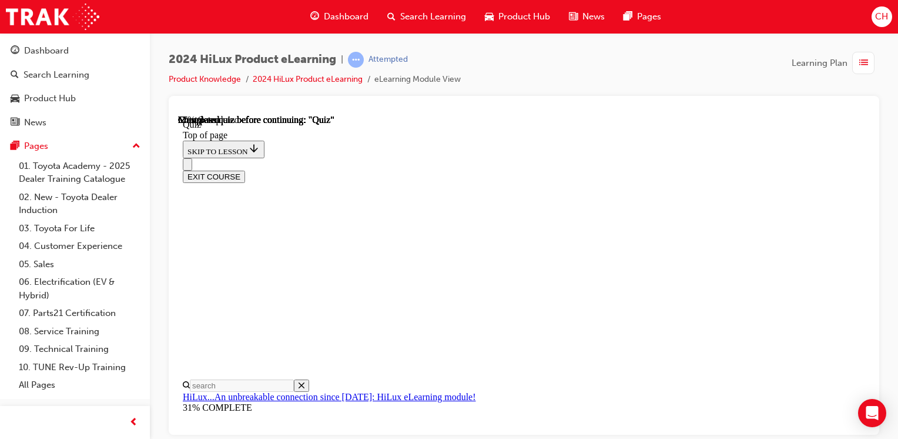
scroll to position [235, 0]
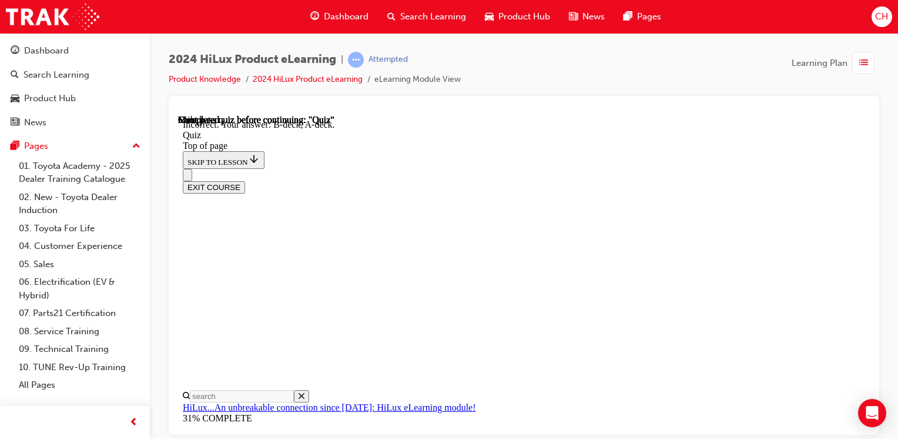
scroll to position [333, 0]
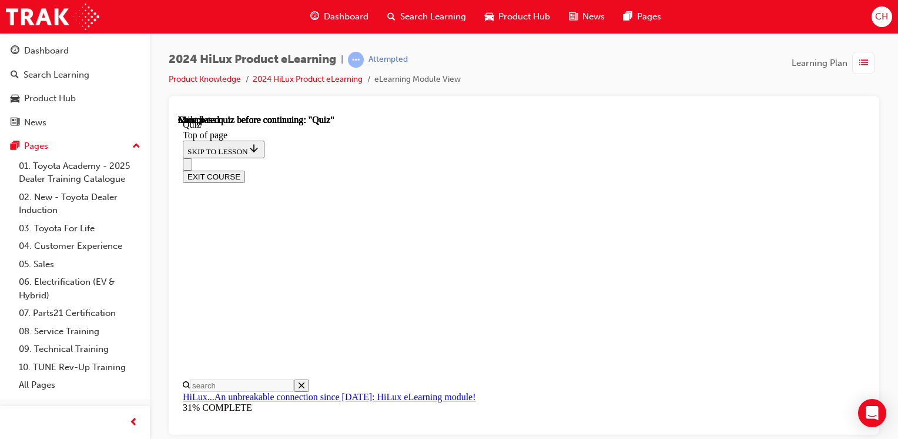
scroll to position [317, 0]
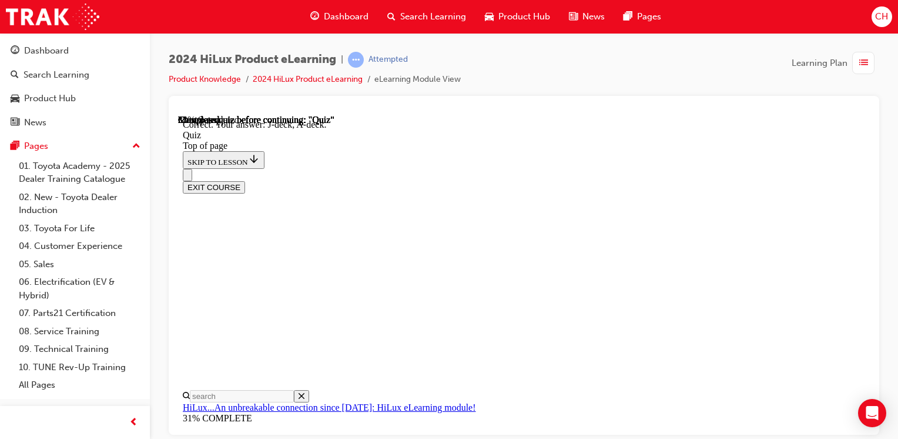
scroll to position [333, 0]
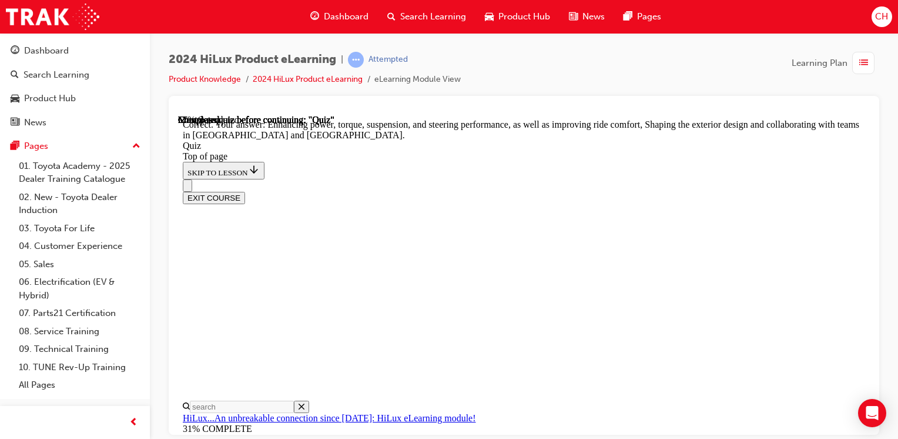
scroll to position [423, 0]
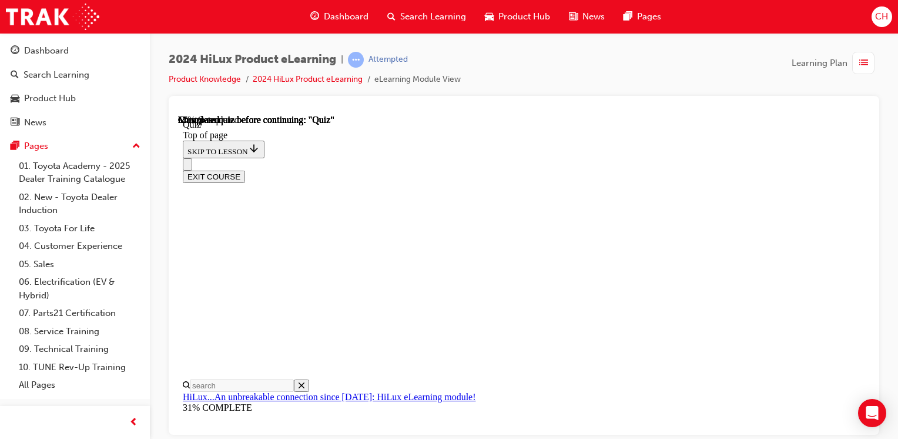
scroll to position [235, 0]
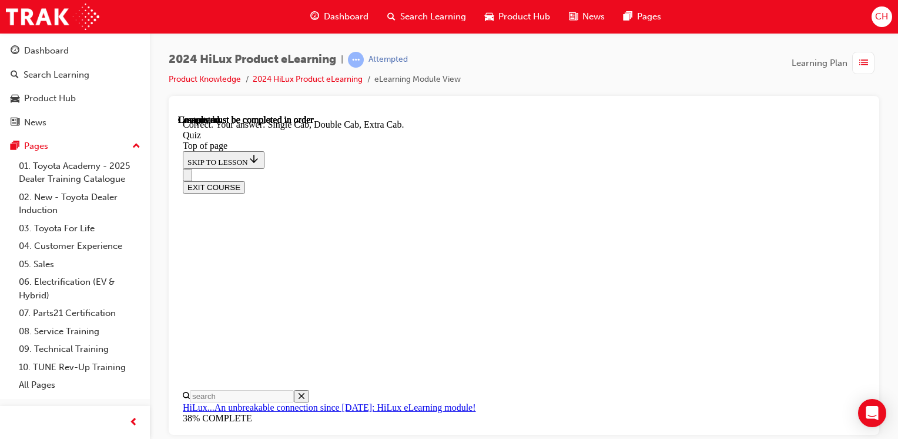
scroll to position [400, 0]
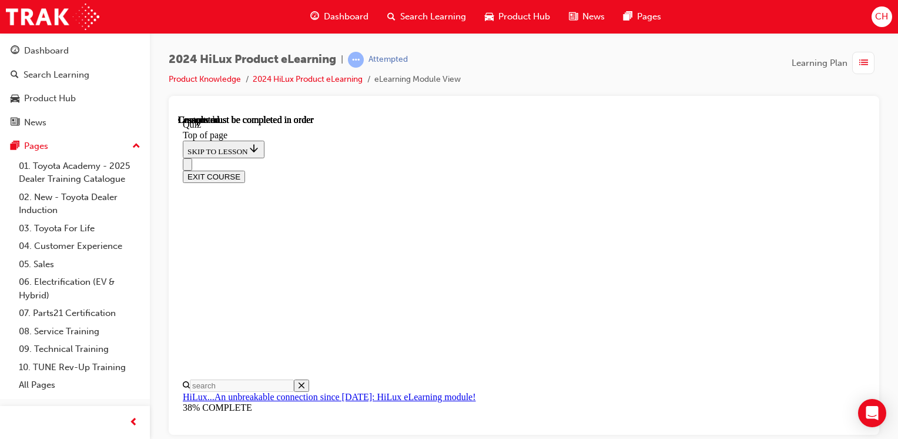
scroll to position [317, 0]
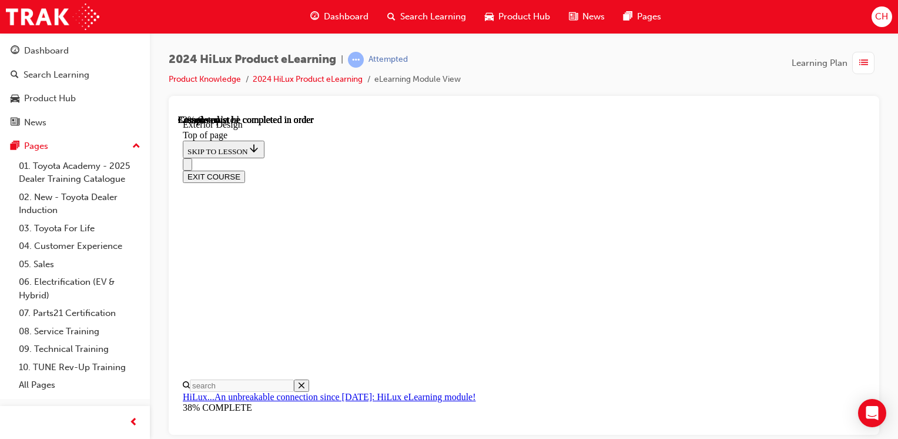
drag, startPoint x: 762, startPoint y: 251, endPoint x: 667, endPoint y: 277, distance: 98.1
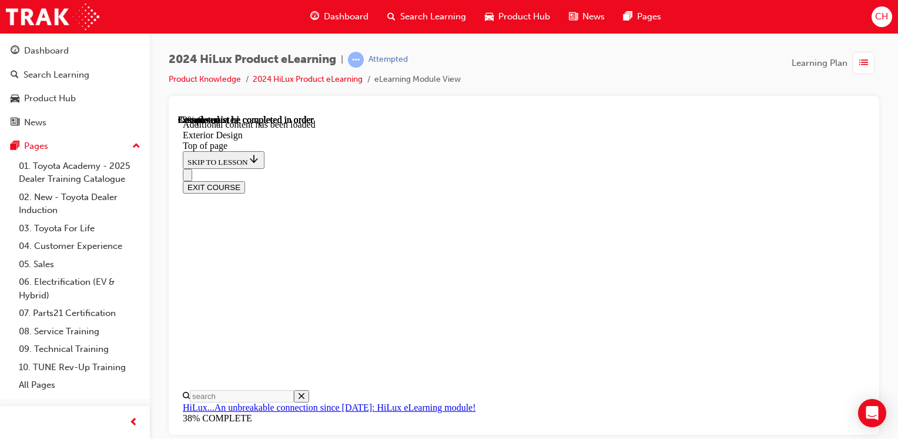
scroll to position [1921, 0]
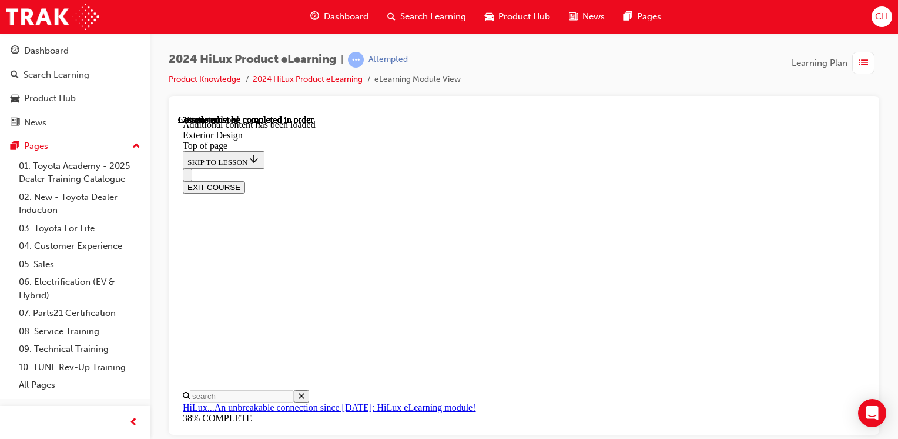
scroll to position [2746, 0]
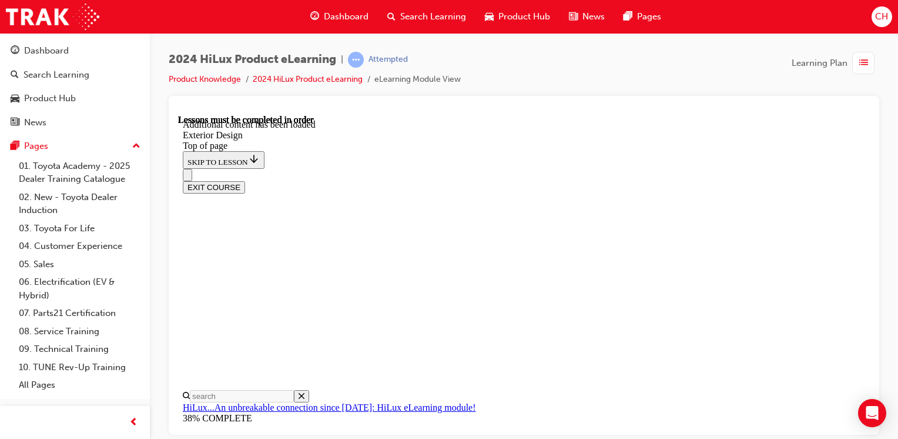
scroll to position [3991, 0]
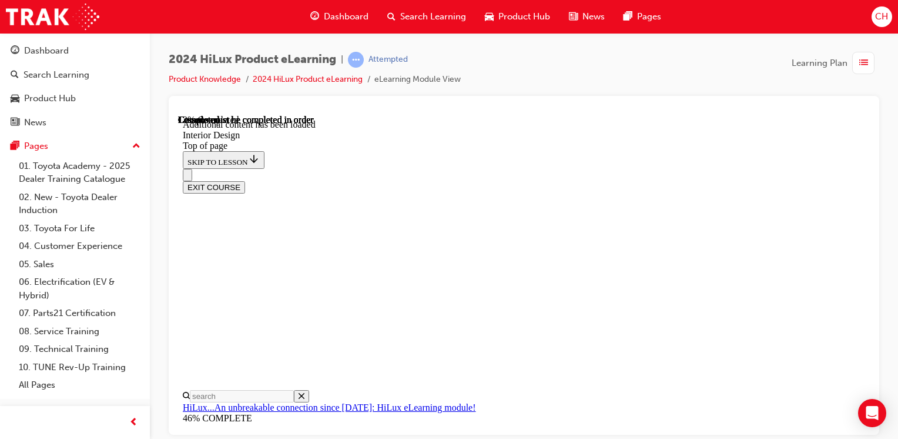
drag, startPoint x: 673, startPoint y: 171, endPoint x: 647, endPoint y: 226, distance: 60.8
drag, startPoint x: 582, startPoint y: 368, endPoint x: 587, endPoint y: 364, distance: 6.7
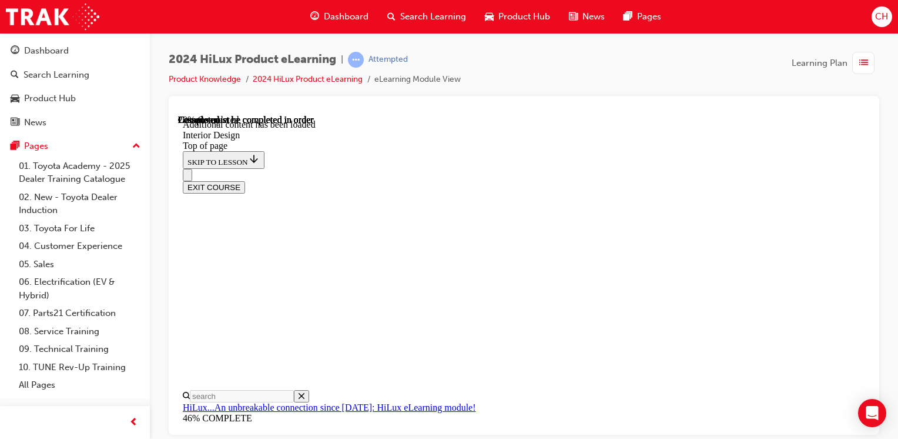
drag, startPoint x: 721, startPoint y: 188, endPoint x: 738, endPoint y: 190, distance: 16.6
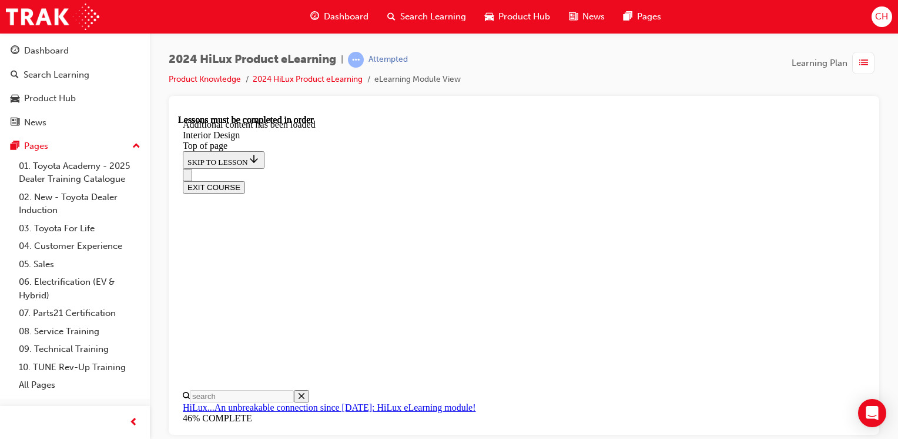
scroll to position [727, 0]
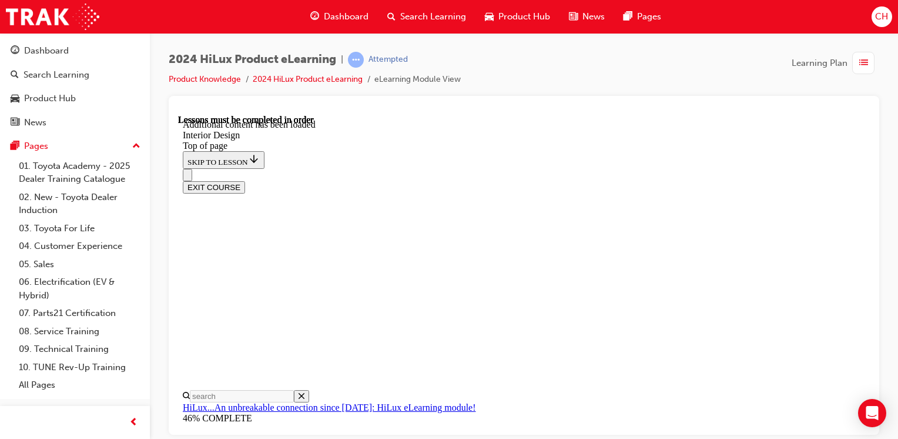
scroll to position [815, 0]
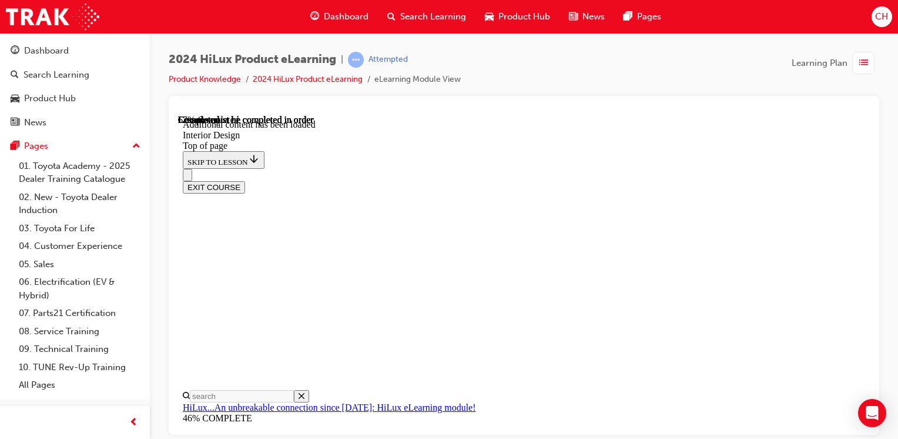
scroll to position [1596, 0]
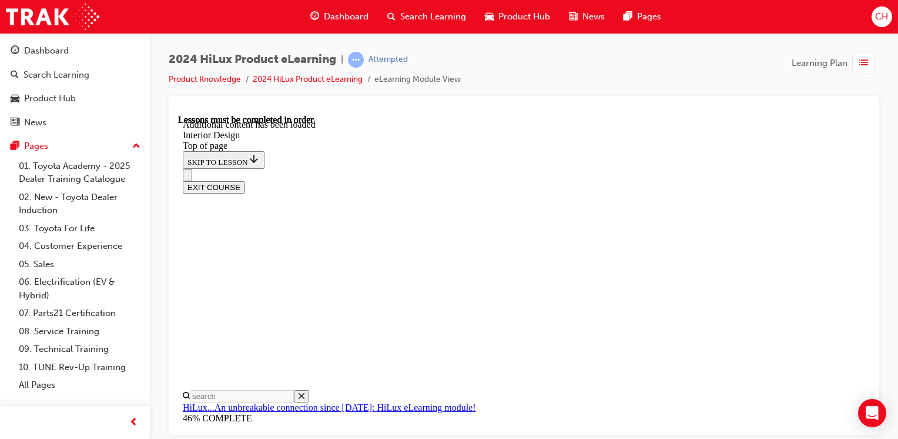
scroll to position [1606, 0]
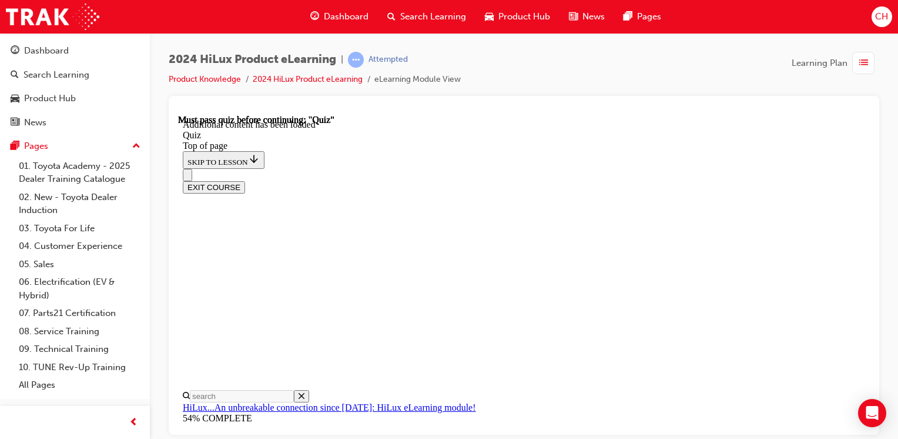
scroll to position [36, 0]
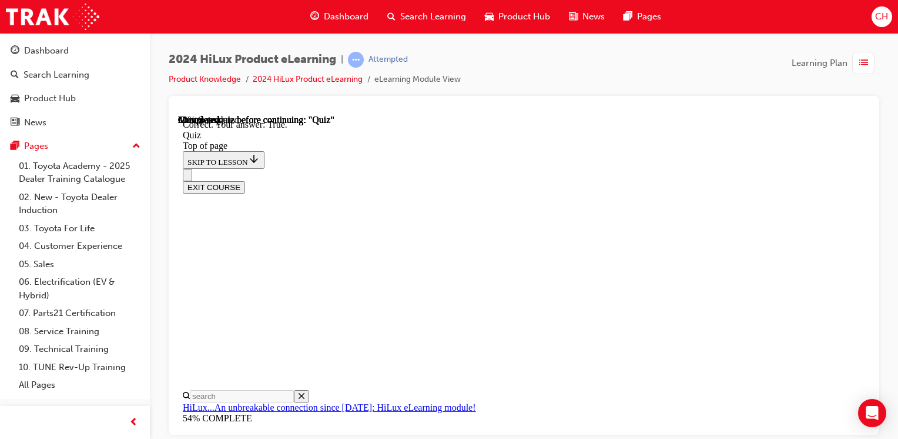
scroll to position [279, 0]
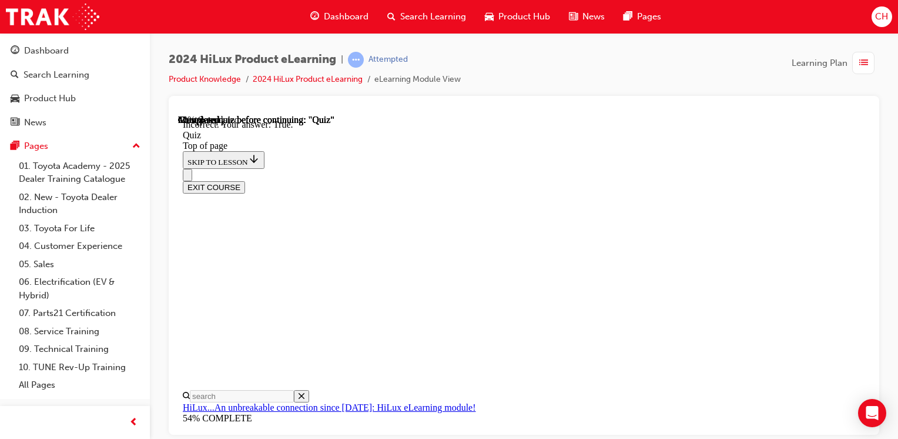
scroll to position [239, 0]
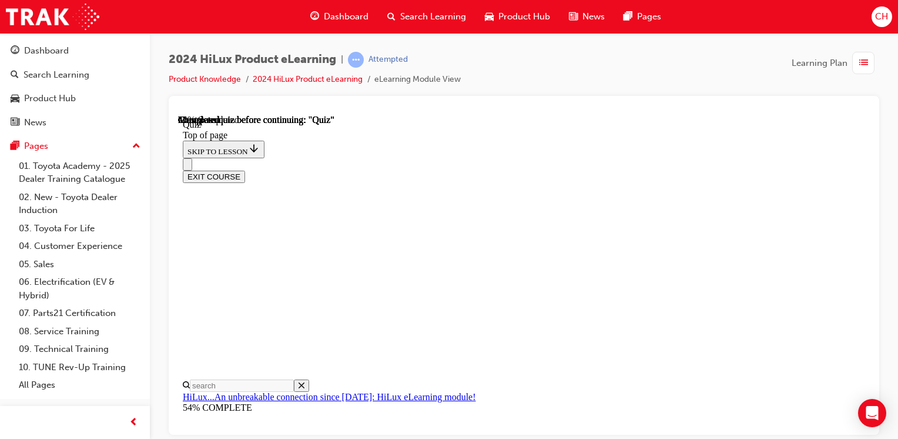
scroll to position [118, 0]
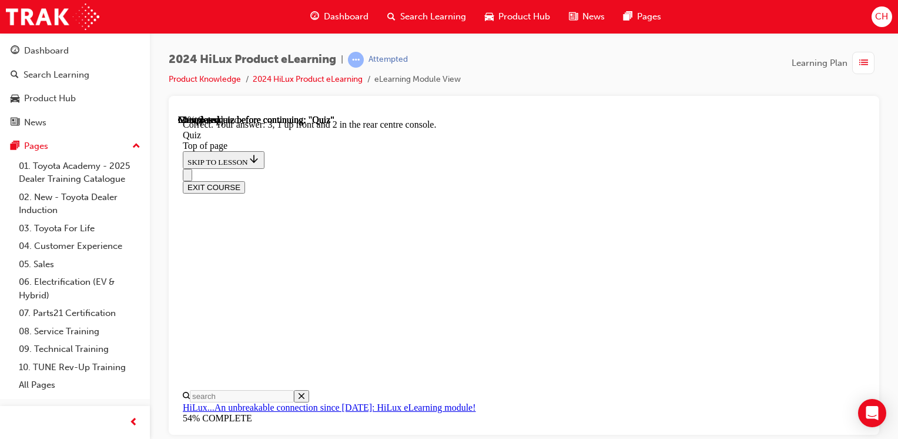
scroll to position [286, 0]
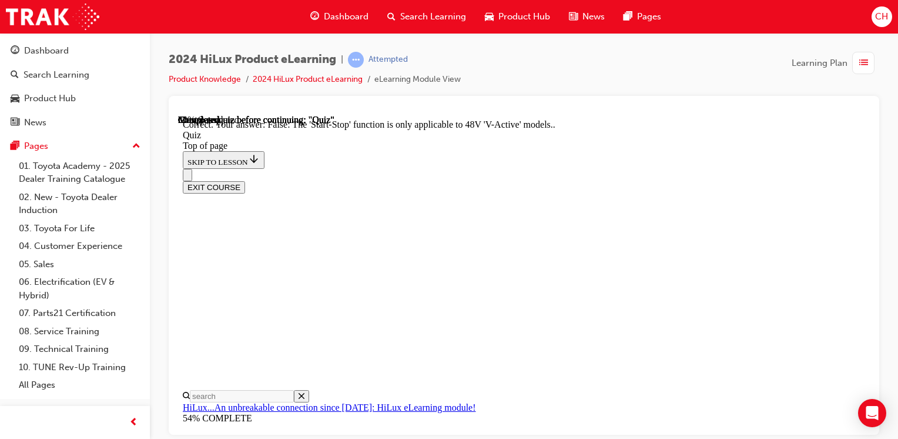
scroll to position [275, 0]
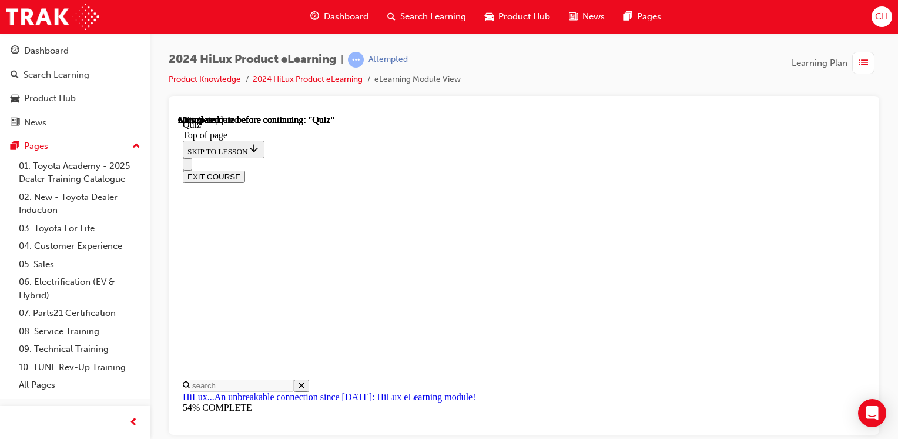
scroll to position [118, 0]
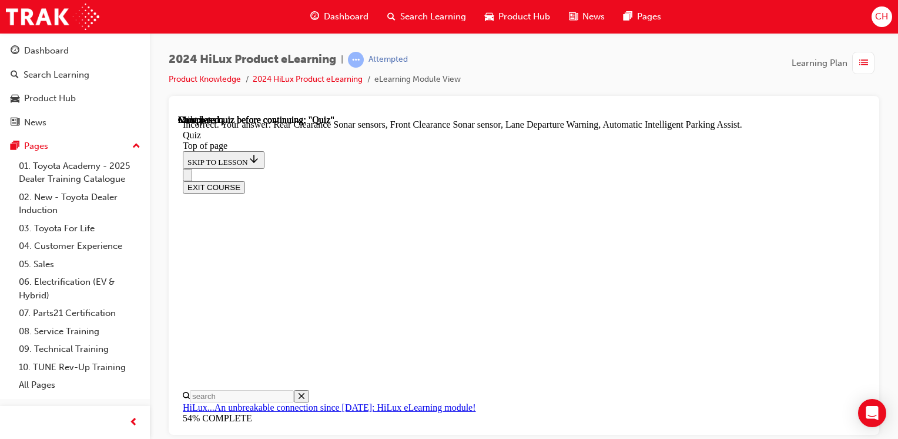
scroll to position [313, 0]
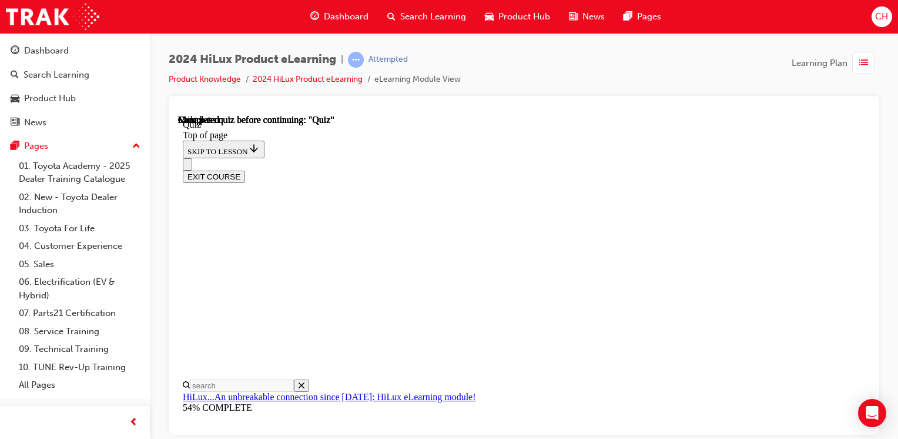
scroll to position [235, 0]
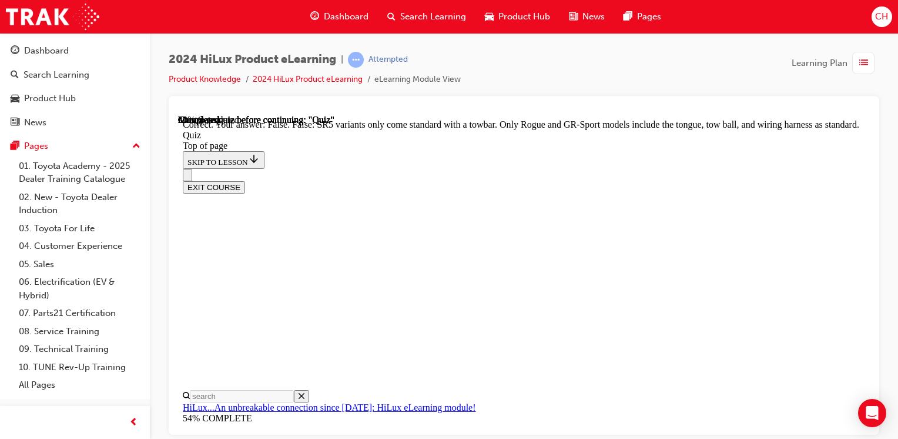
scroll to position [325, 0]
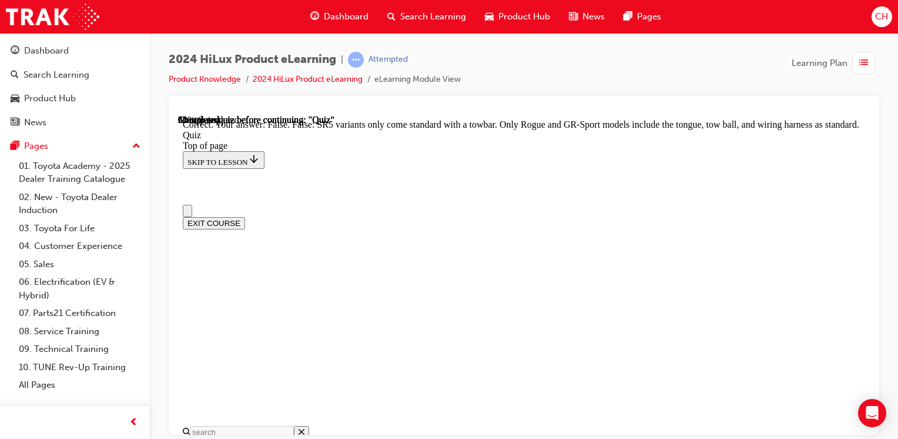
scroll to position [0, 0]
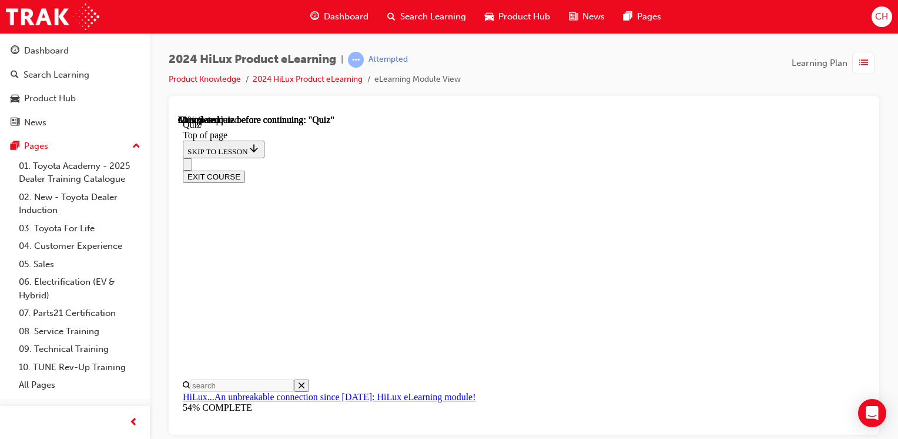
scroll to position [118, 0]
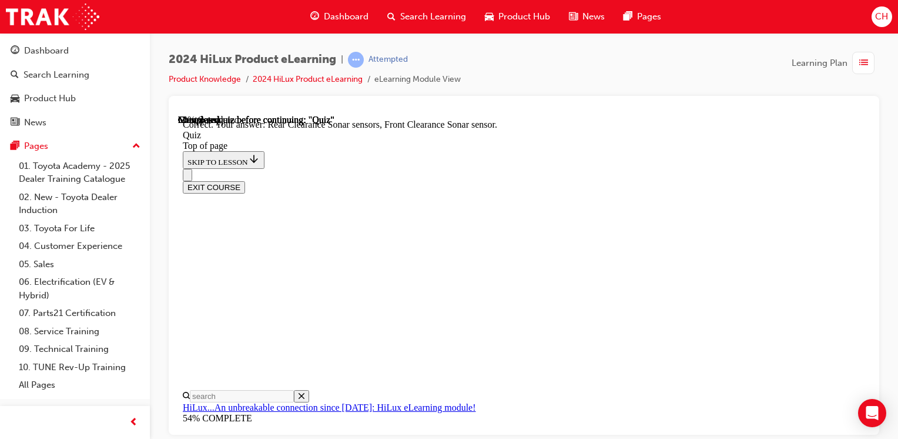
scroll to position [313, 0]
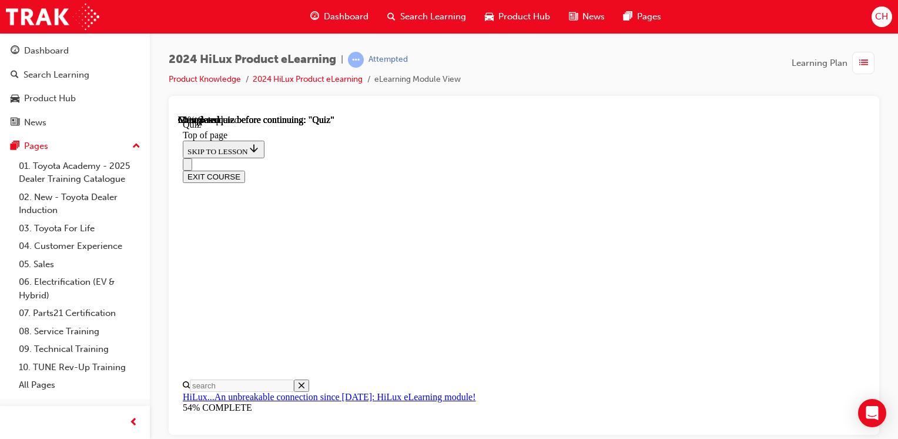
scroll to position [118, 0]
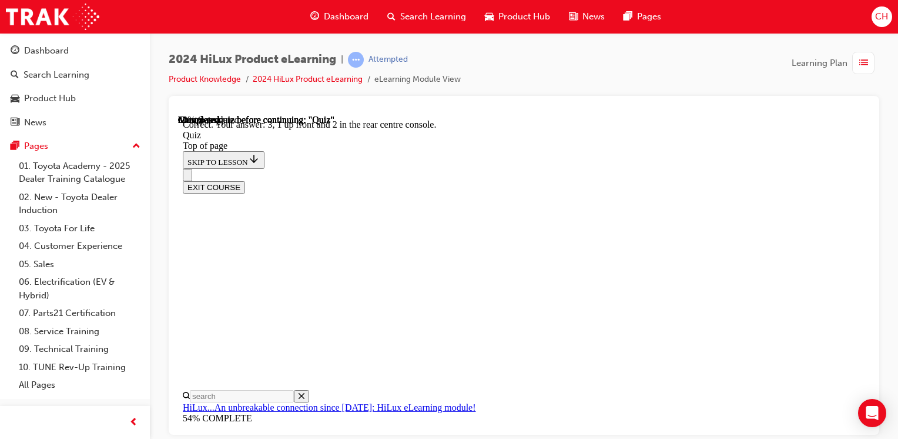
scroll to position [286, 0]
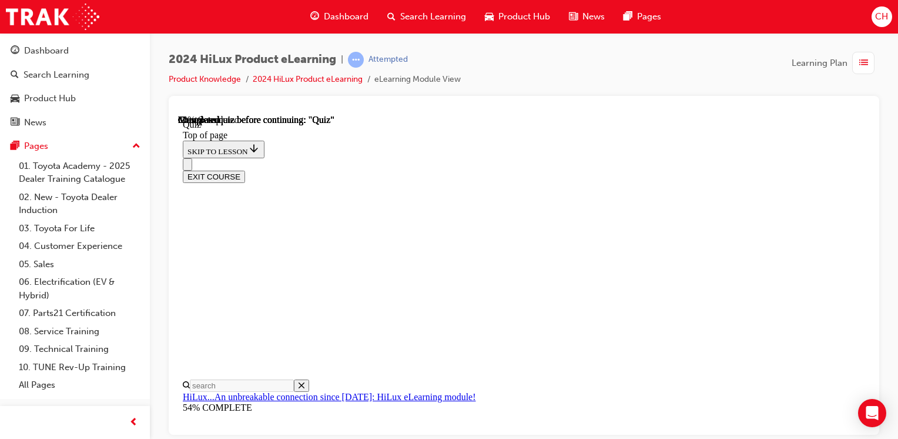
scroll to position [118, 0]
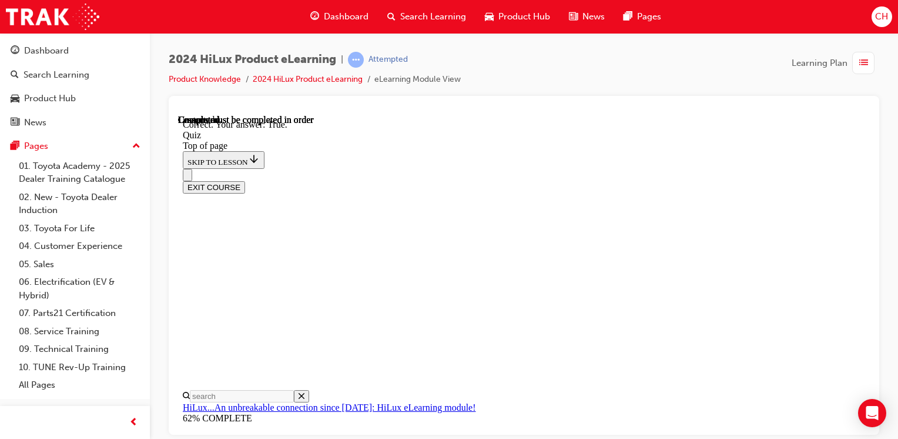
scroll to position [279, 0]
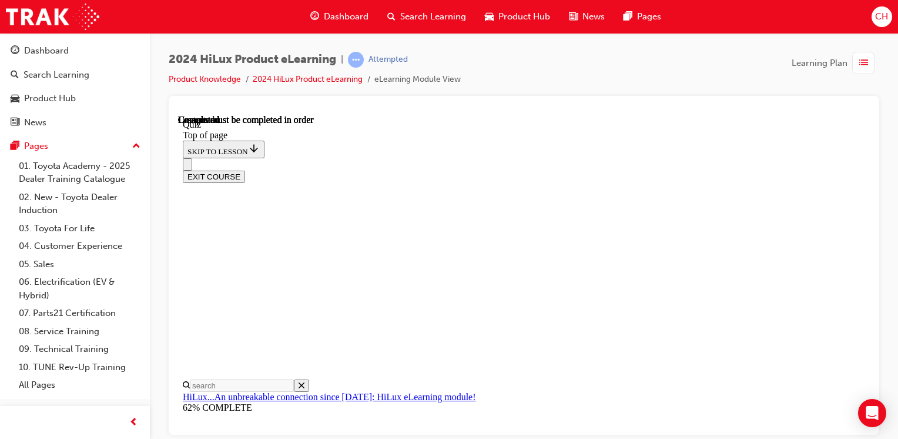
scroll to position [317, 0]
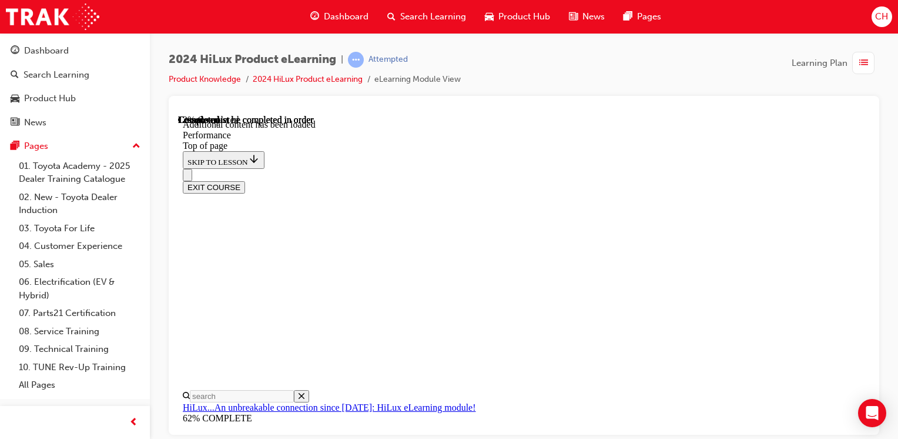
scroll to position [1018, 0]
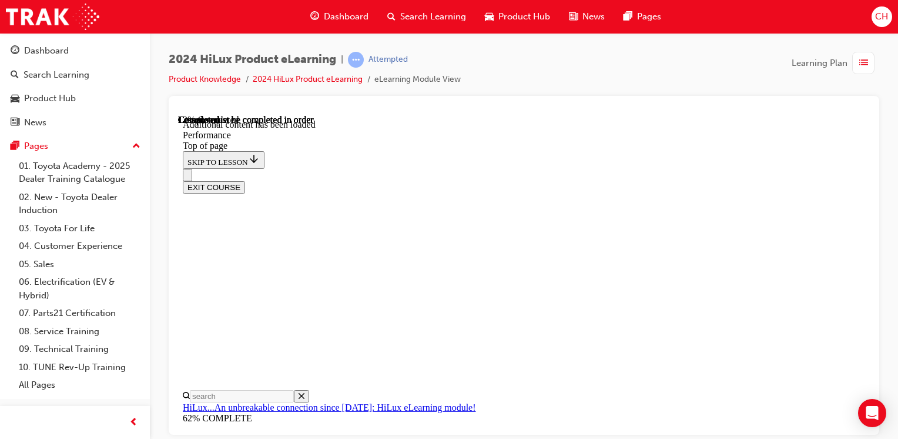
click at [589, 168] on div "EXIT COURSE" at bounding box center [520, 180] width 674 height 25
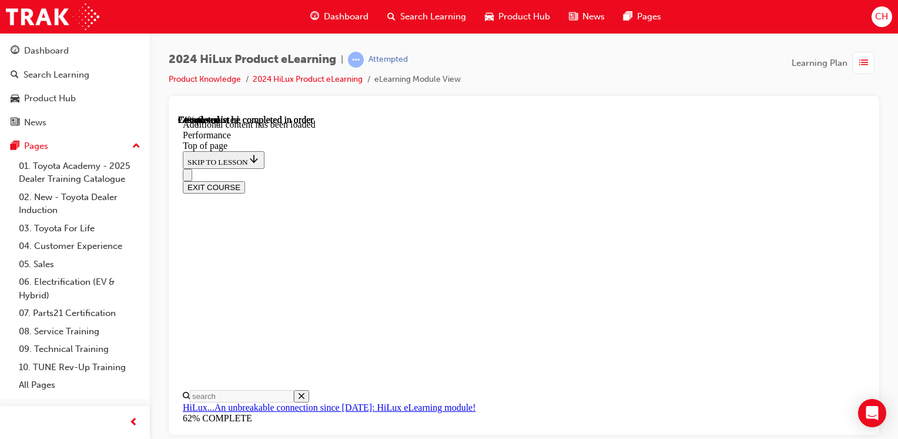
click at [580, 168] on div "EXIT COURSE" at bounding box center [520, 180] width 674 height 25
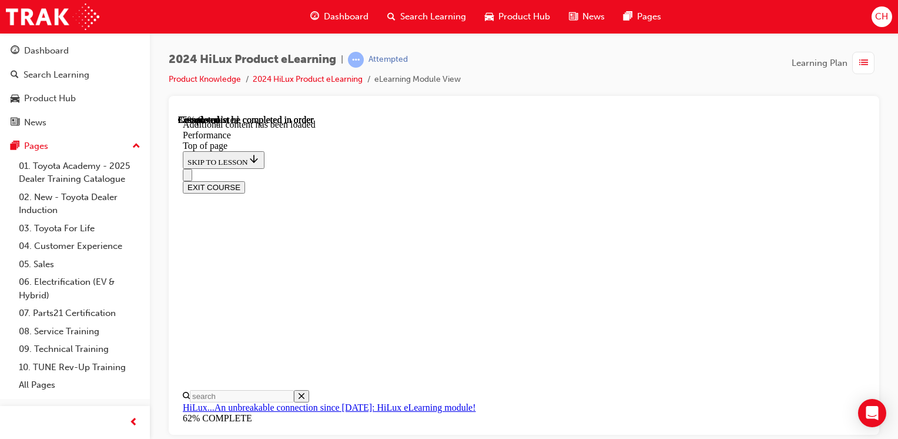
click at [623, 168] on div "EXIT COURSE" at bounding box center [520, 180] width 674 height 25
click at [745, 168] on div "EXIT COURSE" at bounding box center [520, 180] width 674 height 25
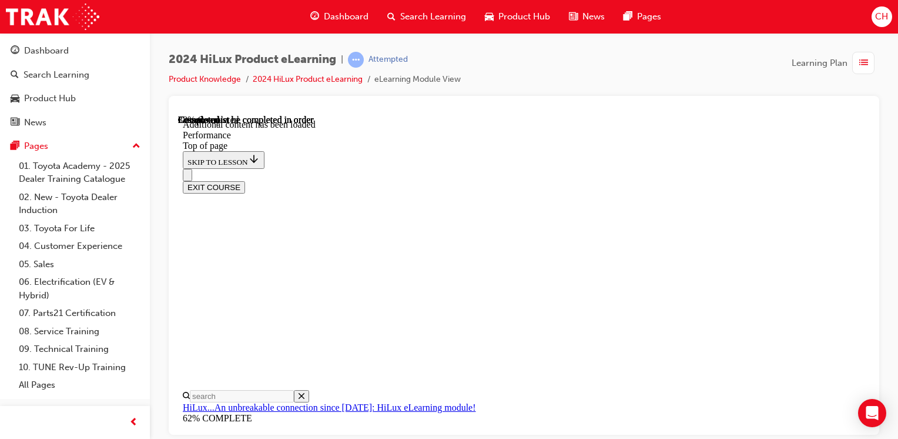
scroll to position [2601, 0]
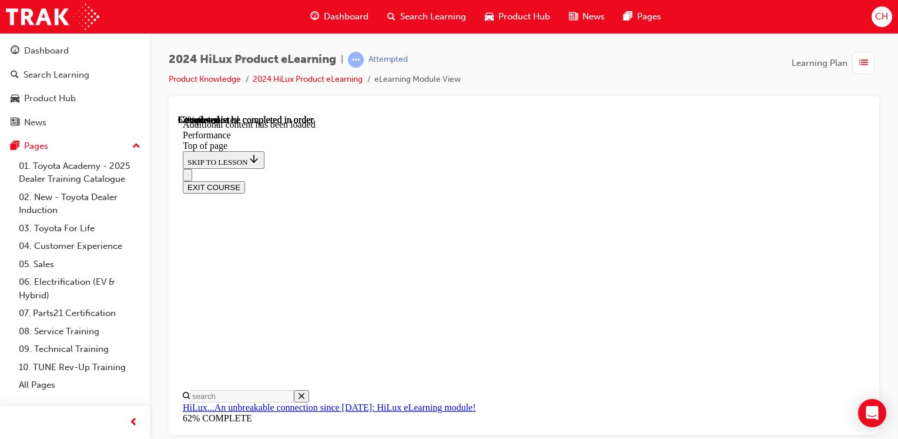
scroll to position [3466, 0]
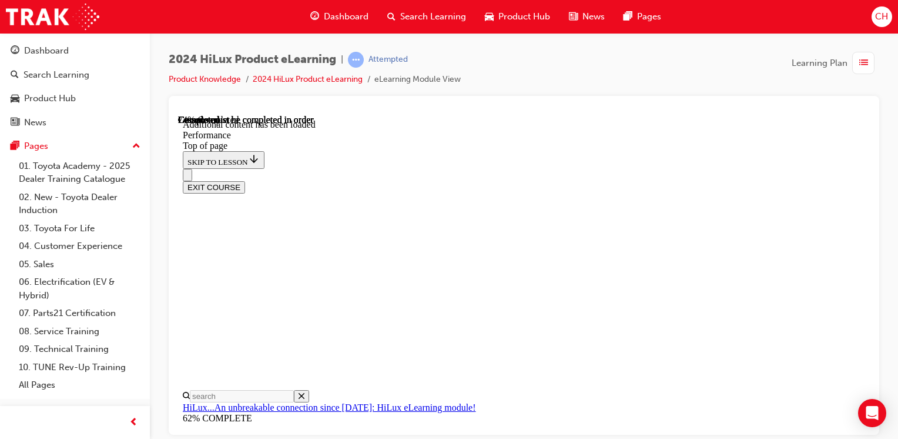
scroll to position [4688, 0]
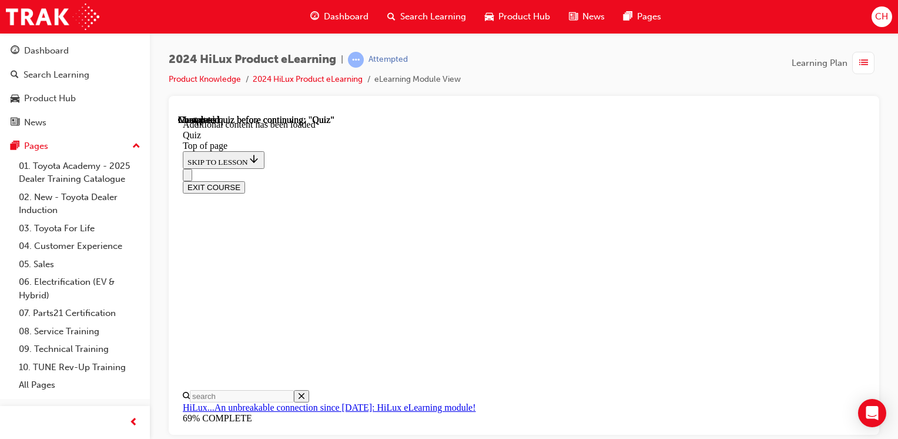
scroll to position [213, 0]
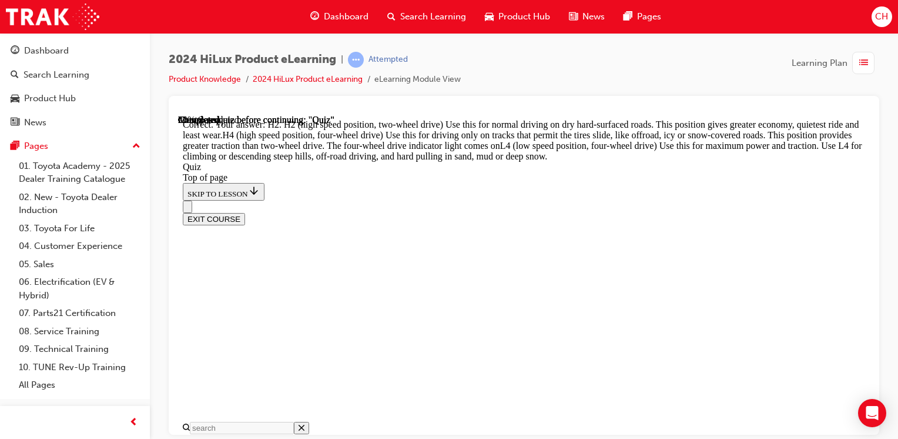
scroll to position [526, 0]
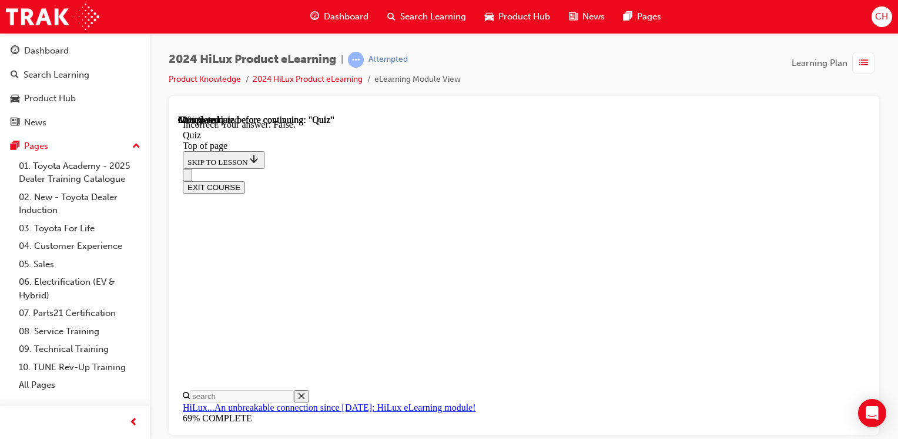
scroll to position [259, 0]
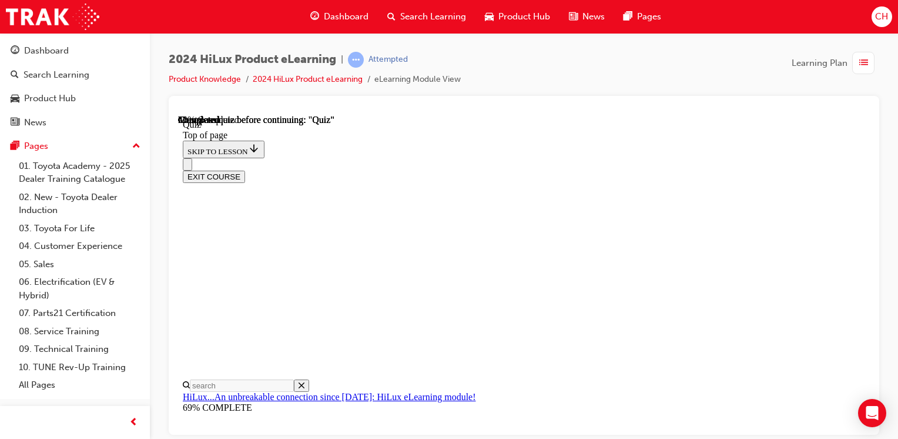
scroll to position [235, 0]
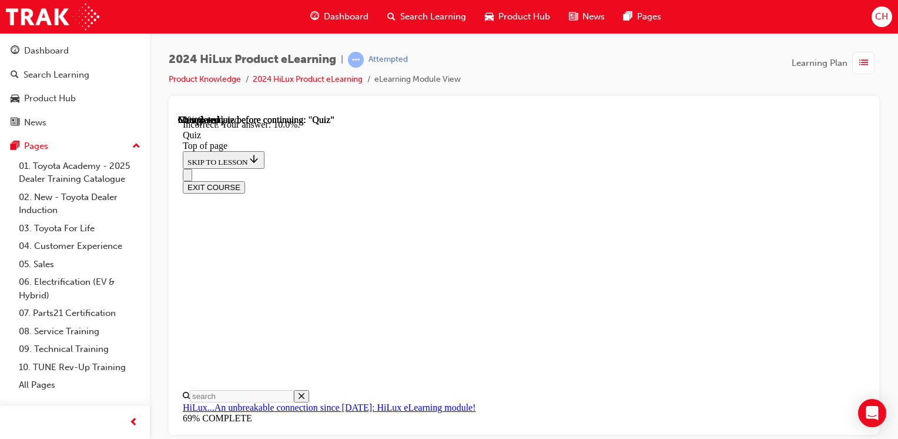
scroll to position [275, 0]
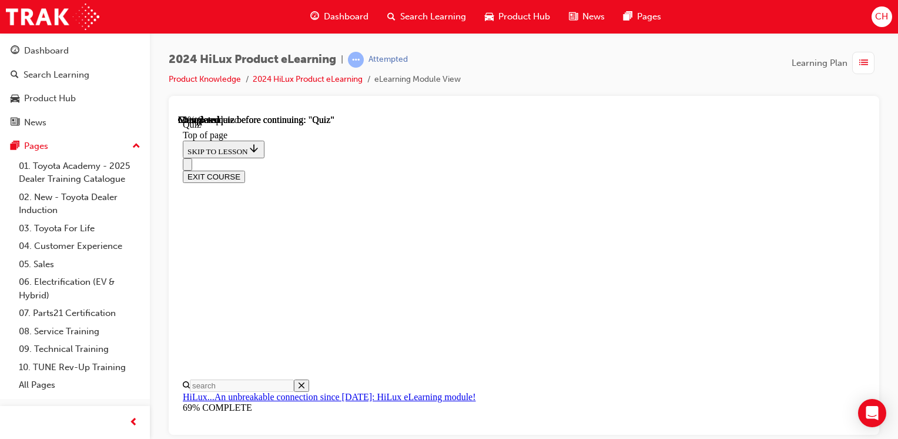
scroll to position [235, 0]
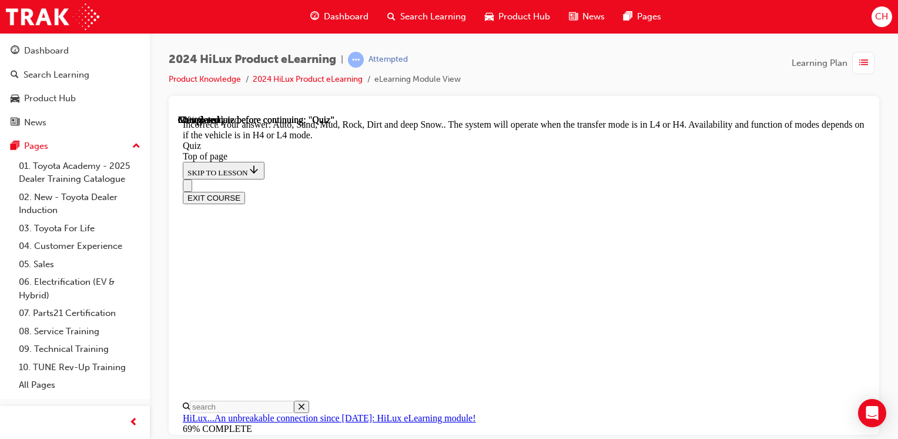
scroll to position [238, 0]
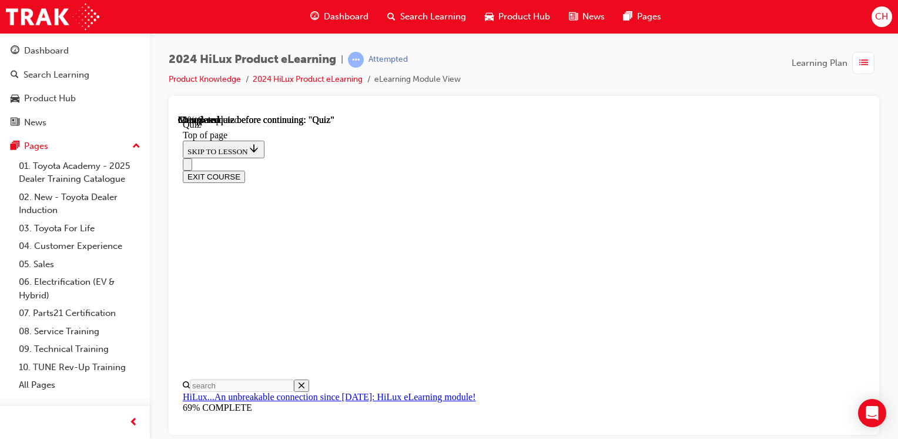
scroll to position [235, 0]
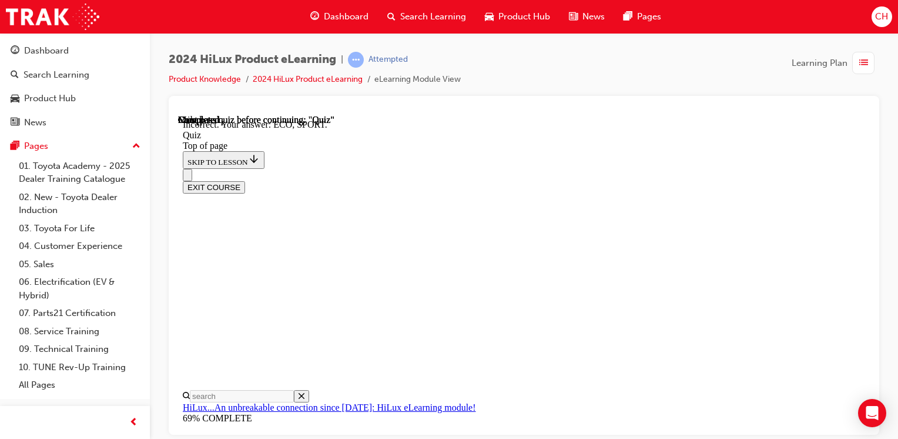
scroll to position [440, 0]
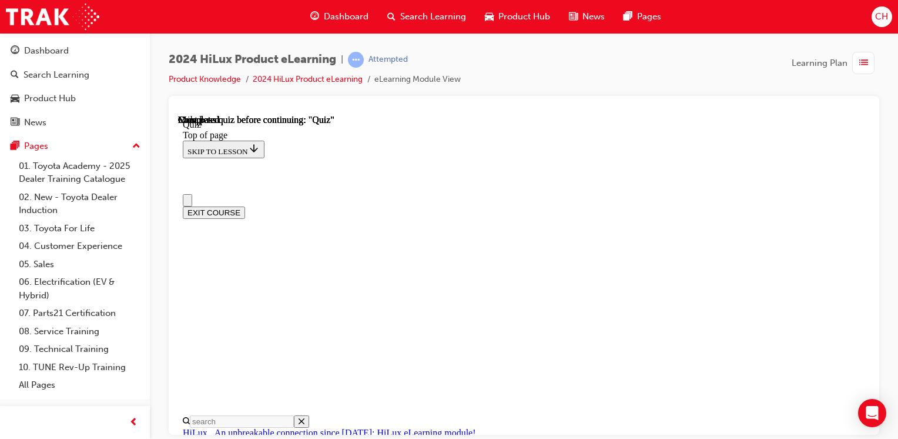
scroll to position [0, 0]
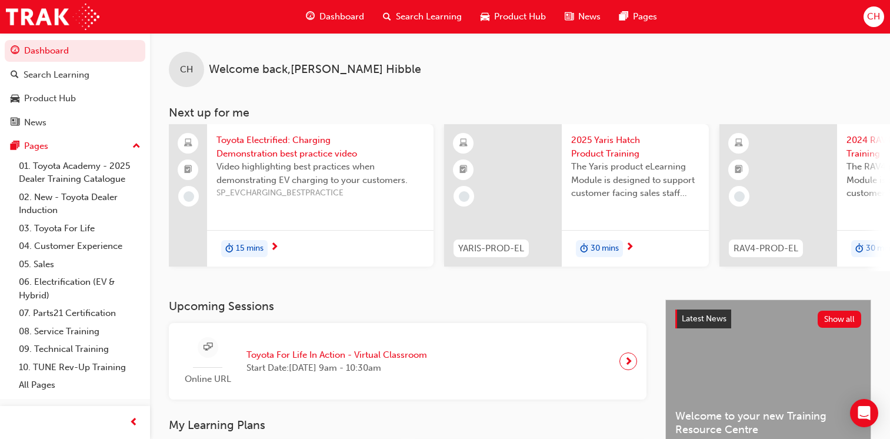
scroll to position [364, 0]
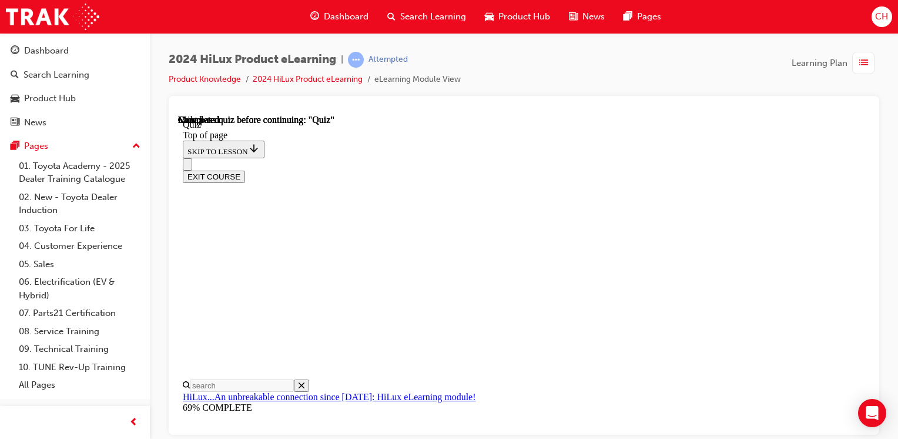
scroll to position [339, 0]
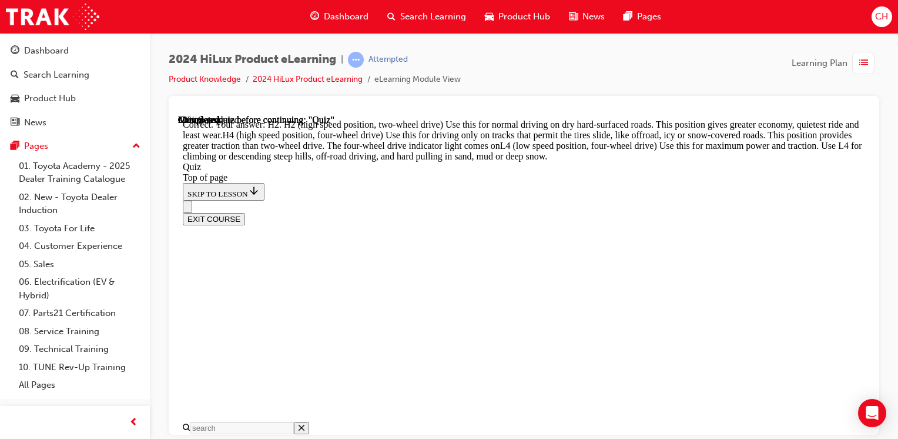
scroll to position [526, 0]
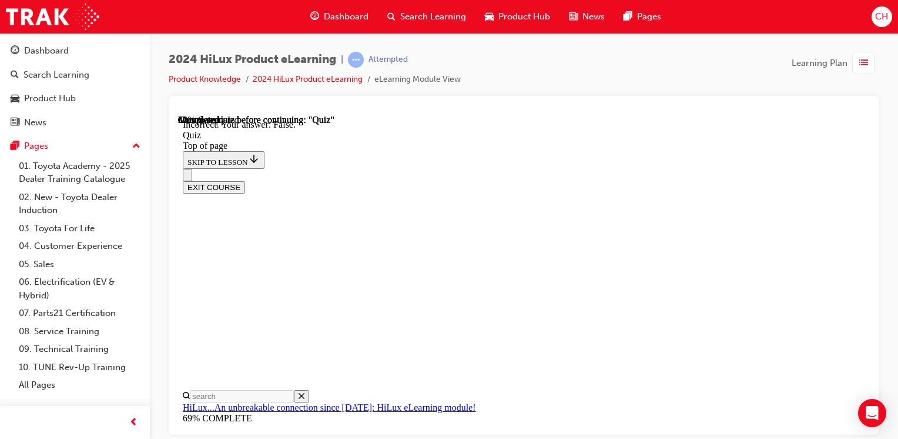
scroll to position [259, 0]
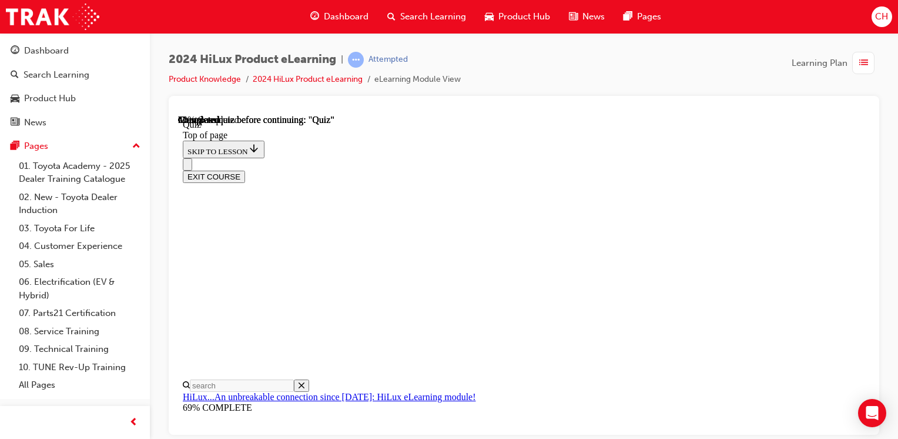
scroll to position [226, 0]
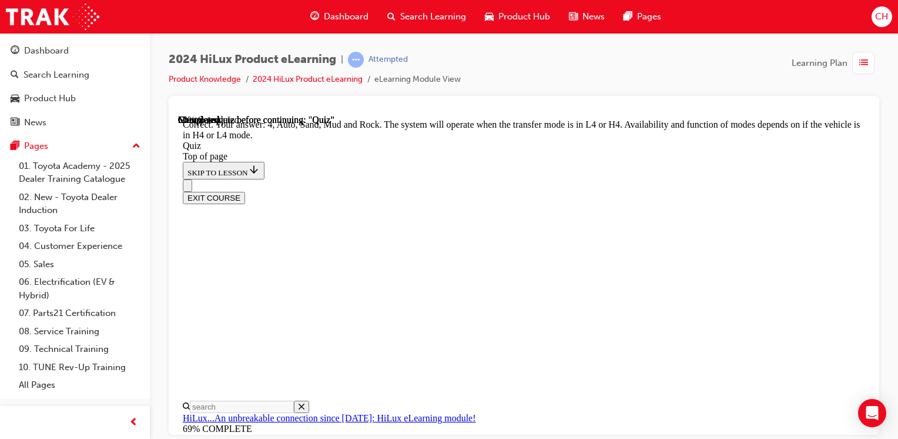
scroll to position [453, 0]
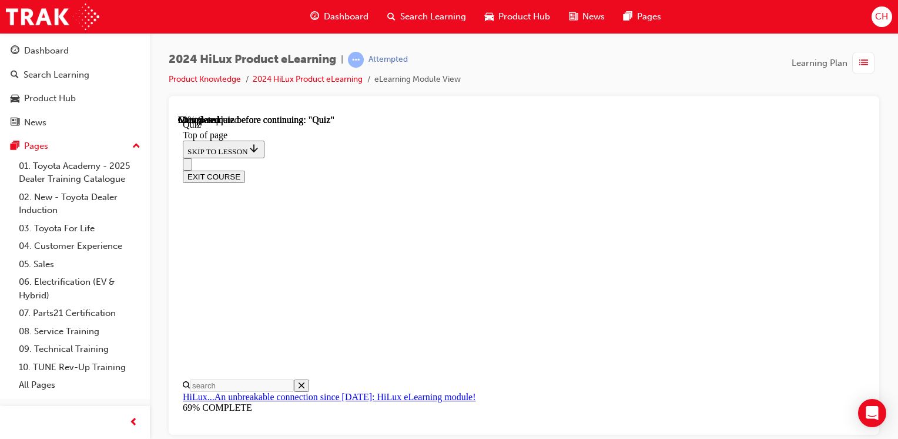
scroll to position [176, 0]
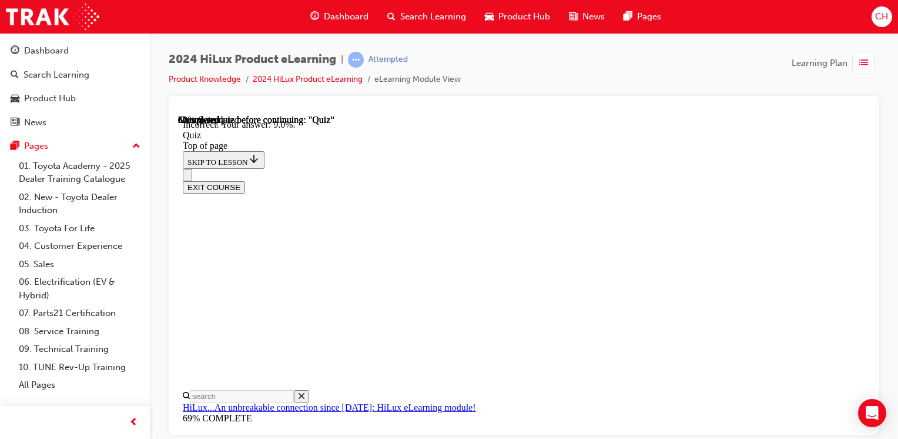
scroll to position [393, 0]
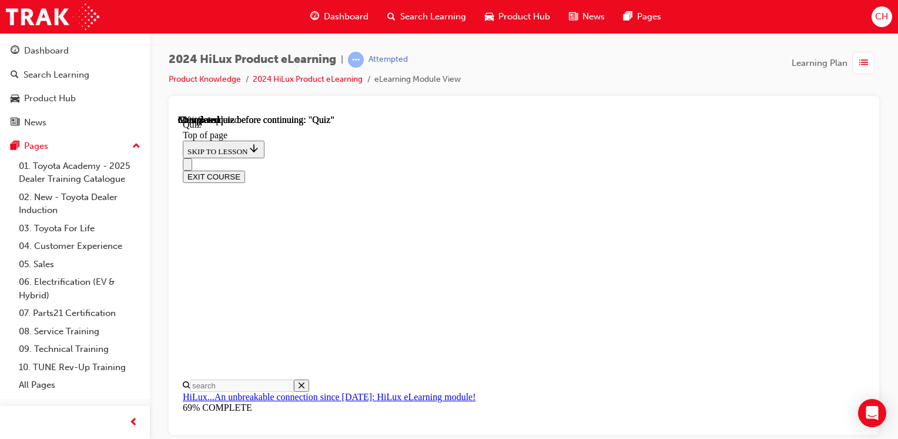
scroll to position [235, 0]
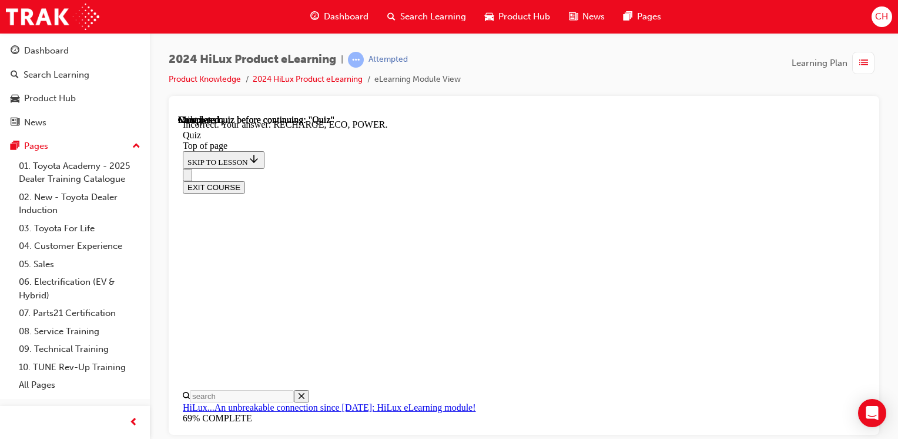
scroll to position [440, 0]
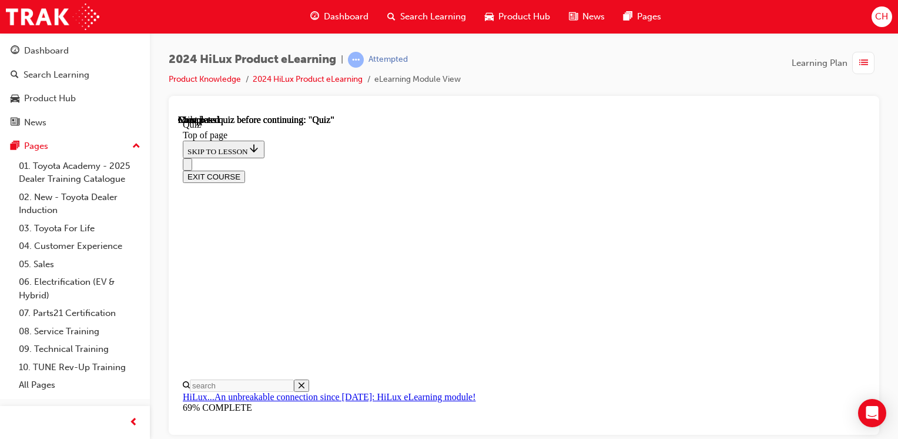
scroll to position [317, 0]
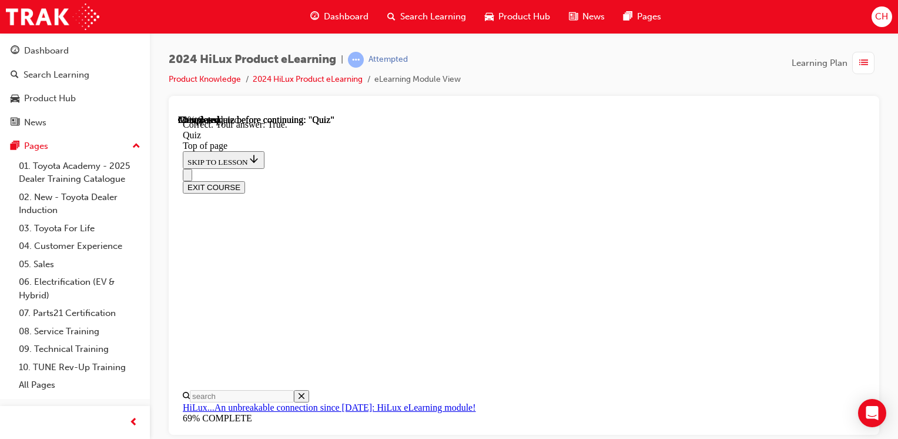
scroll to position [259, 0]
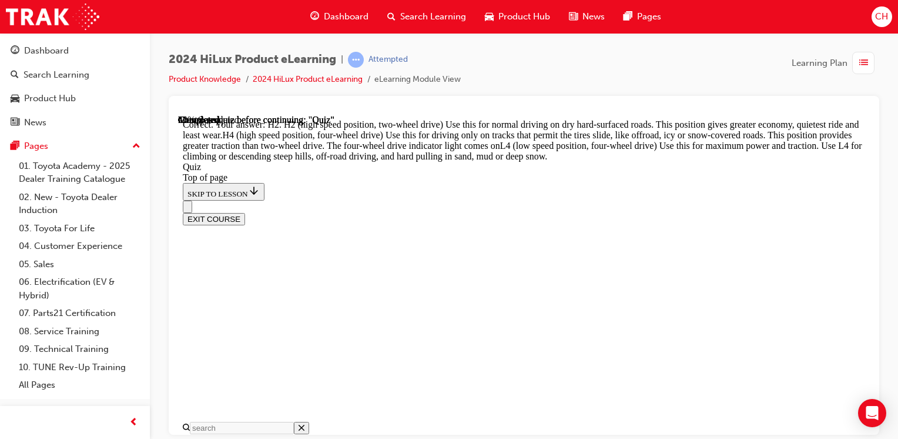
scroll to position [0, 0]
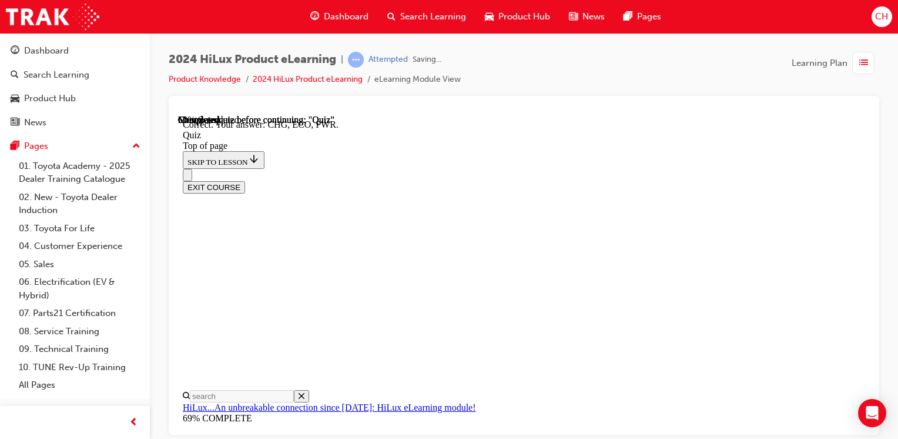
scroll to position [440, 0]
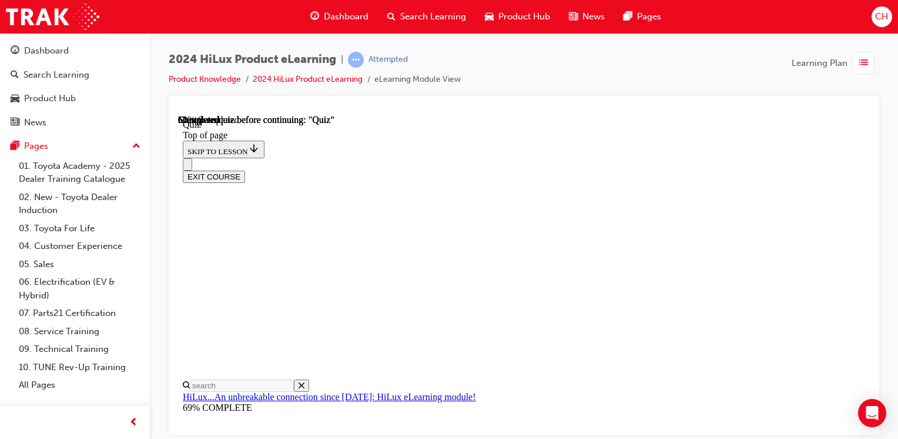
scroll to position [176, 0]
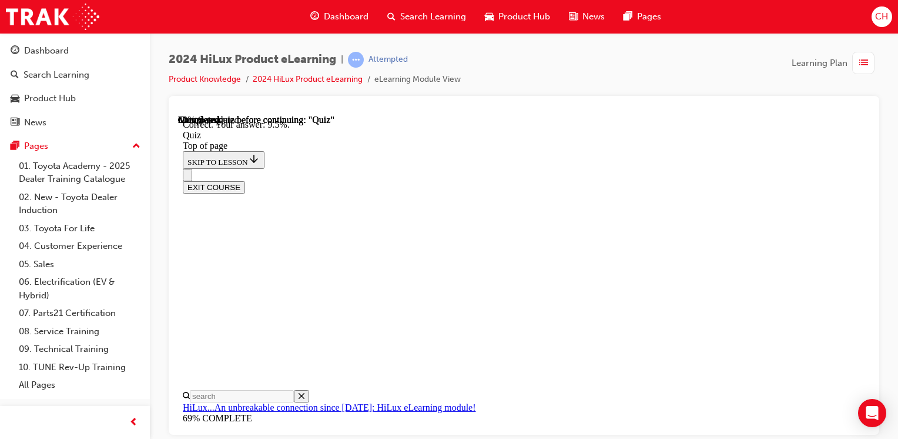
scroll to position [393, 0]
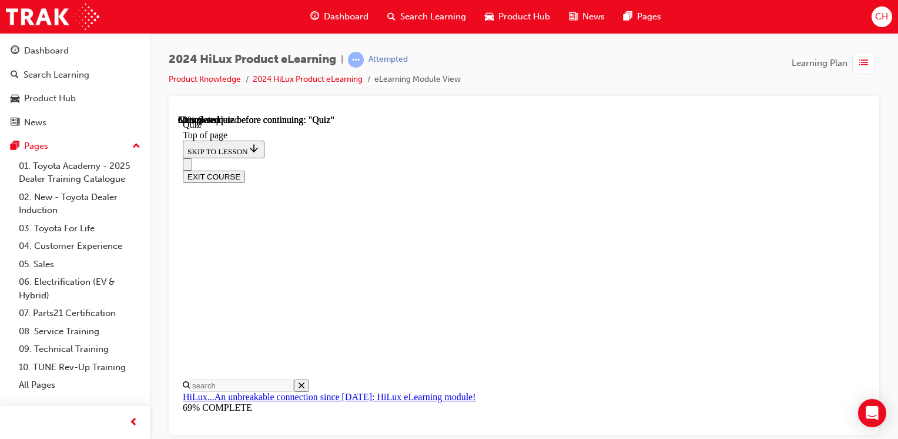
scroll to position [176, 0]
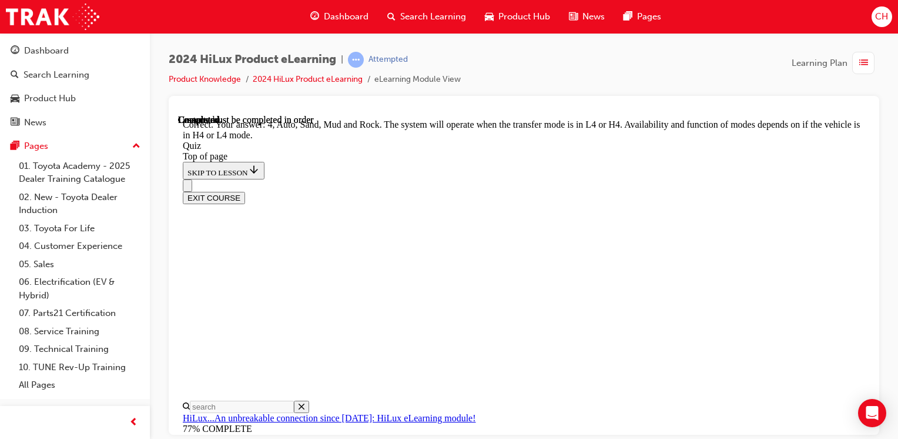
scroll to position [453, 0]
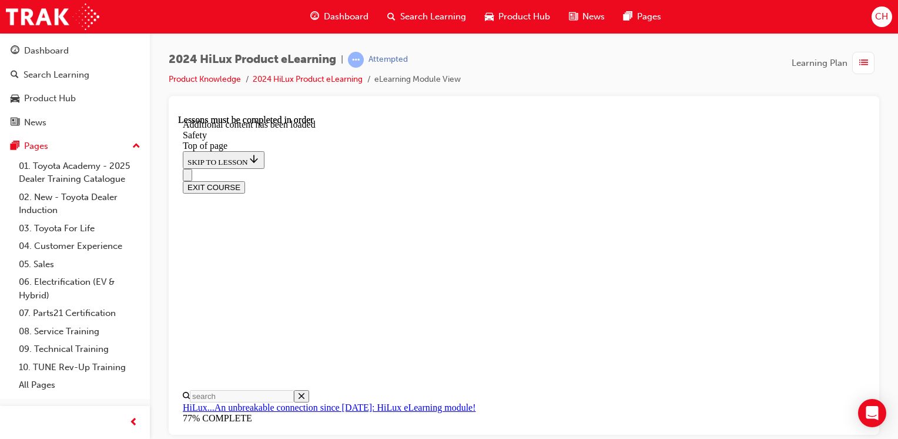
scroll to position [1291, 0]
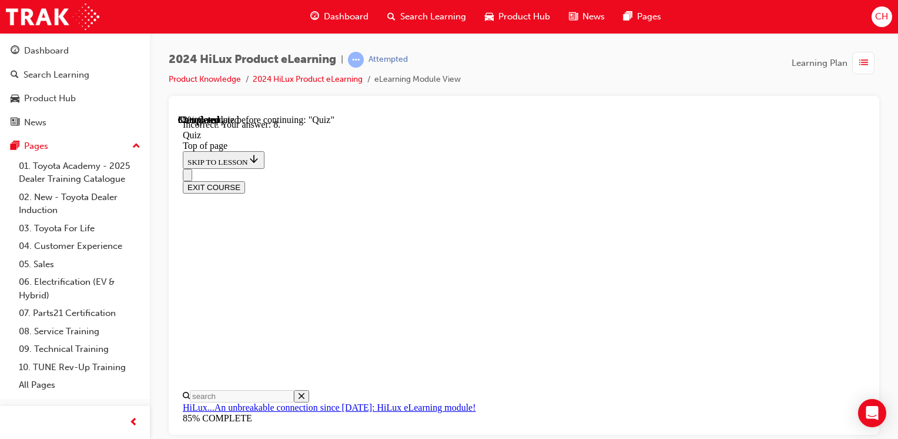
scroll to position [176, 0]
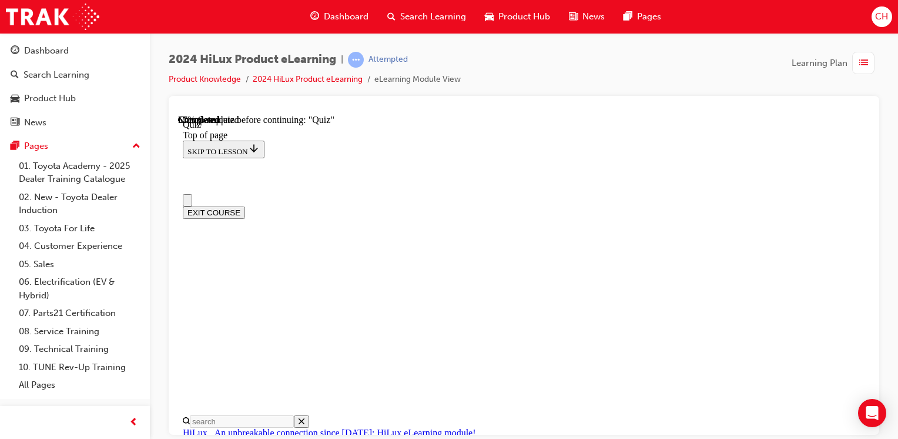
scroll to position [118, 0]
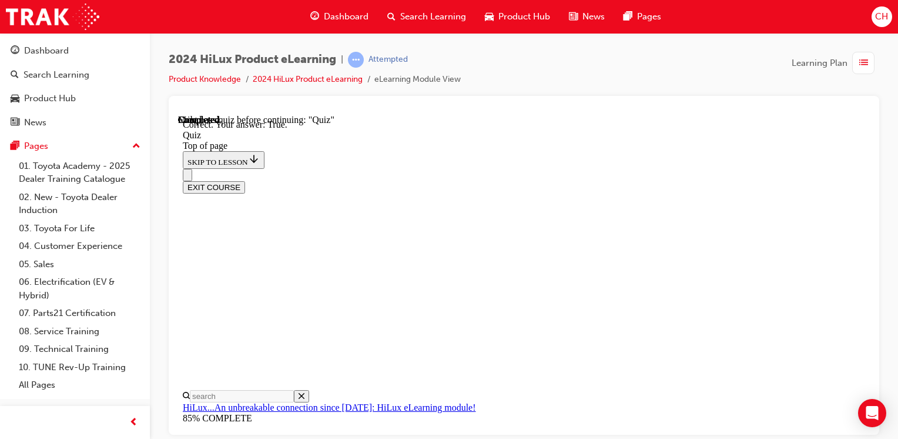
scroll to position [239, 0]
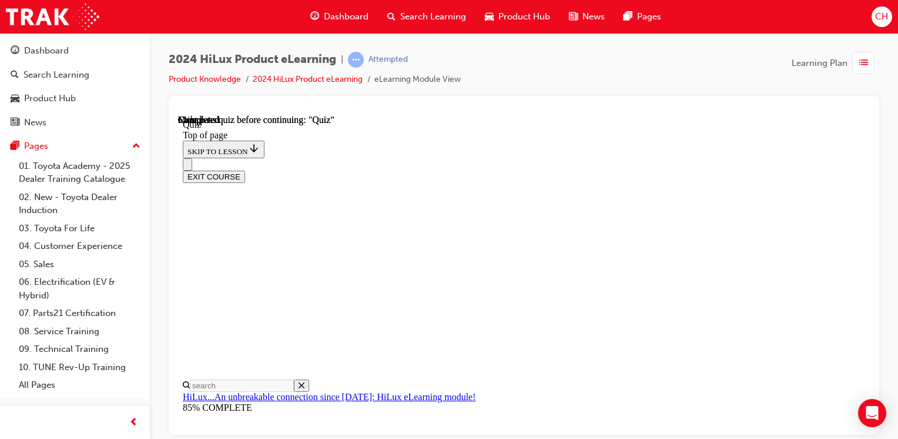
scroll to position [317, 0]
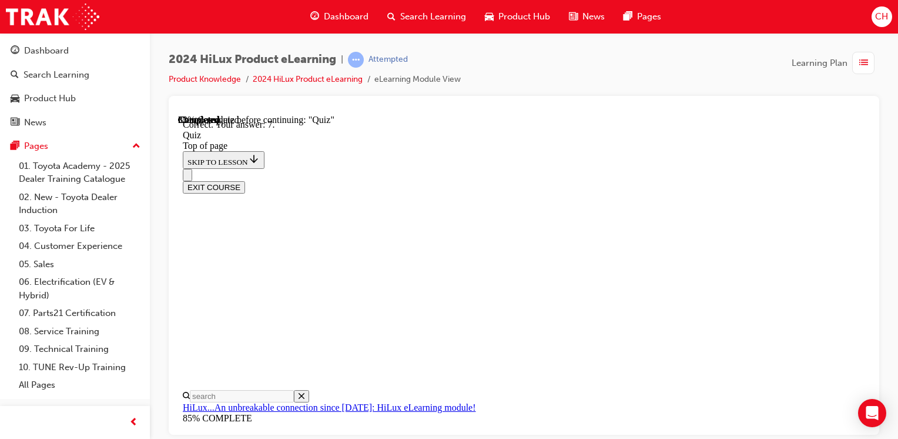
scroll to position [286, 0]
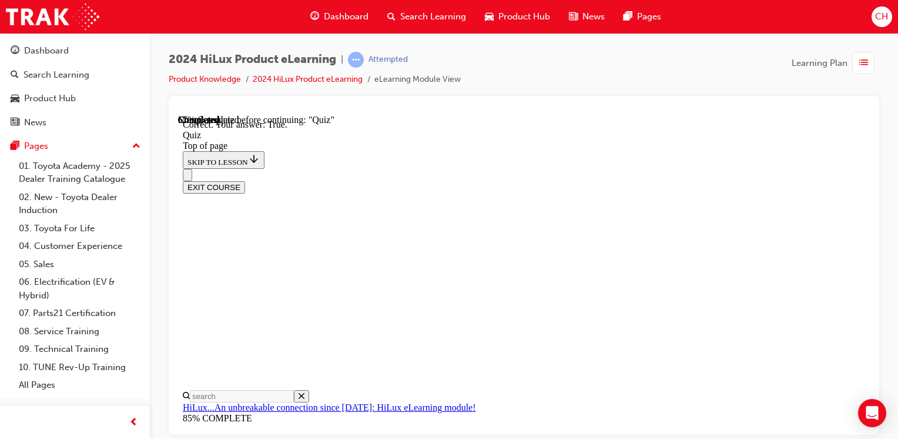
scroll to position [239, 0]
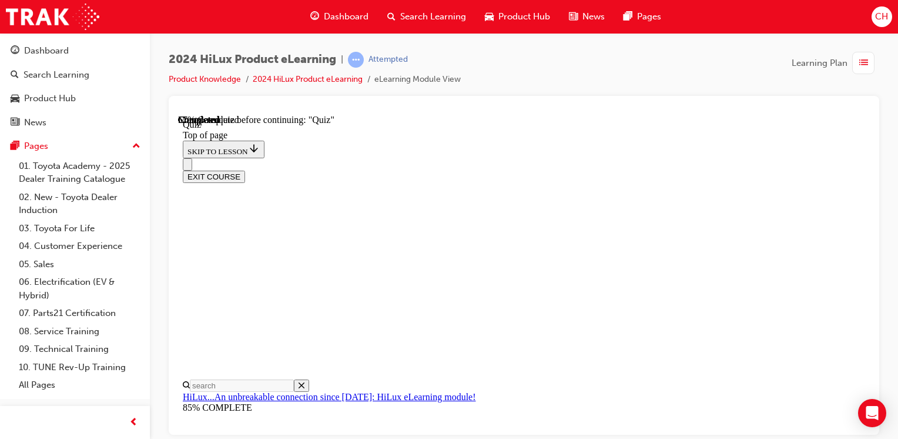
scroll to position [118, 0]
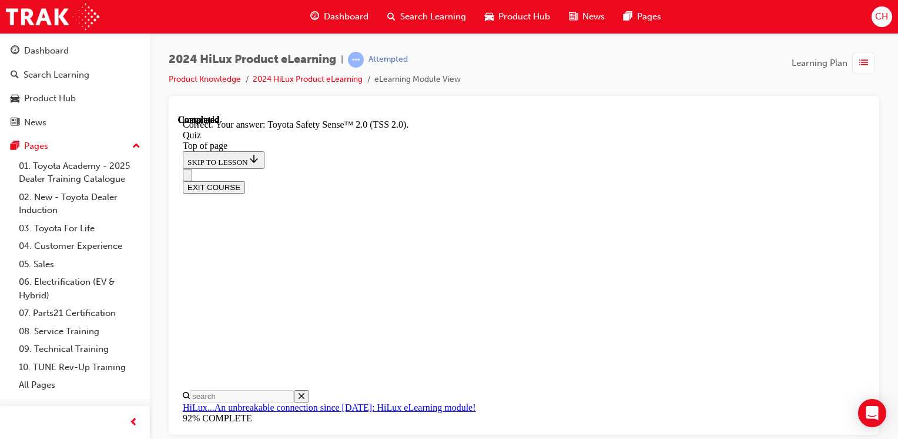
scroll to position [288, 0]
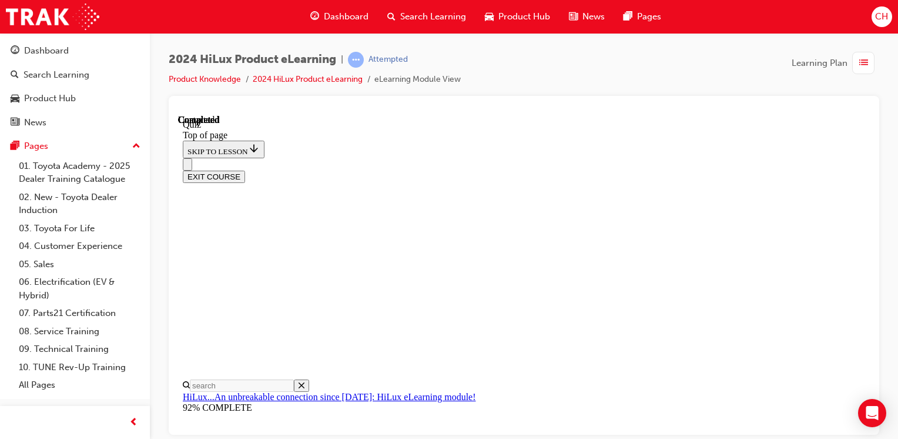
scroll to position [317, 0]
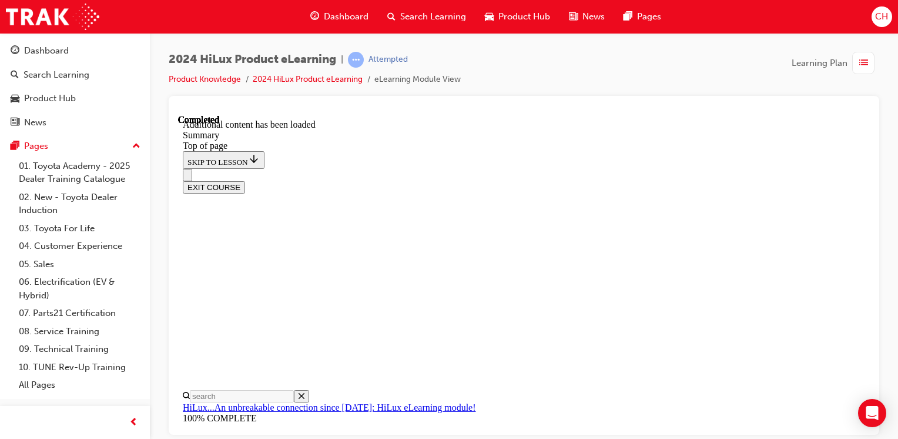
scroll to position [1406, 0]
click at [245, 180] on button "EXIT COURSE" at bounding box center [214, 186] width 62 height 12
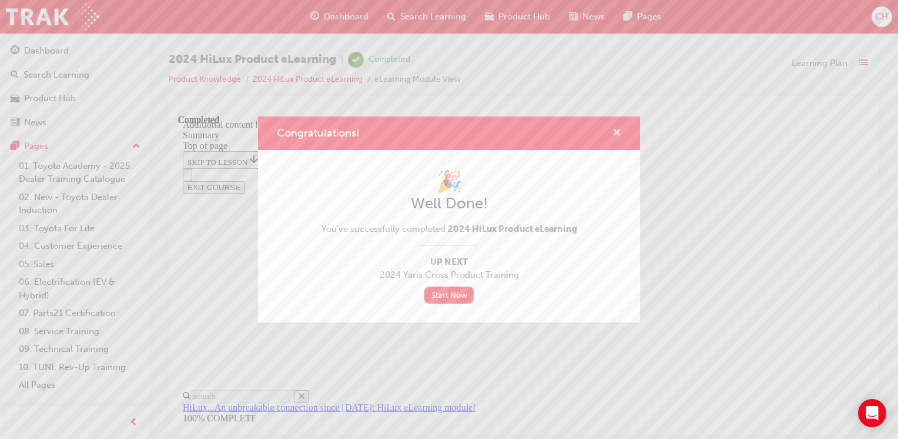
click at [617, 132] on span "cross-icon" at bounding box center [617, 133] width 9 height 11
